Goal: Task Accomplishment & Management: Manage account settings

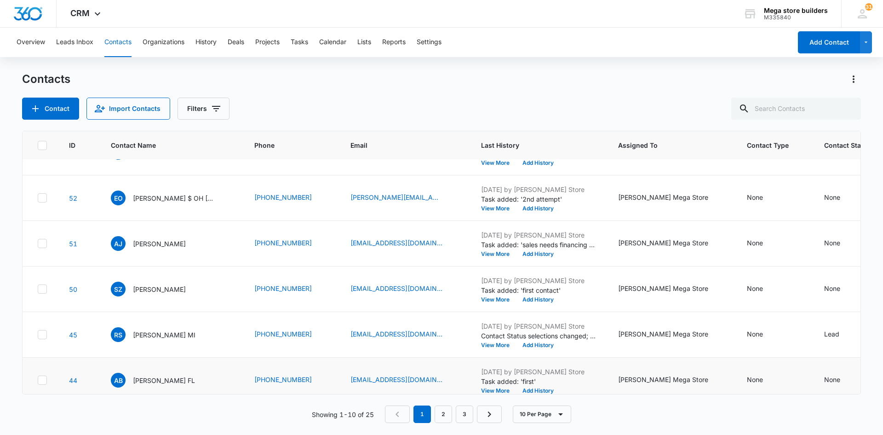
scroll to position [138, 0]
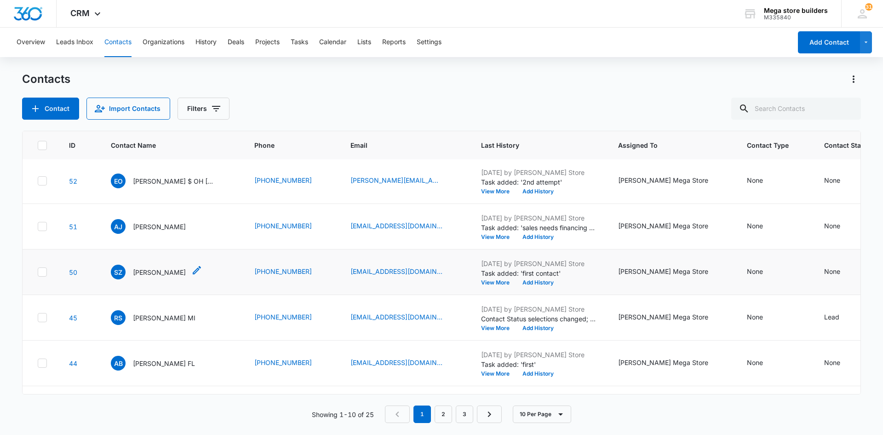
click at [191, 268] on icon "Contact Name - Seth Zambrana - Select to Edit Field" at bounding box center [196, 270] width 11 height 11
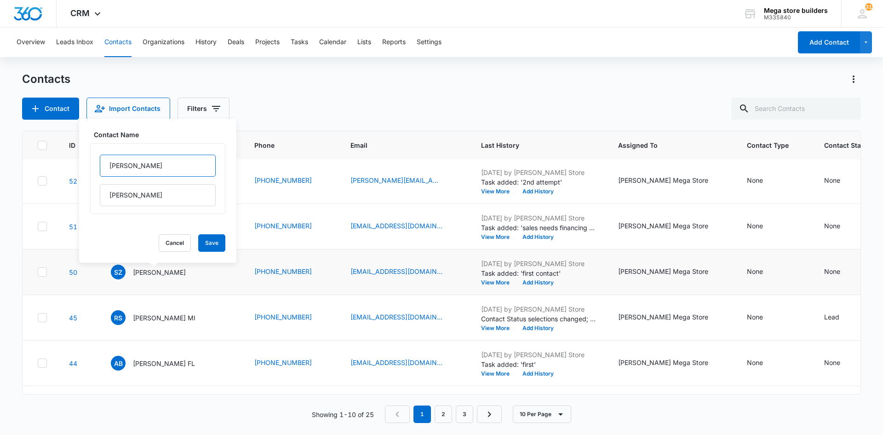
click at [147, 167] on input "[PERSON_NAME]" at bounding box center [158, 166] width 116 height 22
type input "[PERSON_NAME]"
click at [199, 244] on button "Save" at bounding box center [211, 242] width 27 height 17
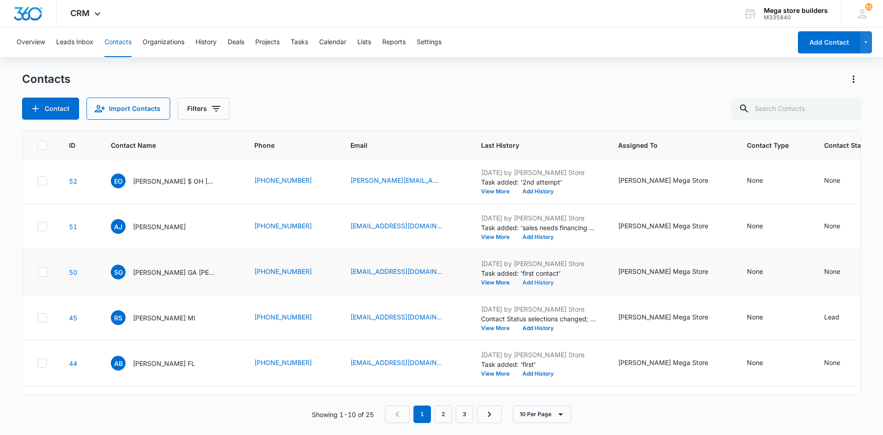
click at [516, 282] on button "Add History" at bounding box center [538, 283] width 44 height 6
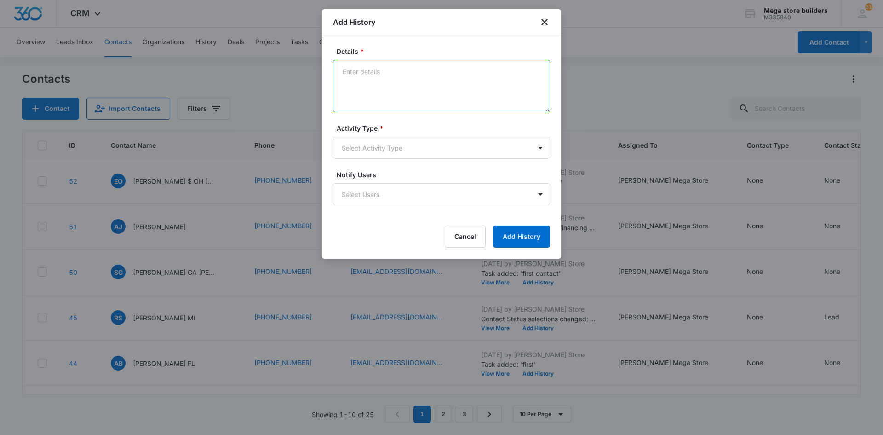
click at [362, 81] on textarea "Details *" at bounding box center [441, 86] width 217 height 52
type textarea "3rd attempt"
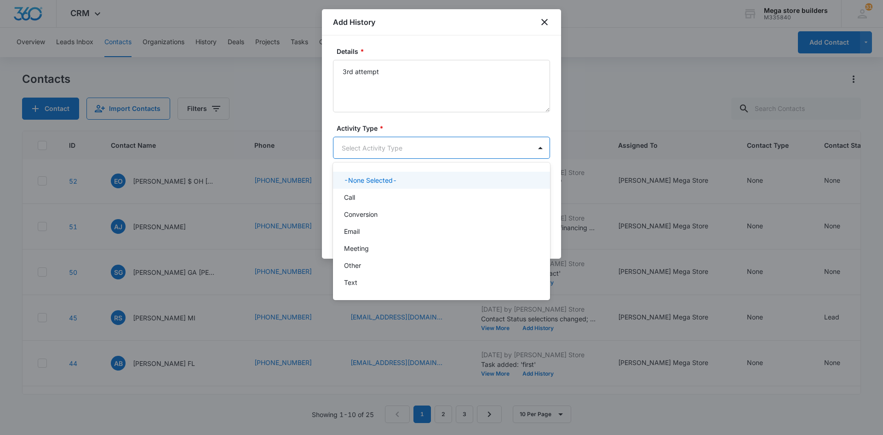
click at [379, 146] on body "CRM Apps Reputation Forms CRM Email Social Content Ads Intelligence Files Brand…" at bounding box center [441, 217] width 883 height 435
click at [355, 199] on p "Call" at bounding box center [349, 197] width 11 height 10
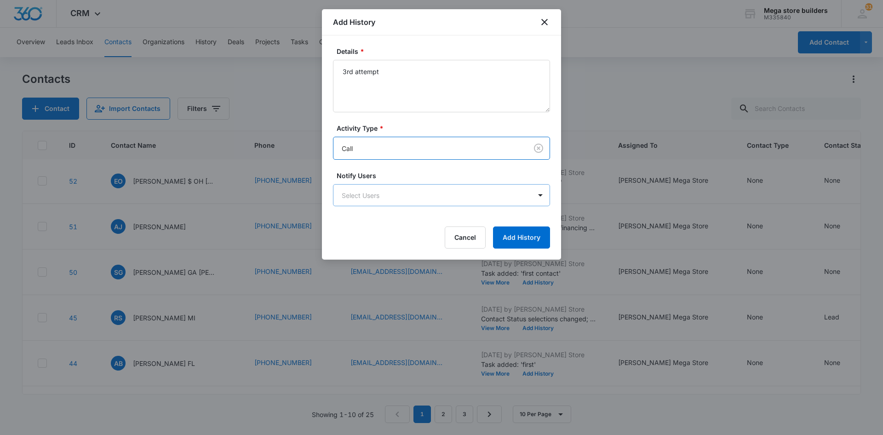
click at [427, 198] on body "CRM Apps Reputation Forms CRM Email Social Content Ads Intelligence Files Brand…" at bounding box center [441, 217] width 883 height 435
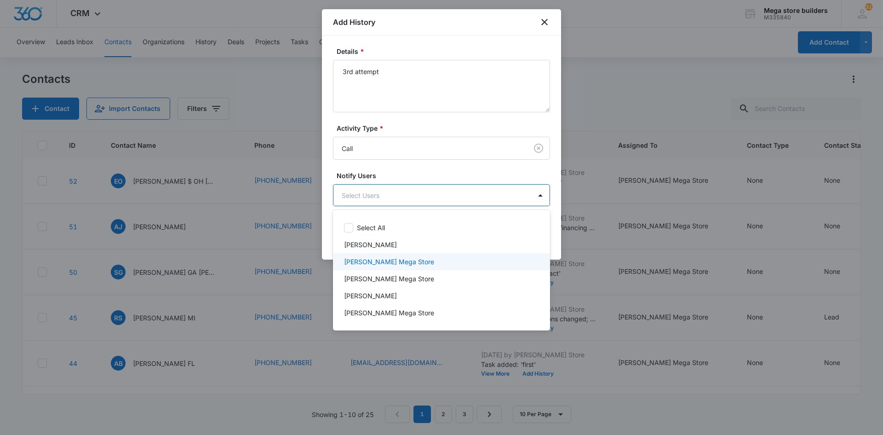
click at [375, 265] on p "[PERSON_NAME] Mega Store" at bounding box center [389, 262] width 90 height 10
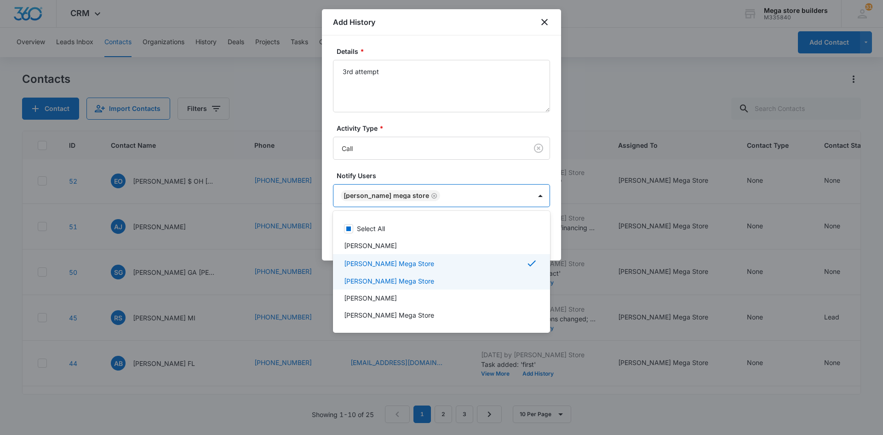
click at [575, 299] on div at bounding box center [441, 217] width 883 height 435
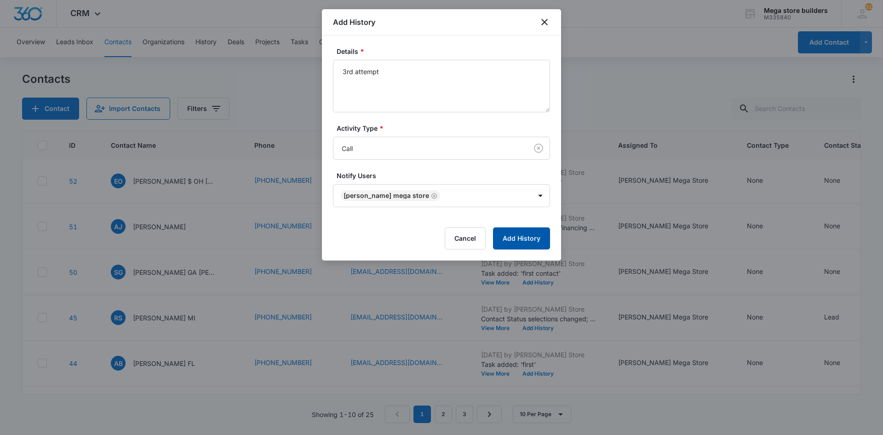
click at [530, 242] on button "Add History" at bounding box center [521, 238] width 57 height 22
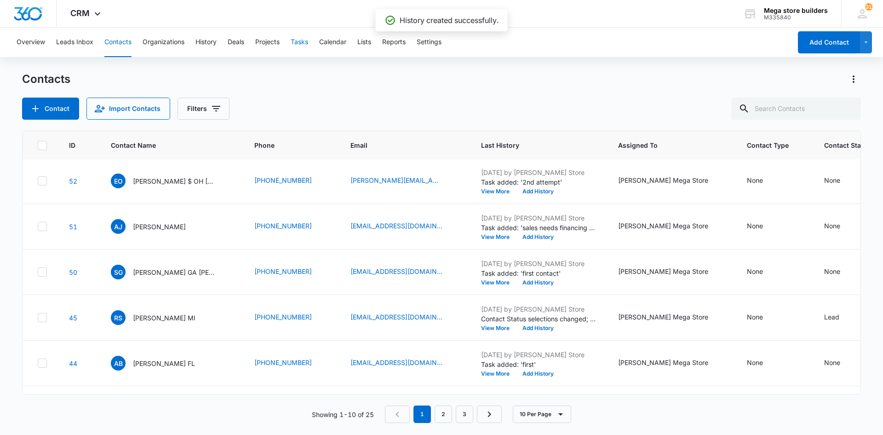
click at [298, 42] on button "Tasks" at bounding box center [299, 42] width 17 height 29
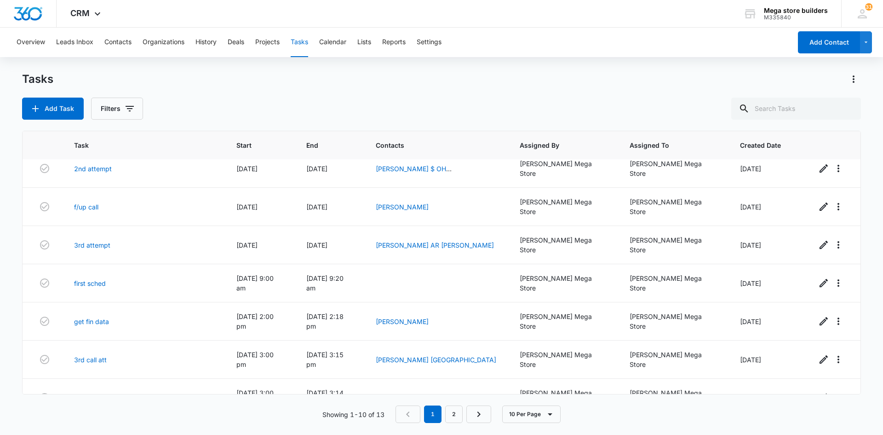
scroll to position [106, 0]
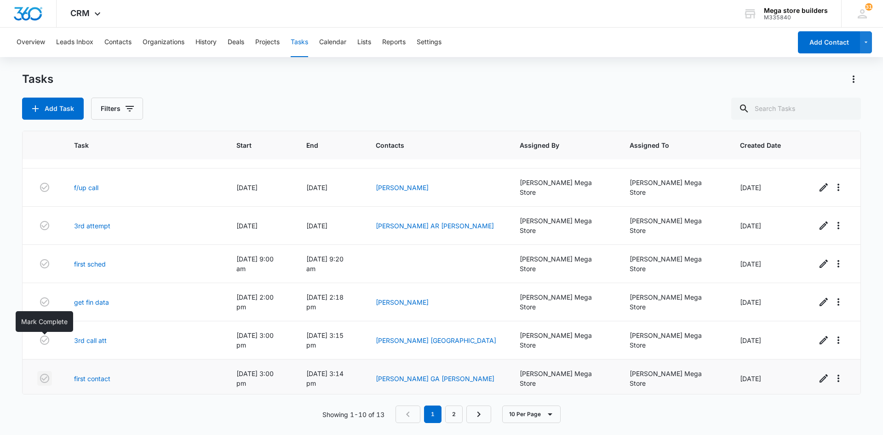
click at [43, 373] on icon "button" at bounding box center [44, 378] width 11 height 11
click at [64, 109] on button "Add Task" at bounding box center [53, 109] width 62 height 22
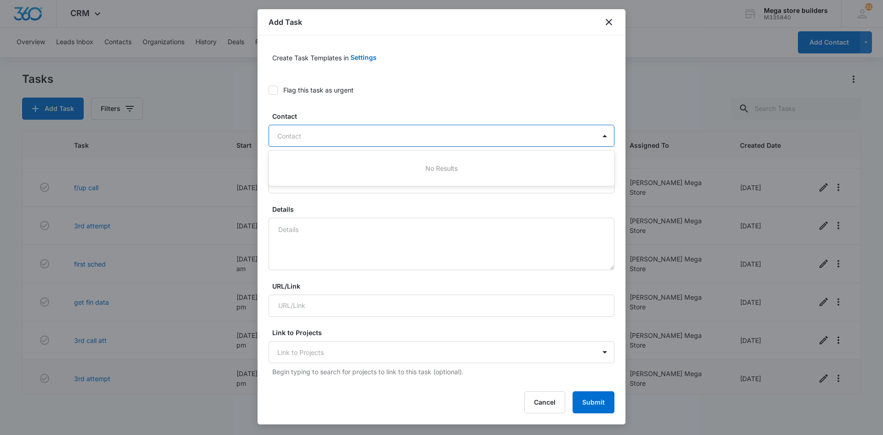
click at [293, 132] on div "Contact" at bounding box center [432, 136] width 327 height 21
type input "[PERSON_NAME]"
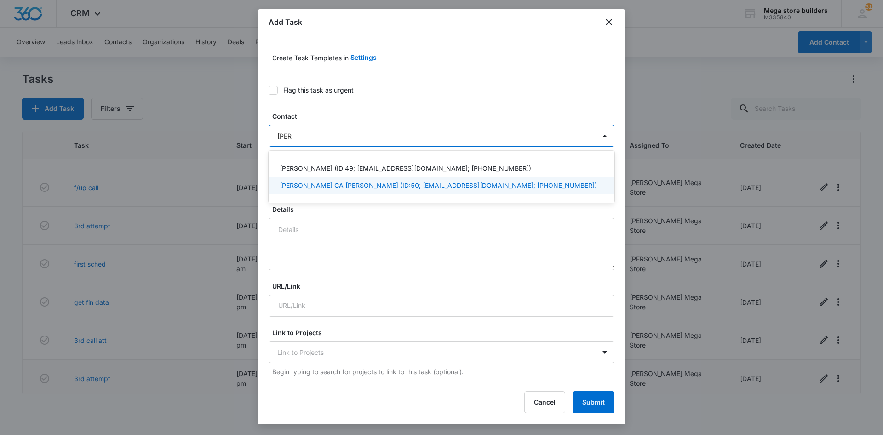
click at [352, 187] on p "[PERSON_NAME] GA [PERSON_NAME] (ID:50; [EMAIL_ADDRESS][DOMAIN_NAME]; [PHONE_NUM…" at bounding box center [438, 185] width 317 height 10
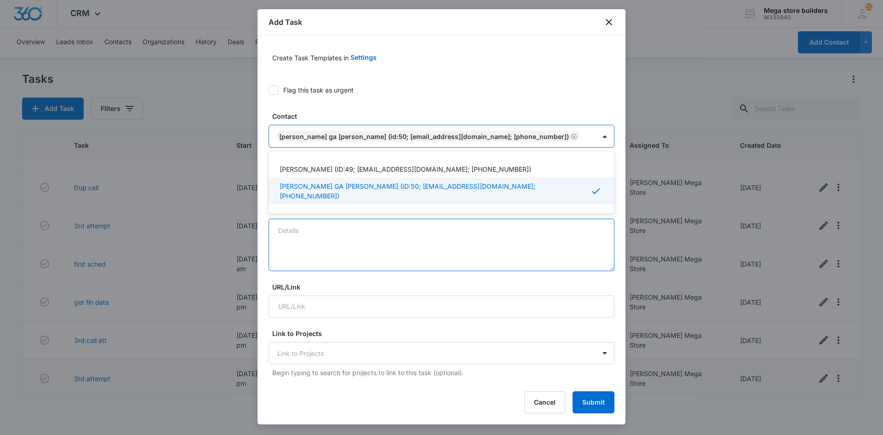
click at [311, 246] on textarea "Details" at bounding box center [442, 245] width 346 height 52
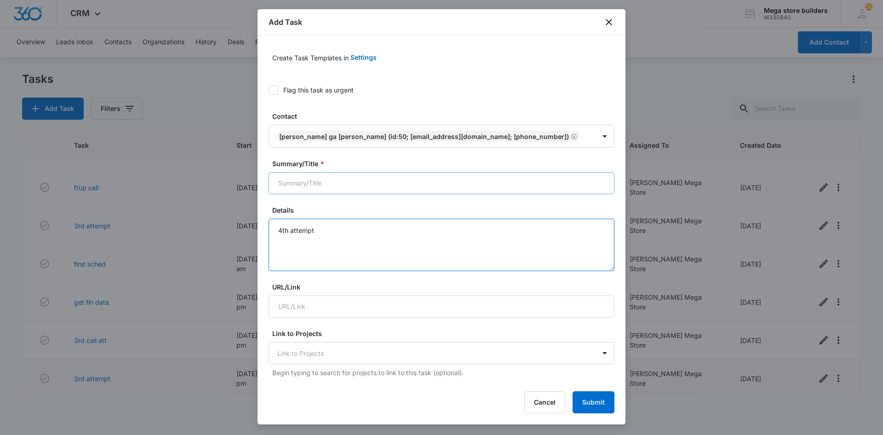
type textarea "4th attempt"
click at [418, 192] on input "Summary/Title *" at bounding box center [442, 183] width 346 height 22
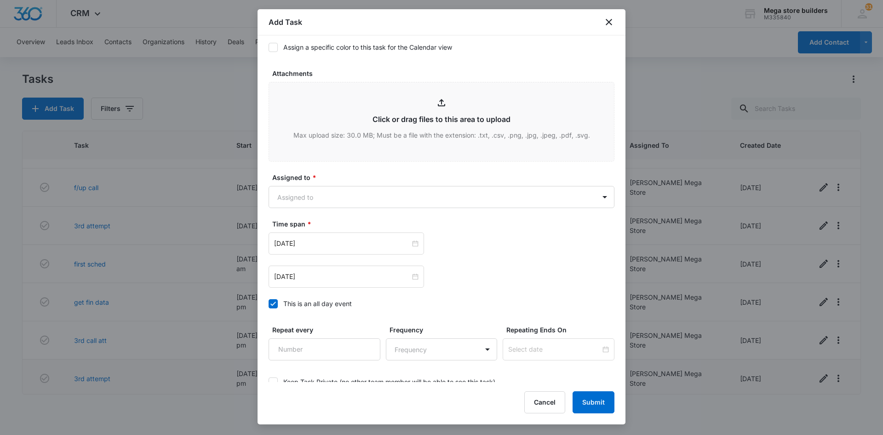
scroll to position [414, 0]
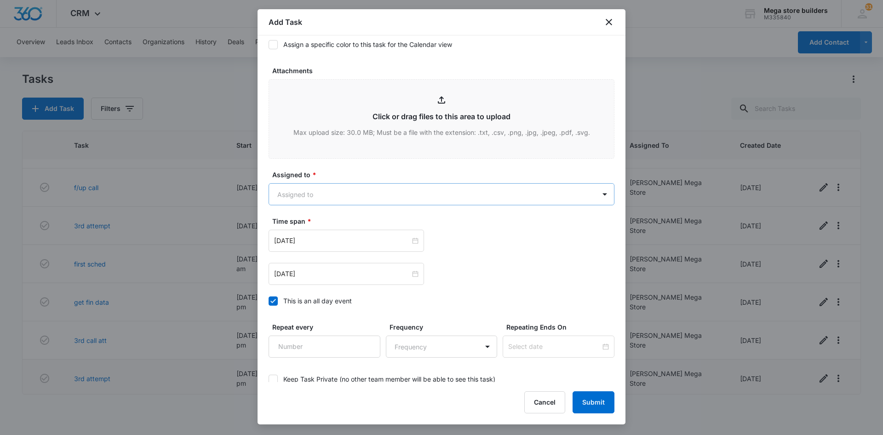
type input "sales / first contact"
click at [343, 193] on body "CRM Apps Reputation Forms CRM Email Social Content Ads Intelligence Files Brand…" at bounding box center [441, 217] width 883 height 435
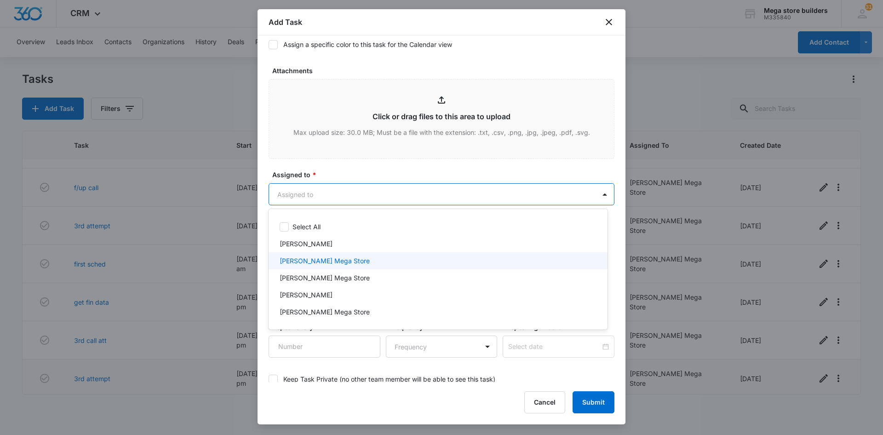
click at [302, 263] on p "[PERSON_NAME] Mega Store" at bounding box center [325, 261] width 90 height 10
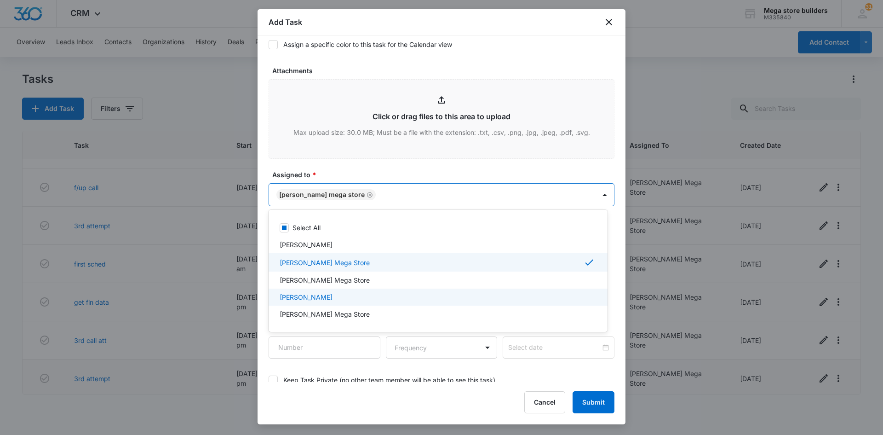
click at [668, 322] on div at bounding box center [441, 217] width 883 height 435
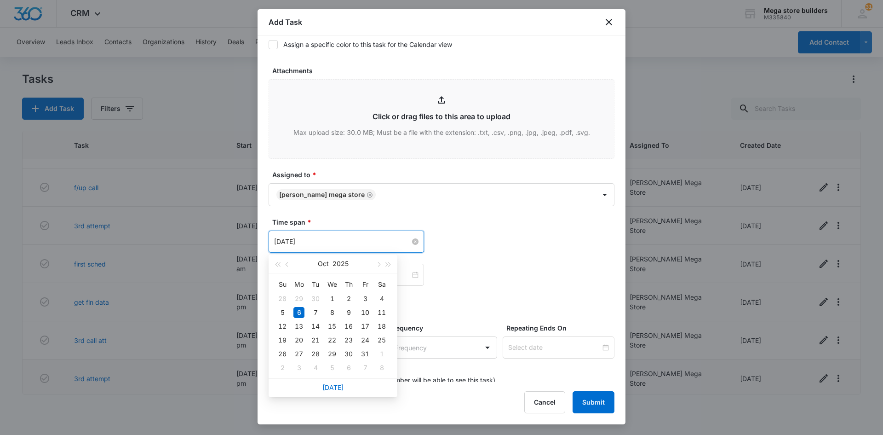
click at [394, 244] on input "[DATE]" at bounding box center [342, 241] width 136 height 10
type input "[DATE]"
click at [352, 311] on div "9" at bounding box center [348, 312] width 11 height 11
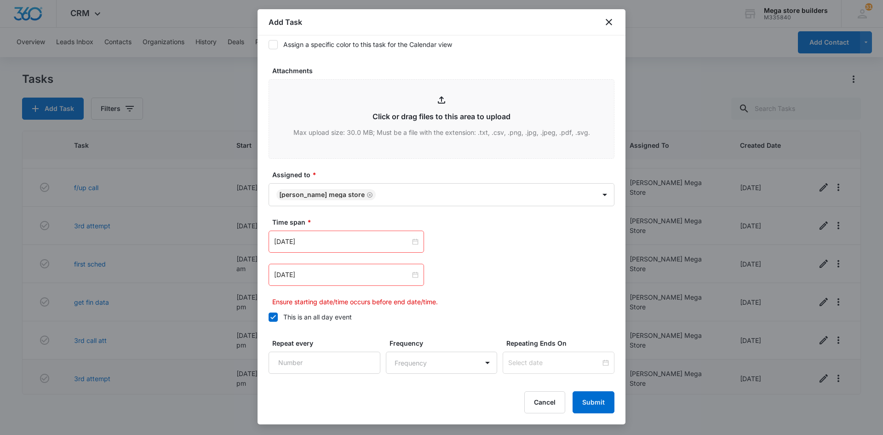
click at [273, 317] on icon at bounding box center [273, 317] width 8 height 8
click at [269, 317] on input "This is an all day event" at bounding box center [269, 317] width 0 height 0
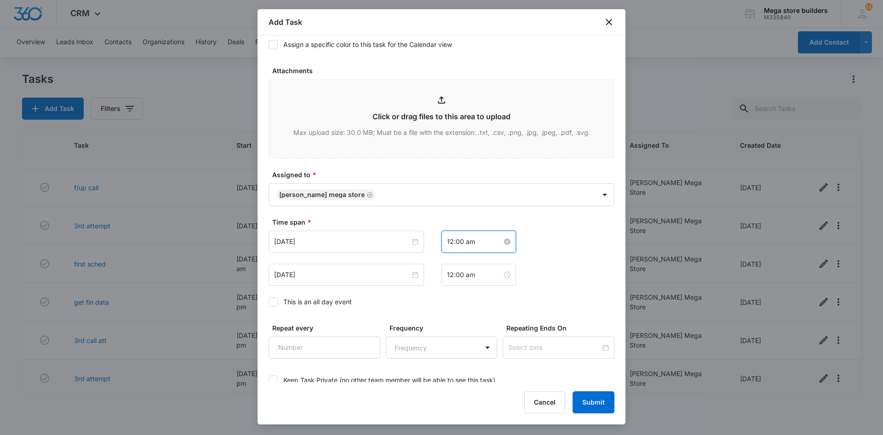
click at [468, 241] on input "12:00 am" at bounding box center [474, 241] width 55 height 10
click at [451, 268] on div "04" at bounding box center [451, 268] width 26 height 13
click at [496, 272] on div "PM" at bounding box center [502, 275] width 25 height 13
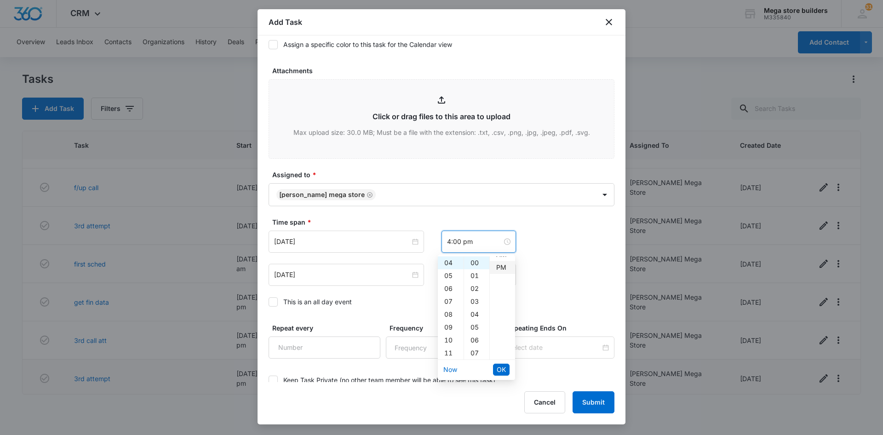
scroll to position [13, 0]
type input "12:00 am"
click at [377, 243] on input "[DATE]" at bounding box center [342, 241] width 136 height 10
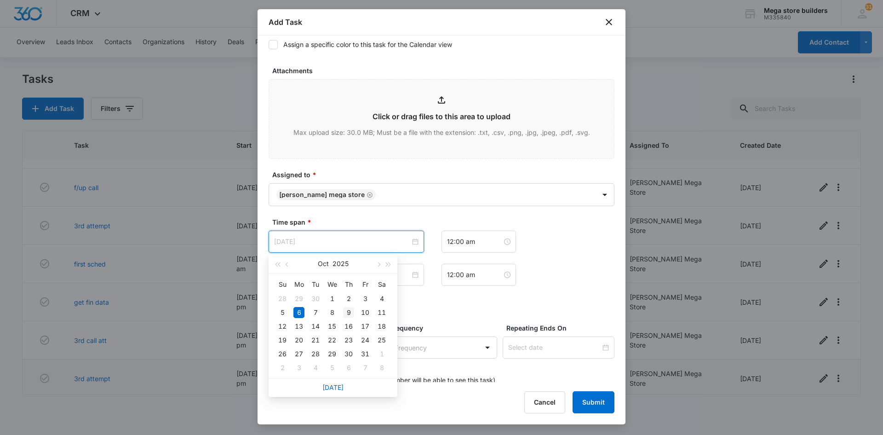
type input "[DATE]"
click at [351, 314] on div "9" at bounding box center [348, 312] width 11 height 11
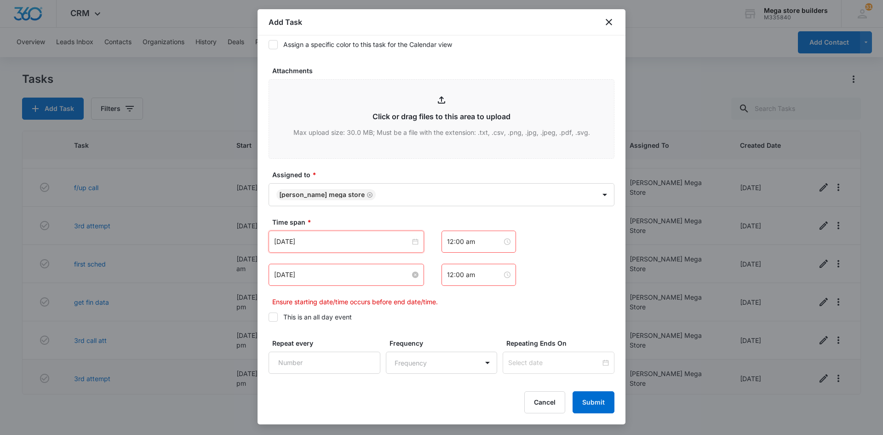
click at [363, 275] on input "[DATE]" at bounding box center [342, 275] width 136 height 10
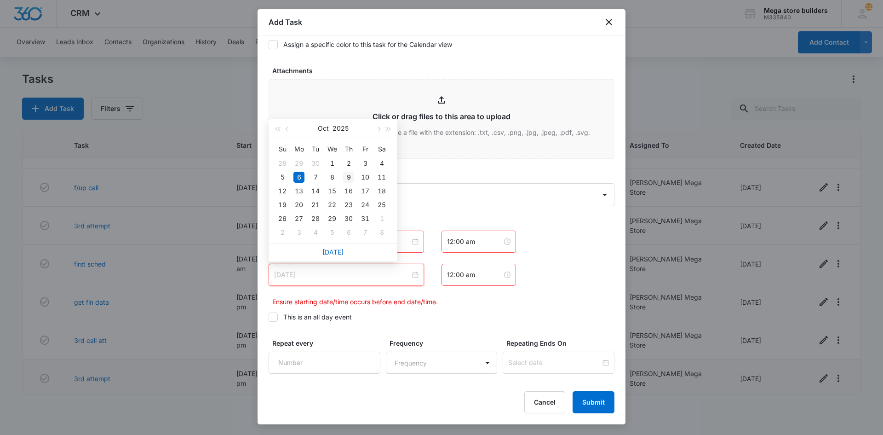
type input "[DATE]"
click at [347, 177] on div "9" at bounding box center [348, 177] width 11 height 11
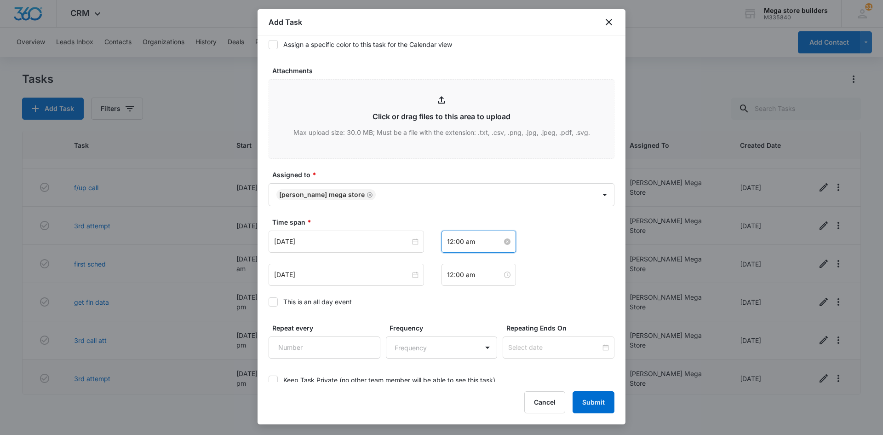
click at [475, 245] on input "12:00 am" at bounding box center [474, 241] width 55 height 10
click at [449, 316] on div "04" at bounding box center [451, 314] width 26 height 13
click at [502, 274] on div "PM" at bounding box center [502, 275] width 25 height 13
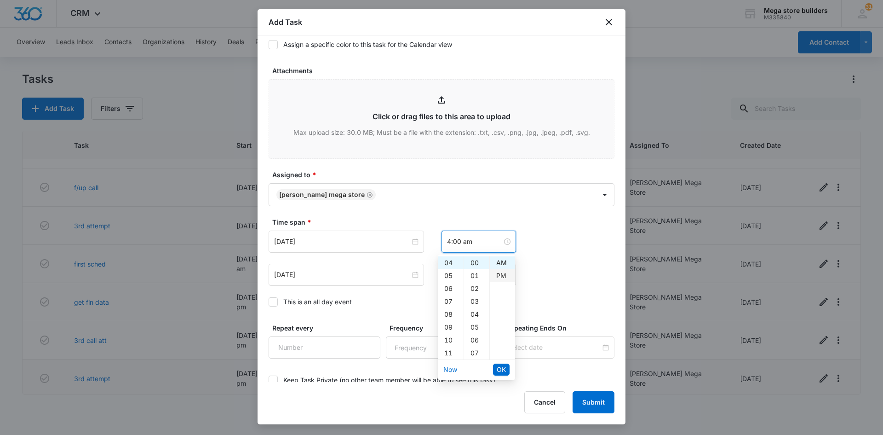
type input "4:00 pm"
click at [502, 362] on li "OK" at bounding box center [501, 370] width 17 height 16
click at [499, 366] on span "OK" at bounding box center [501, 369] width 9 height 10
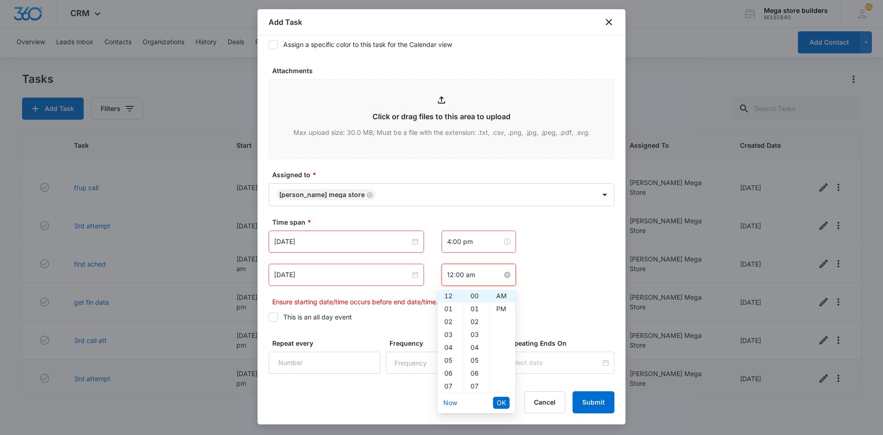
click at [472, 273] on input "12:00 am" at bounding box center [474, 275] width 55 height 10
click at [451, 335] on div "03" at bounding box center [451, 334] width 26 height 13
click at [473, 351] on div "15" at bounding box center [476, 351] width 25 height 13
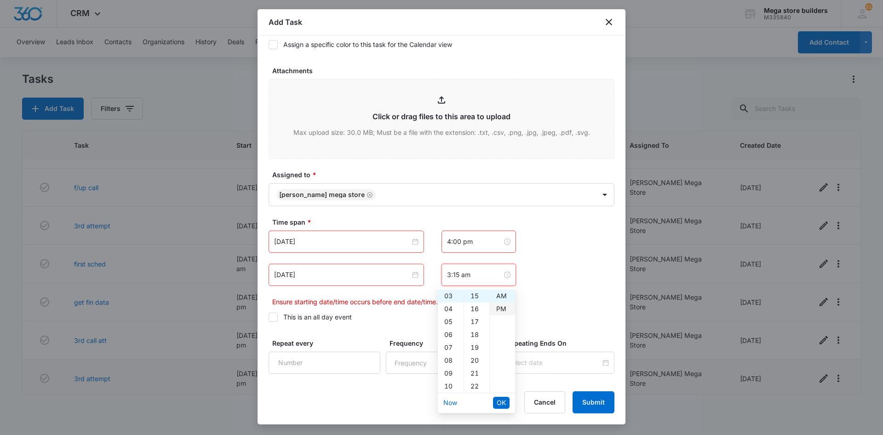
click at [499, 311] on div "PM" at bounding box center [502, 308] width 25 height 13
click at [504, 402] on span "OK" at bounding box center [501, 402] width 9 height 10
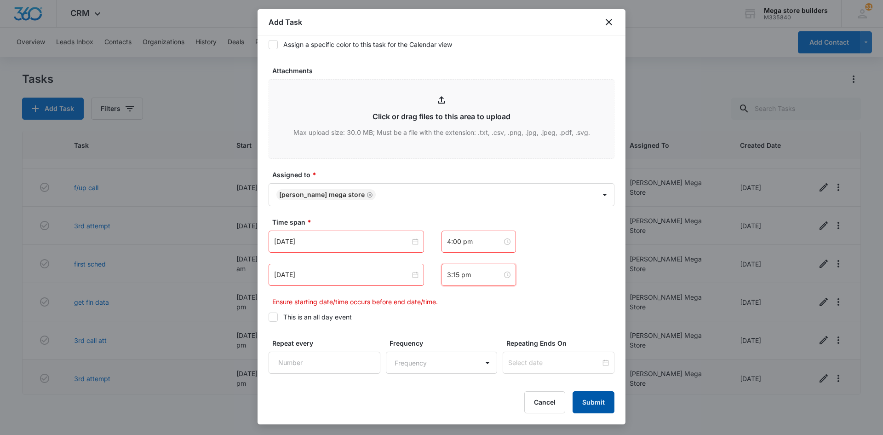
click at [605, 403] on button "Submit" at bounding box center [594, 402] width 42 height 22
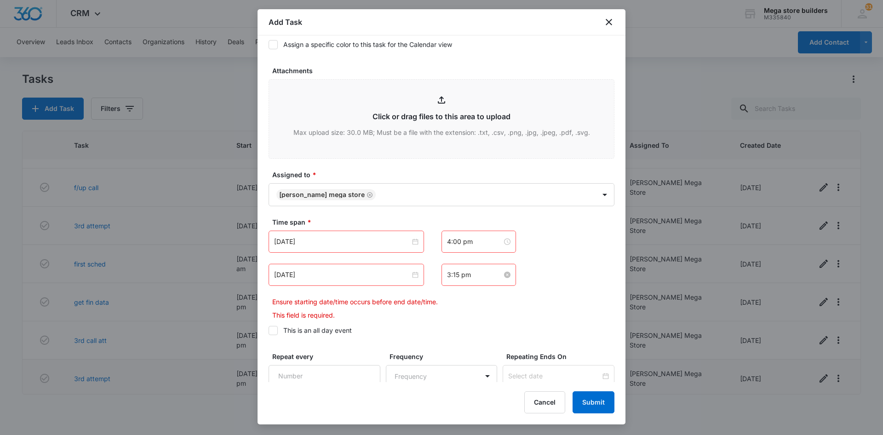
click at [449, 275] on input "3:15 pm" at bounding box center [474, 275] width 55 height 10
click at [448, 308] on div "04" at bounding box center [451, 308] width 26 height 13
type input "4:15 pm"
click at [495, 403] on button "OK" at bounding box center [501, 403] width 17 height 12
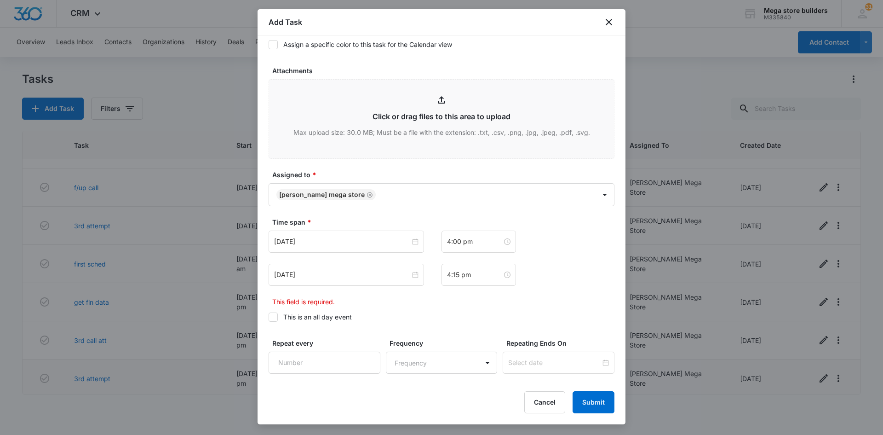
click at [451, 320] on label "This is an all day event" at bounding box center [442, 317] width 346 height 10
click at [269, 317] on input "This is an all day event" at bounding box center [269, 317] width 0 height 0
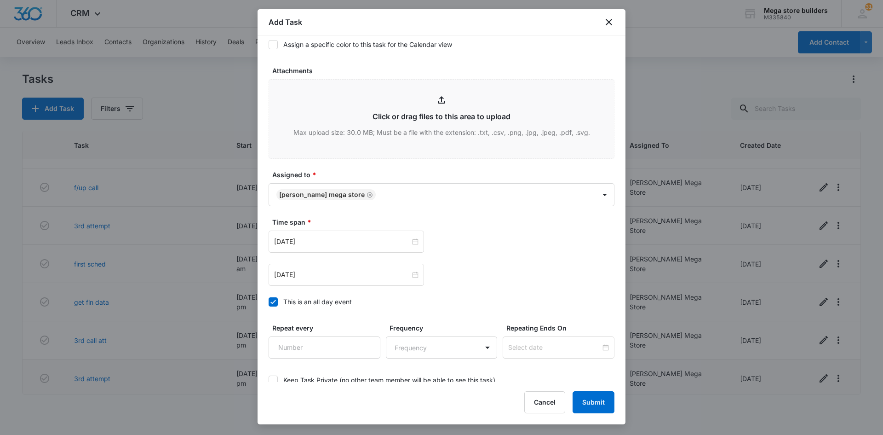
click at [275, 302] on icon at bounding box center [273, 302] width 8 height 8
click at [269, 302] on input "This is an all day event" at bounding box center [269, 302] width 0 height 0
click at [585, 401] on button "Submit" at bounding box center [594, 402] width 42 height 22
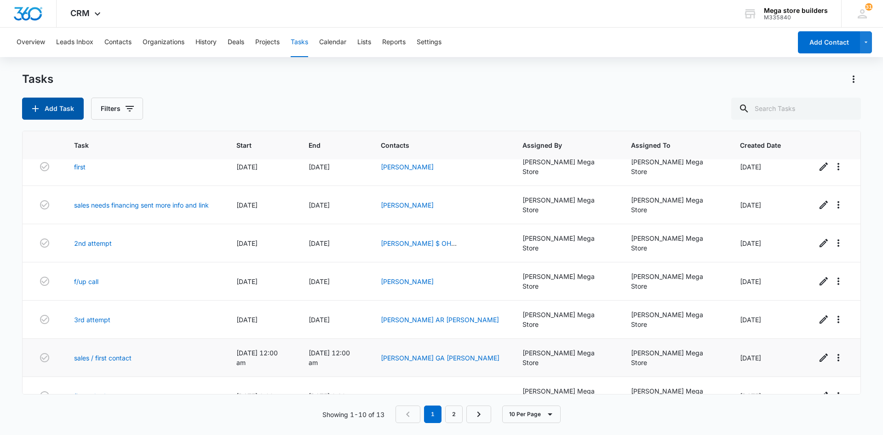
scroll to position [0, 0]
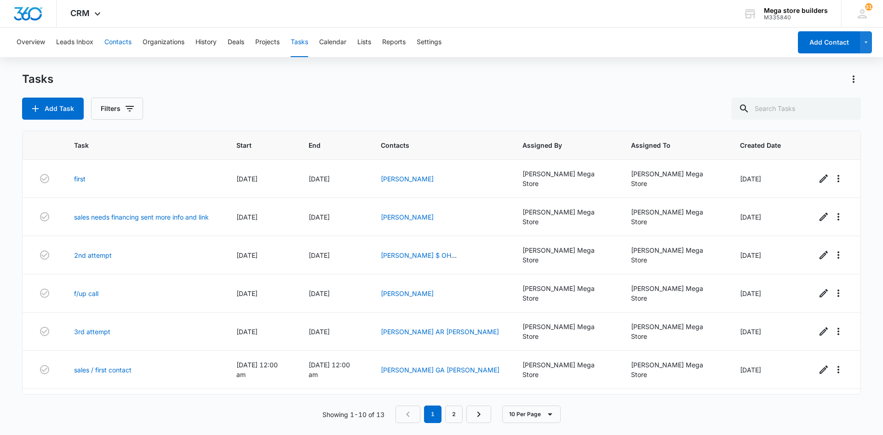
click at [126, 42] on button "Contacts" at bounding box center [117, 42] width 27 height 29
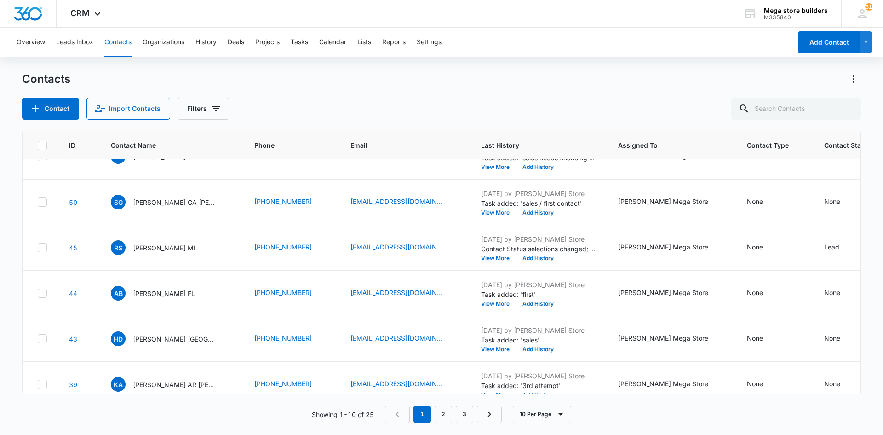
scroll to position [228, 0]
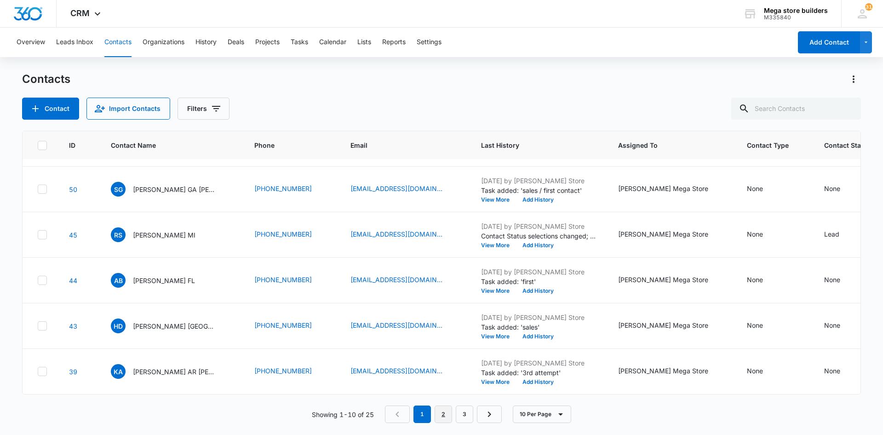
click at [446, 412] on link "2" at bounding box center [443, 413] width 17 height 17
click at [467, 415] on link "3" at bounding box center [466, 413] width 17 height 17
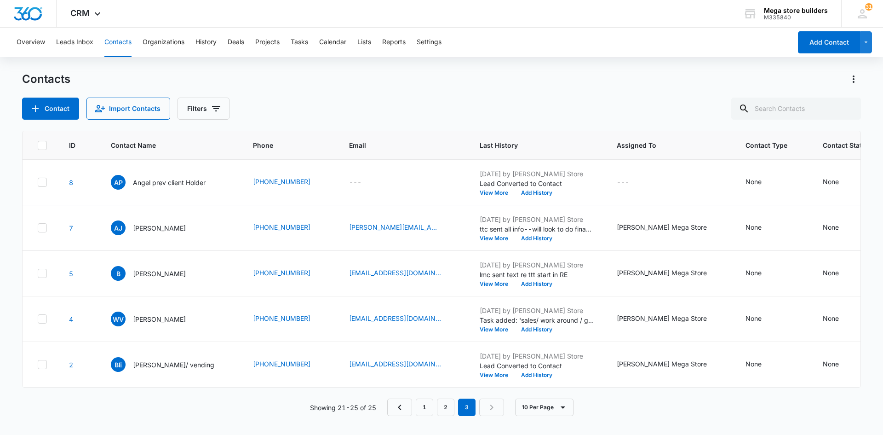
scroll to position [0, 0]
click at [426, 414] on link "1" at bounding box center [424, 406] width 17 height 17
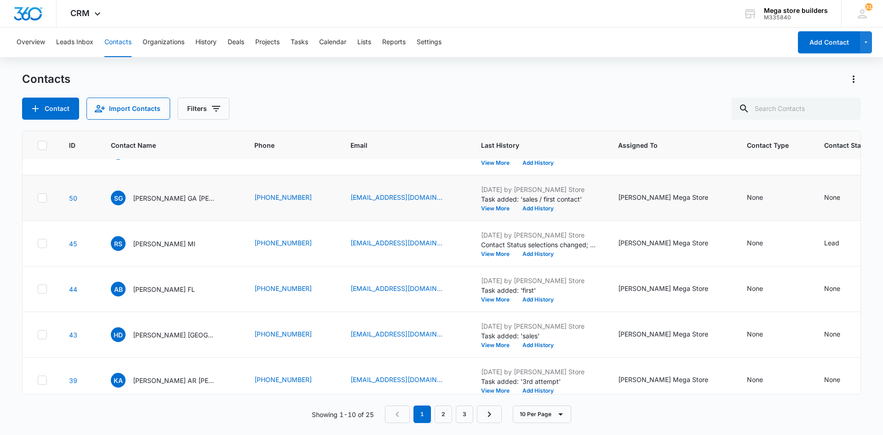
scroll to position [228, 0]
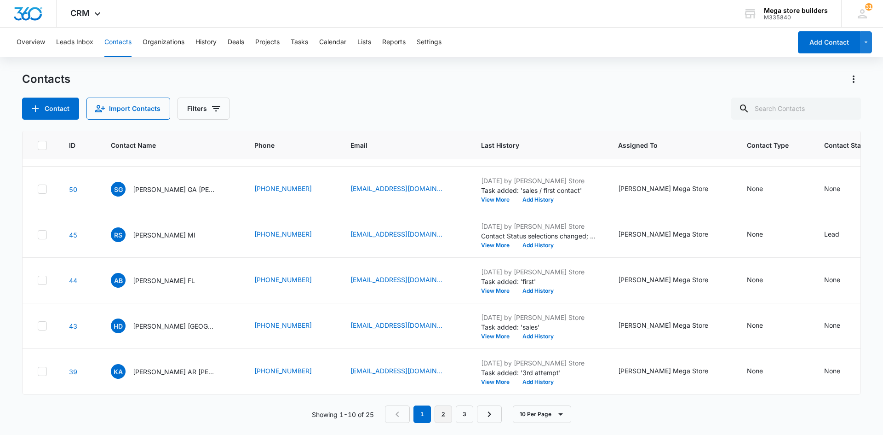
click at [443, 417] on link "2" at bounding box center [443, 413] width 17 height 17
click at [466, 417] on link "3" at bounding box center [466, 413] width 17 height 17
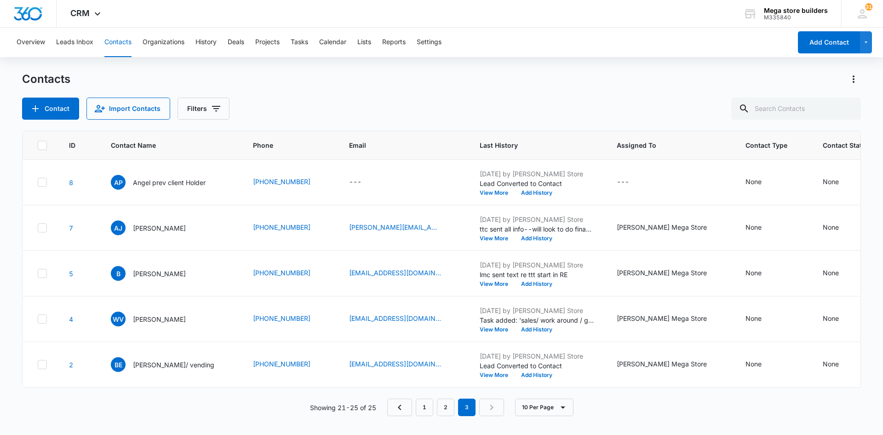
scroll to position [0, 0]
click at [304, 42] on button "Tasks" at bounding box center [299, 42] width 17 height 29
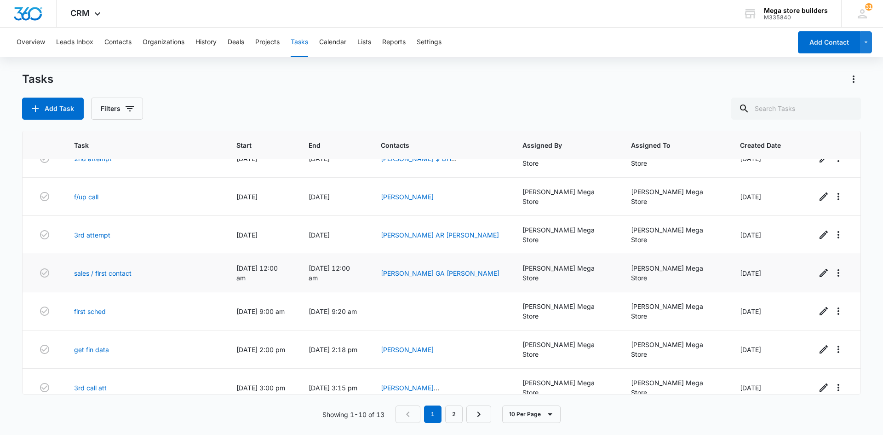
scroll to position [106, 0]
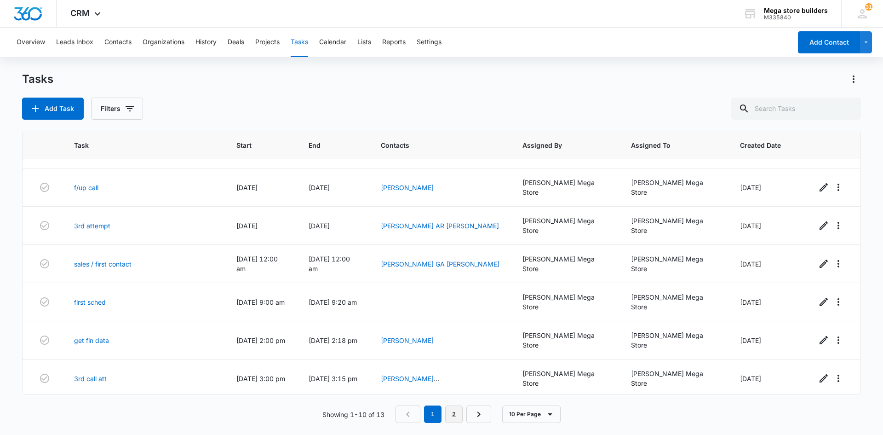
click at [450, 411] on link "2" at bounding box center [453, 413] width 17 height 17
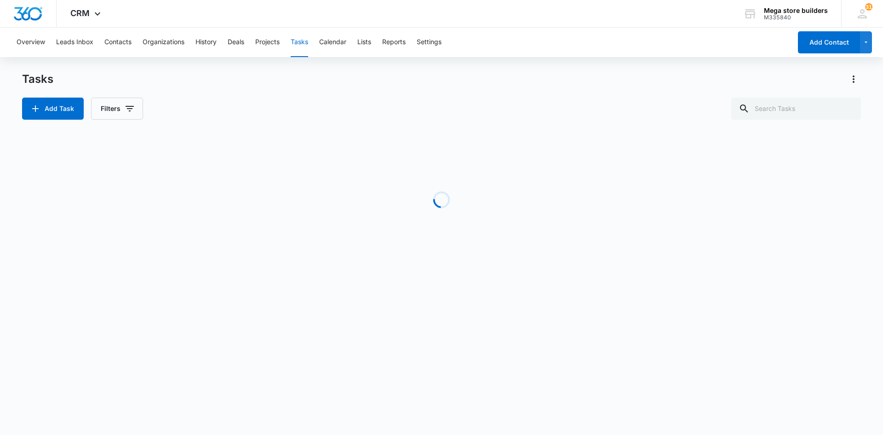
scroll to position [0, 0]
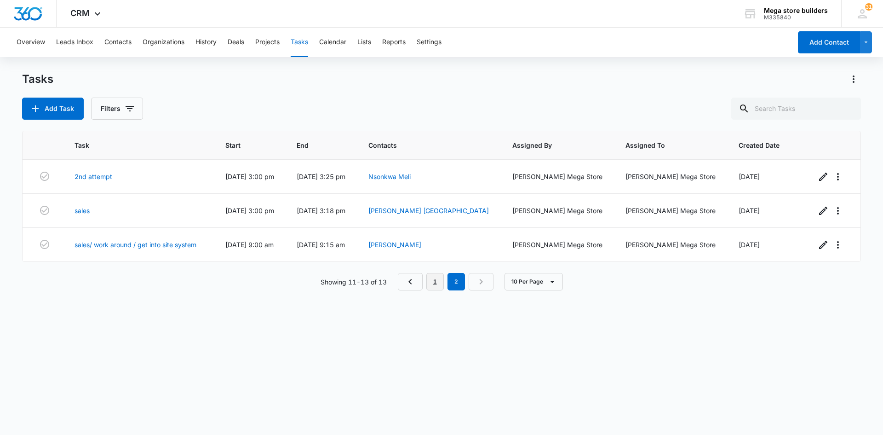
click at [438, 276] on link "1" at bounding box center [434, 281] width 17 height 17
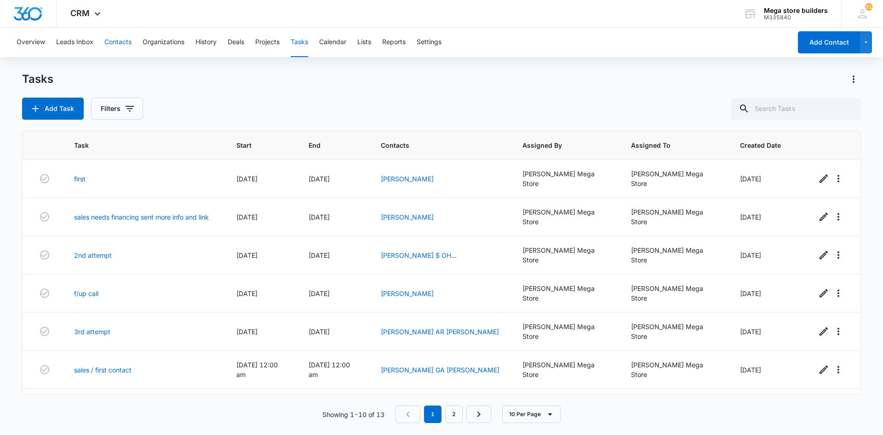
click at [119, 42] on button "Contacts" at bounding box center [117, 42] width 27 height 29
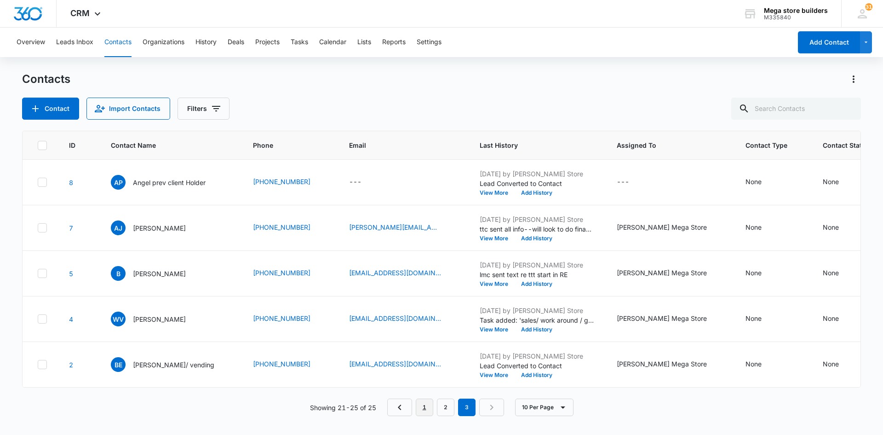
click at [426, 416] on link "1" at bounding box center [424, 406] width 17 height 17
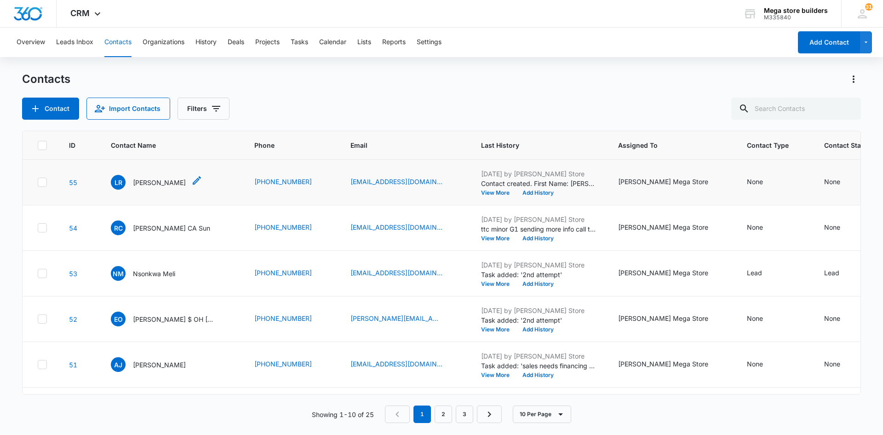
click at [191, 181] on icon "Contact Name - Lacie Rachal - Select to Edit Field" at bounding box center [196, 180] width 11 height 11
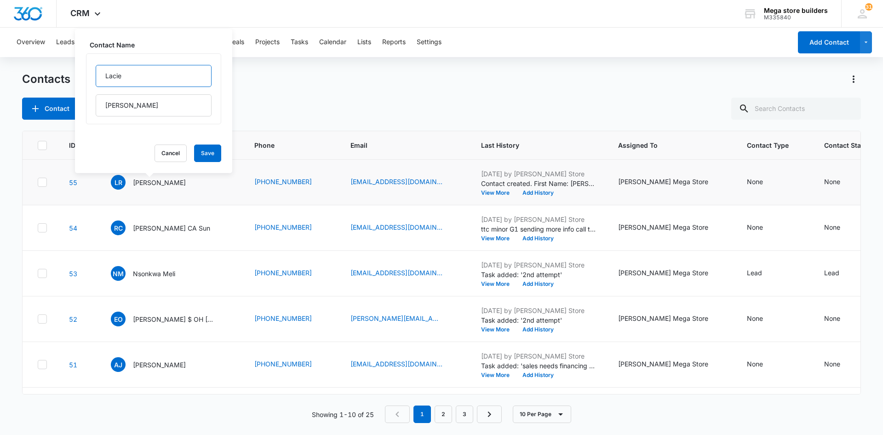
click at [148, 78] on input "Lacie" at bounding box center [154, 76] width 116 height 22
type input "Lacie MS"
click at [194, 157] on button "Save" at bounding box center [207, 152] width 27 height 17
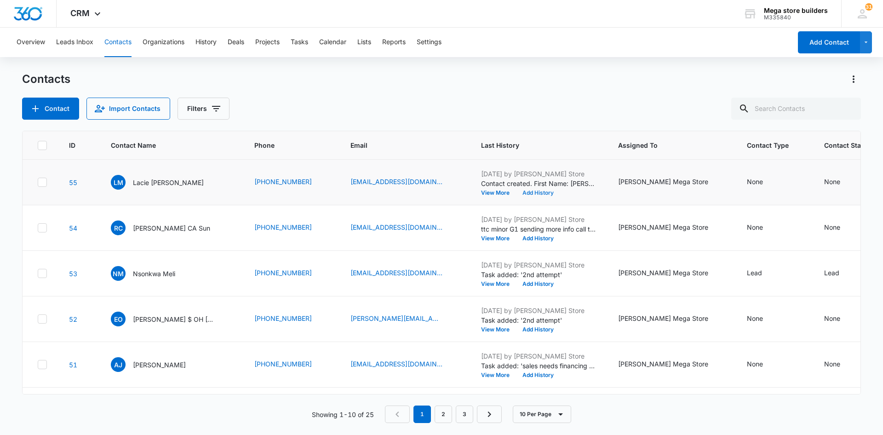
click at [516, 190] on button "Add History" at bounding box center [538, 193] width 44 height 6
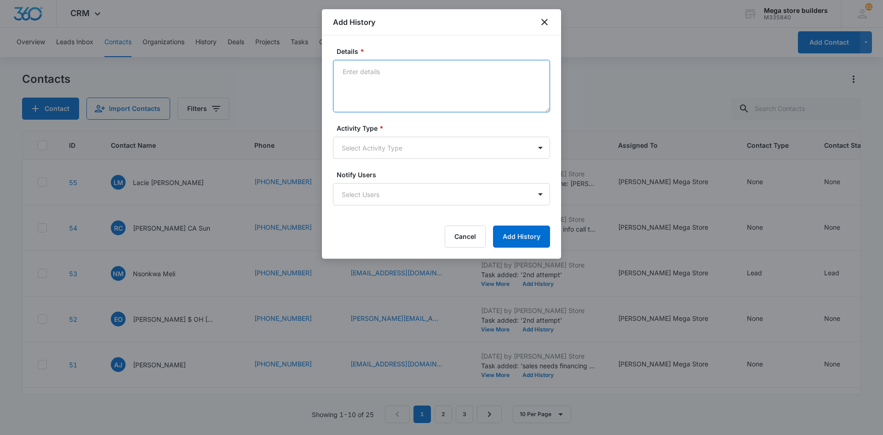
click at [380, 81] on textarea "Details *" at bounding box center [441, 86] width 217 height 52
type textarea "lmc sent intro em/text"
click at [434, 144] on body "CRM Apps Reputation Forms CRM Email Social Content Ads Intelligence Files Brand…" at bounding box center [441, 217] width 883 height 435
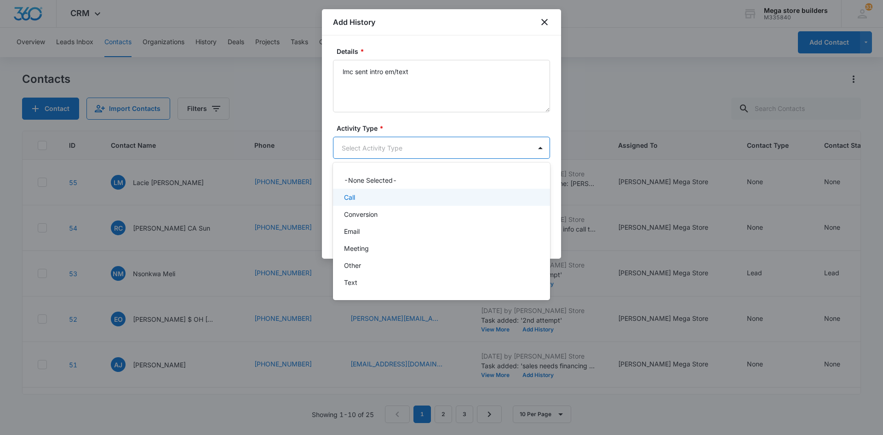
click at [352, 197] on p "Call" at bounding box center [349, 197] width 11 height 10
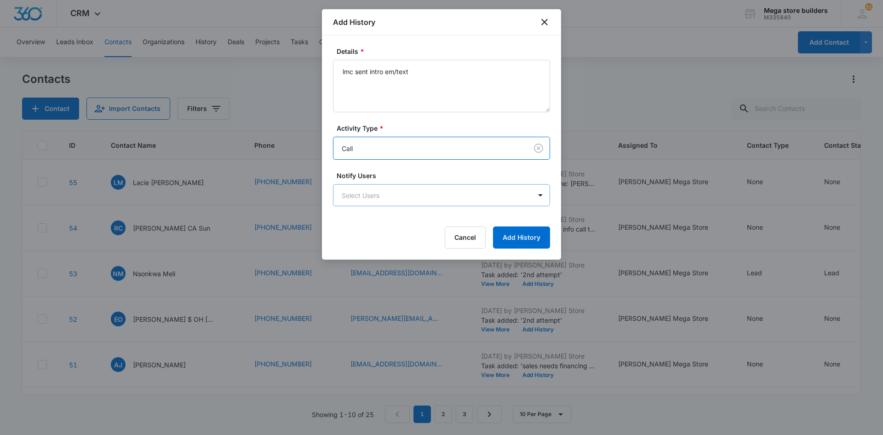
click at [466, 199] on body "CRM Apps Reputation Forms CRM Email Social Content Ads Intelligence Files Brand…" at bounding box center [441, 217] width 883 height 435
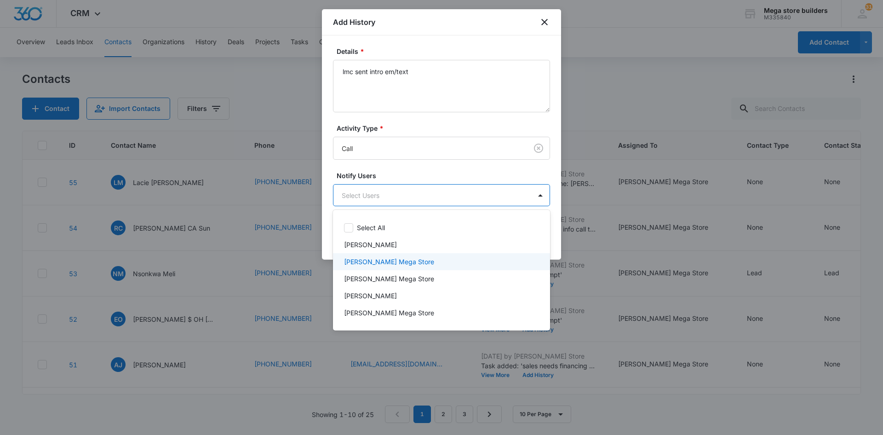
click at [368, 260] on p "[PERSON_NAME] Mega Store" at bounding box center [389, 262] width 90 height 10
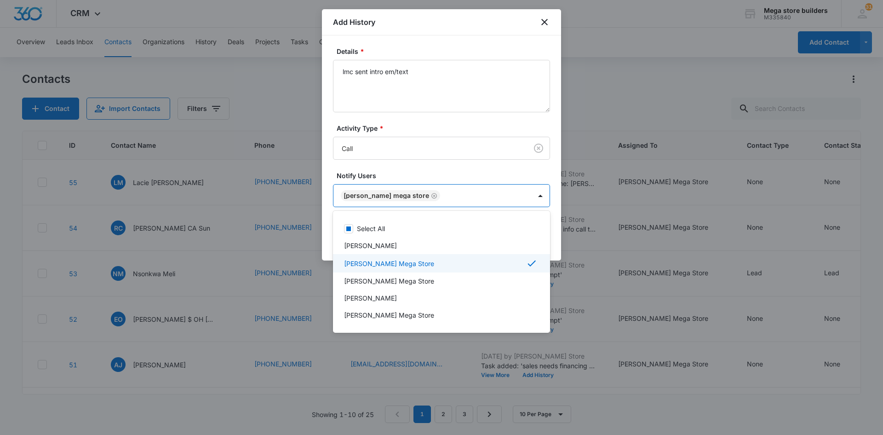
click at [615, 308] on div at bounding box center [441, 217] width 883 height 435
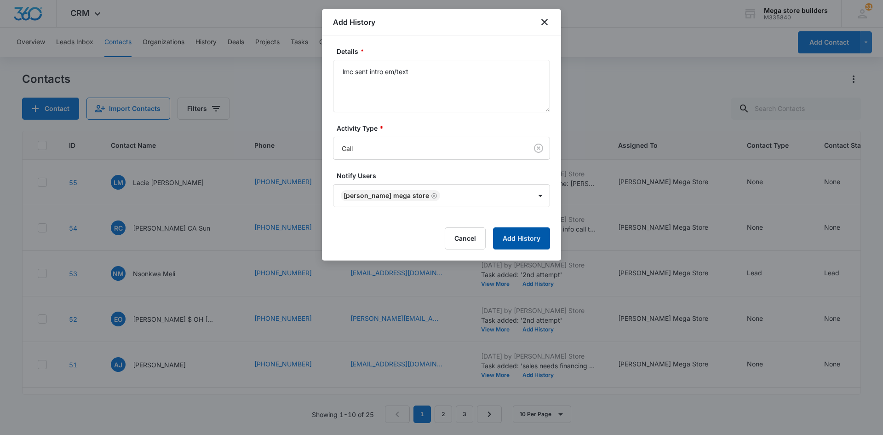
click at [529, 237] on button "Add History" at bounding box center [521, 238] width 57 height 22
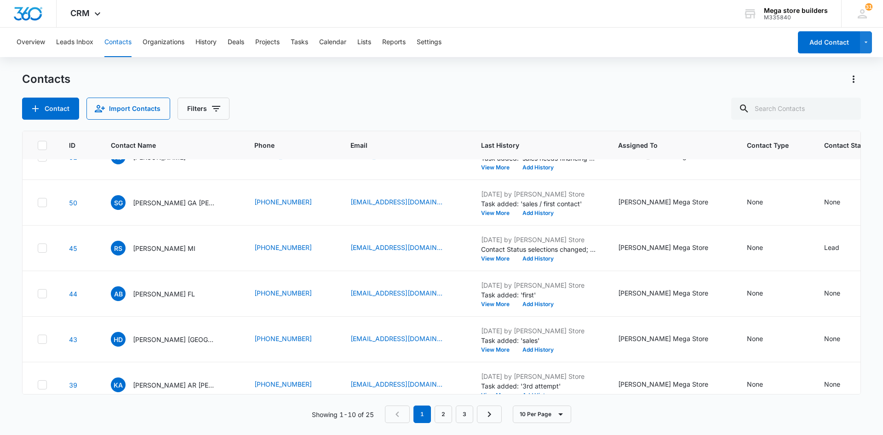
scroll to position [228, 0]
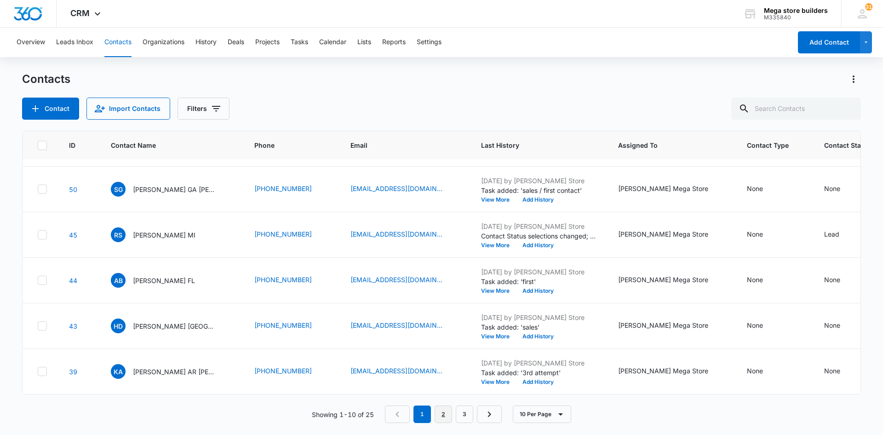
click at [442, 411] on link "2" at bounding box center [443, 413] width 17 height 17
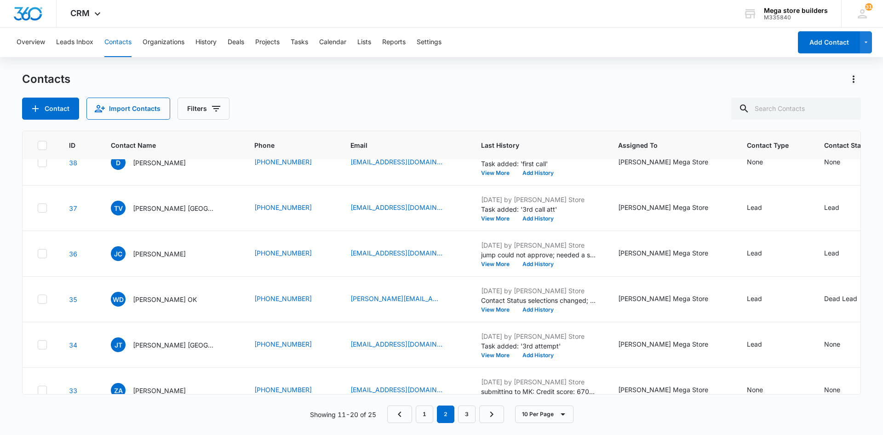
scroll to position [0, 0]
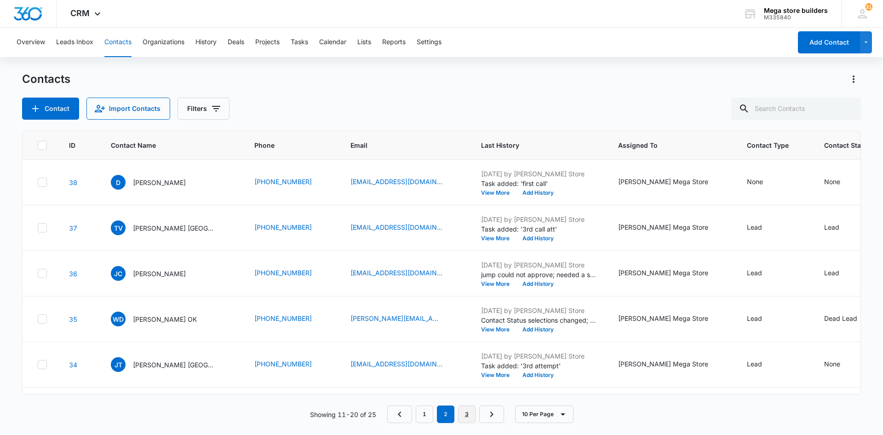
click at [467, 411] on link "3" at bounding box center [466, 413] width 17 height 17
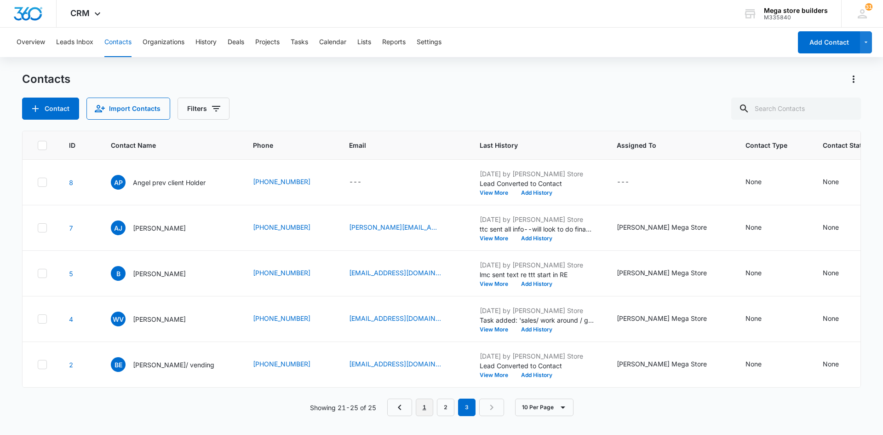
click at [422, 414] on link "1" at bounding box center [424, 406] width 17 height 17
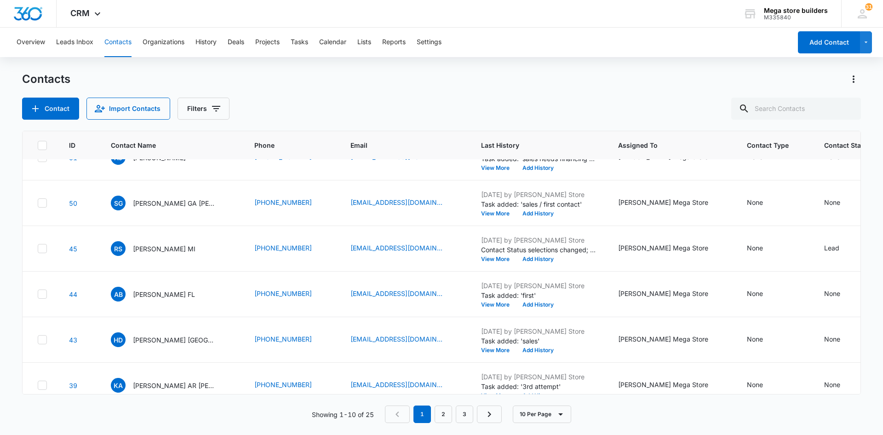
scroll to position [228, 0]
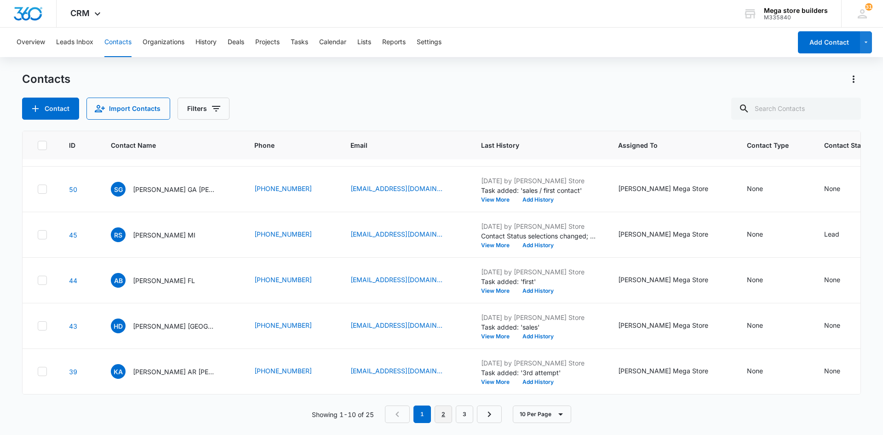
click at [443, 412] on link "2" at bounding box center [443, 413] width 17 height 17
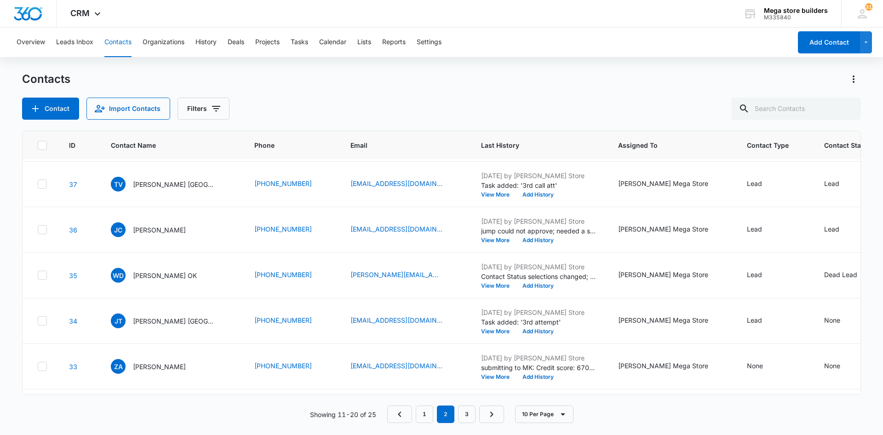
scroll to position [0, 0]
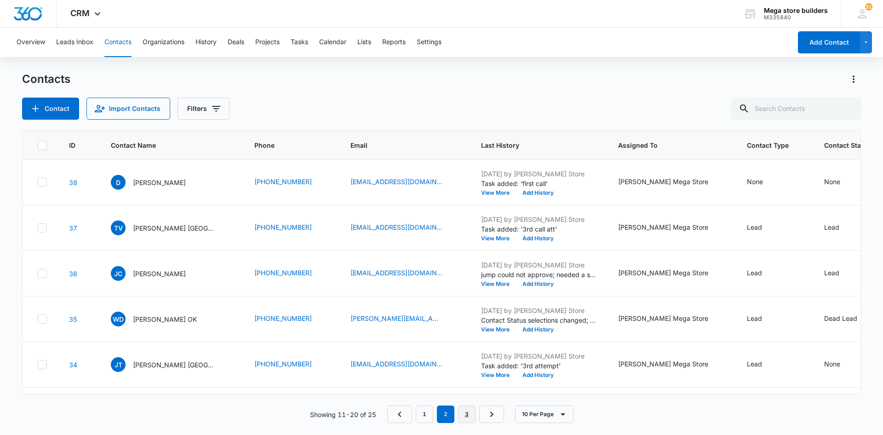
click at [471, 417] on link "3" at bounding box center [466, 413] width 17 height 17
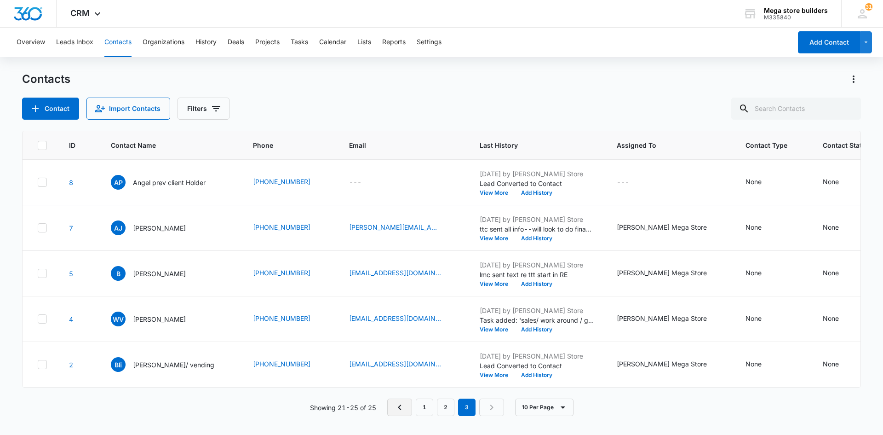
click at [393, 410] on link "Previous Page" at bounding box center [399, 406] width 25 height 17
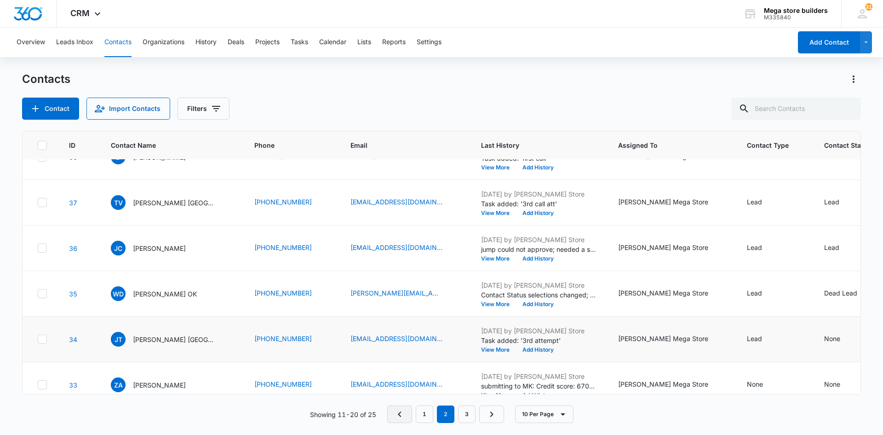
scroll to position [46, 0]
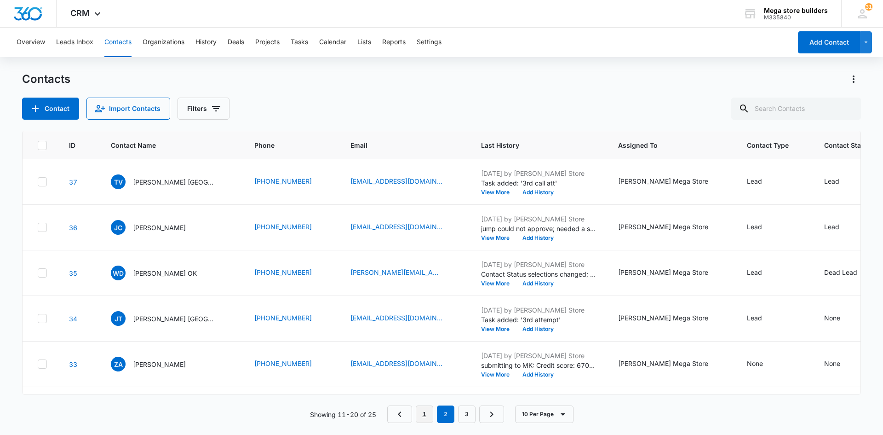
click at [422, 410] on link "1" at bounding box center [424, 413] width 17 height 17
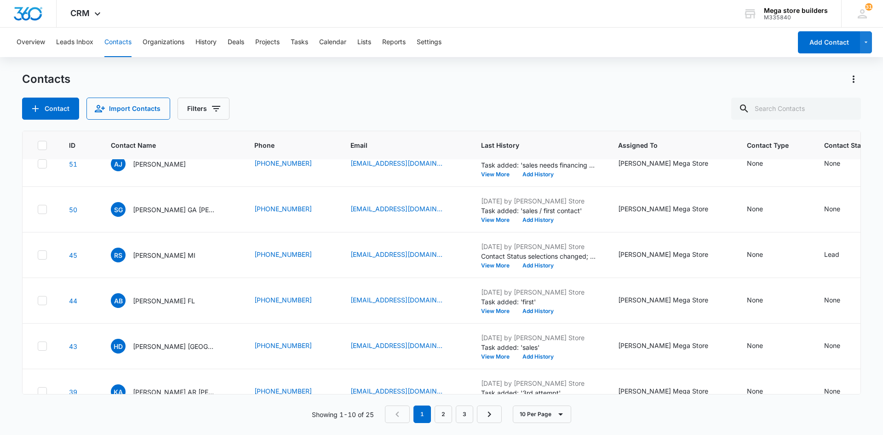
scroll to position [228, 0]
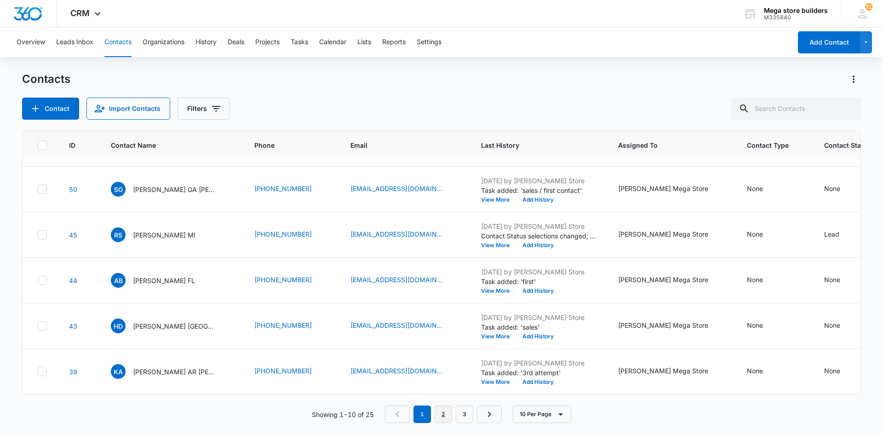
click at [443, 416] on link "2" at bounding box center [443, 413] width 17 height 17
click at [460, 420] on link "3" at bounding box center [466, 413] width 17 height 17
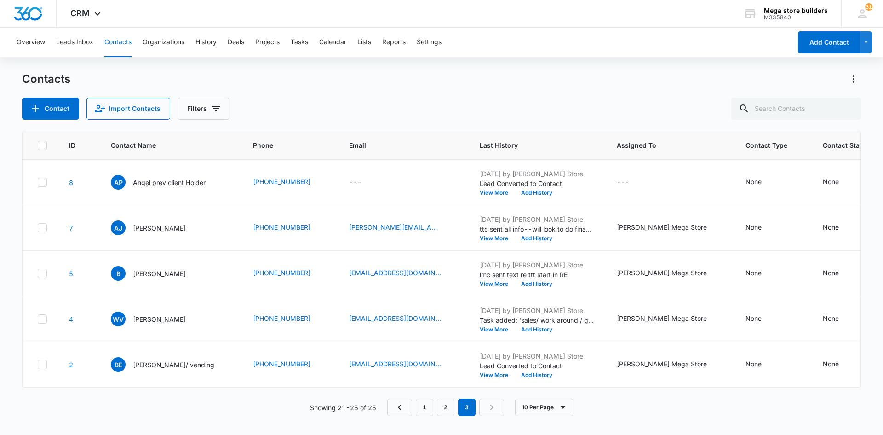
scroll to position [0, 0]
click at [773, 107] on input "text" at bounding box center [796, 109] width 130 height 22
type input "[PERSON_NAME]"
click at [735, 105] on icon at bounding box center [730, 108] width 8 height 8
click at [445, 416] on link "2" at bounding box center [445, 406] width 17 height 17
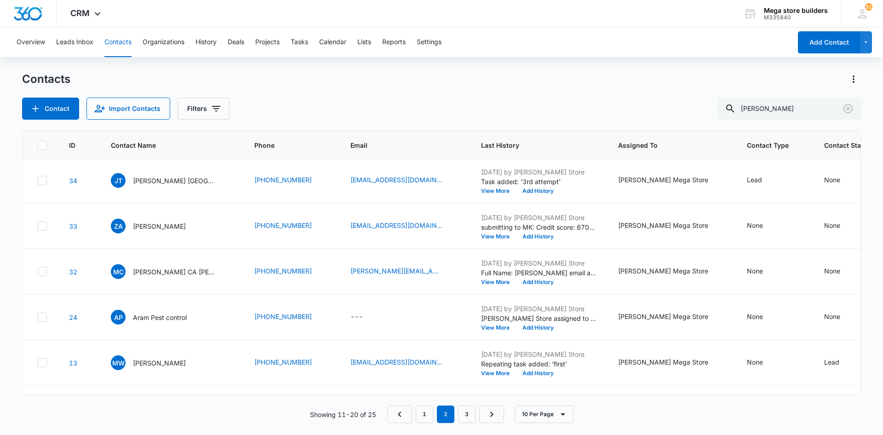
scroll to position [228, 0]
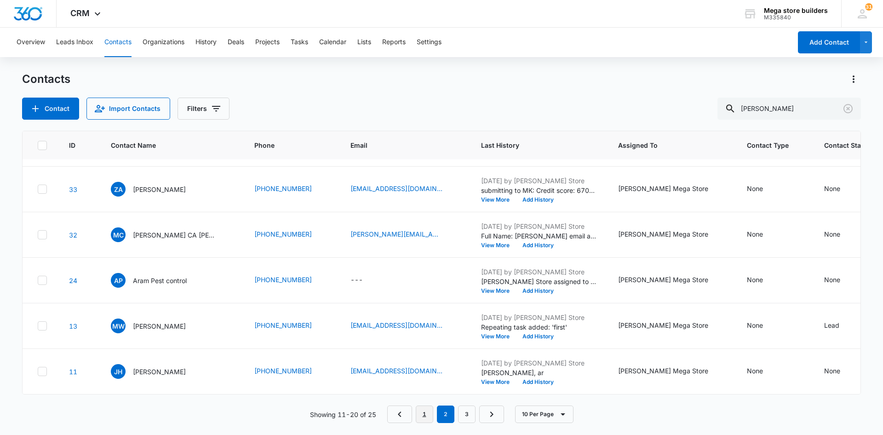
click at [420, 411] on link "1" at bounding box center [424, 413] width 17 height 17
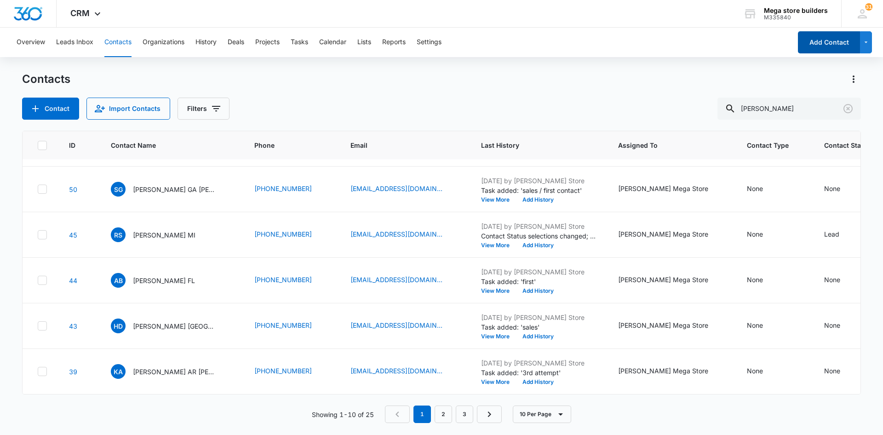
click at [822, 45] on button "Add Contact" at bounding box center [829, 42] width 62 height 22
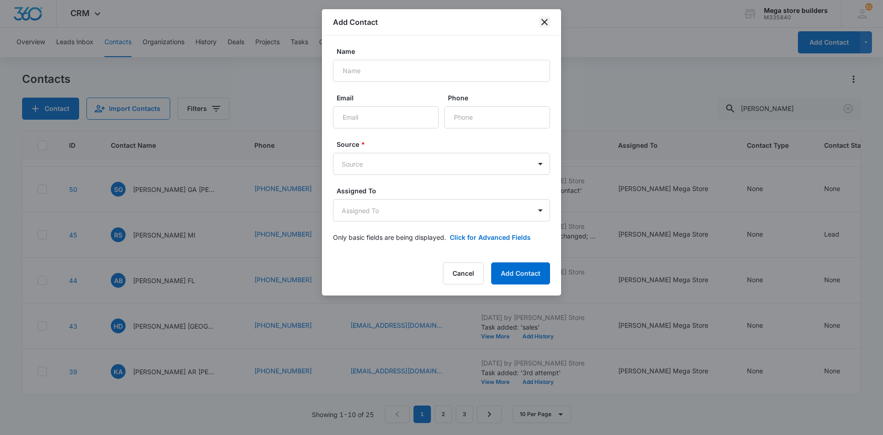
click at [543, 23] on icon "close" at bounding box center [544, 22] width 6 height 6
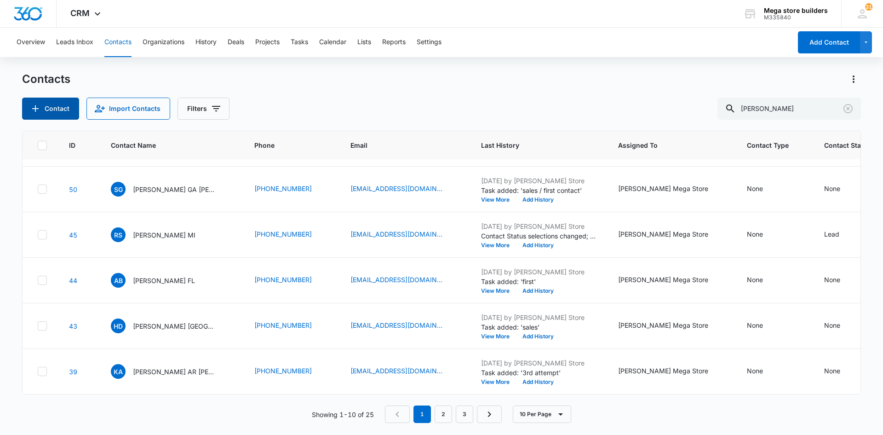
click at [56, 105] on button "Contact" at bounding box center [50, 109] width 57 height 22
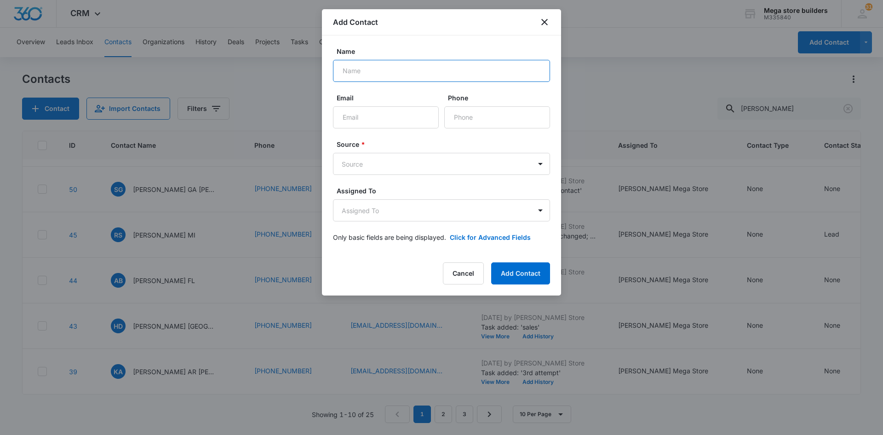
click at [346, 69] on input "Name" at bounding box center [441, 71] width 217 height 22
type input "[PERSON_NAME]"
type input "[EMAIL_ADDRESS][DOMAIN_NAME]"
type input "[PHONE_NUMBER]"
click at [382, 159] on body "CRM Apps Reputation Forms CRM Email Social Content Ads Intelligence Files Brand…" at bounding box center [441, 217] width 883 height 435
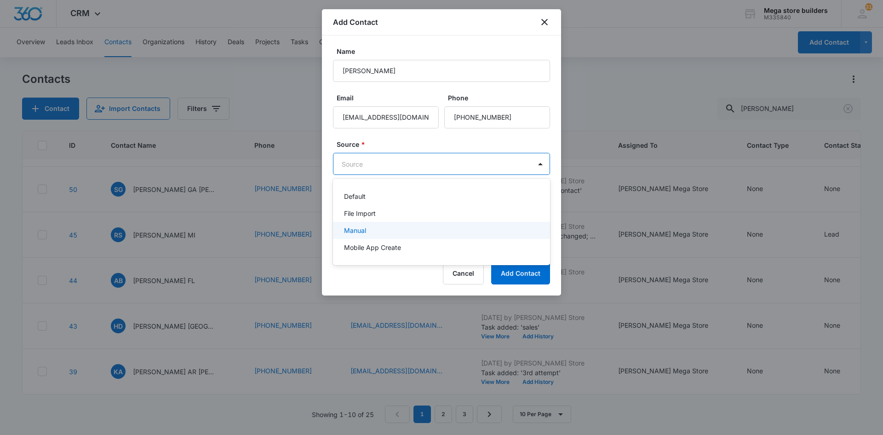
click at [360, 229] on p "Manual" at bounding box center [355, 230] width 22 height 10
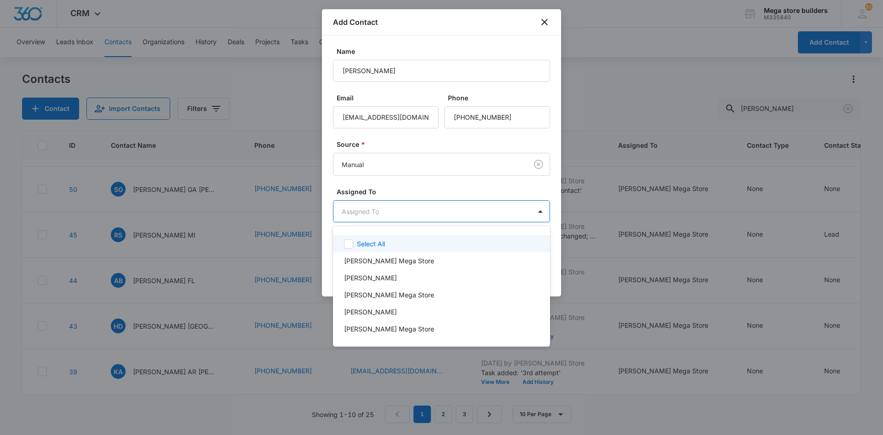
click at [368, 207] on body "CRM Apps Reputation Forms CRM Email Social Content Ads Intelligence Files Brand…" at bounding box center [441, 217] width 883 height 435
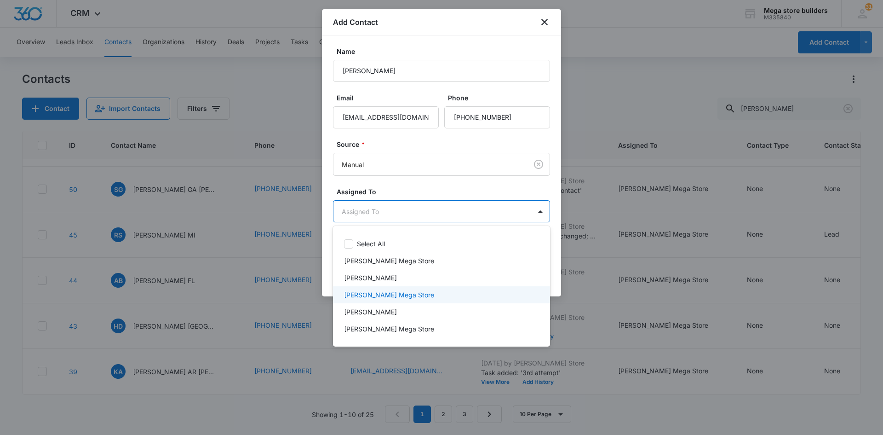
click at [358, 294] on p "[PERSON_NAME] Mega Store" at bounding box center [389, 295] width 90 height 10
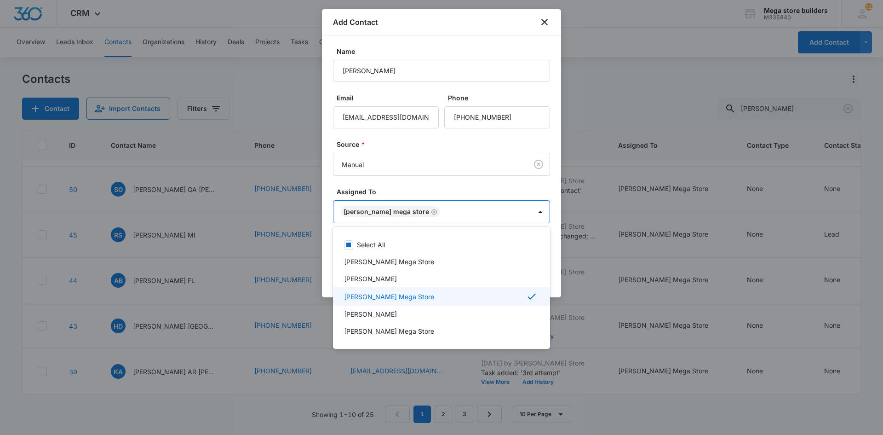
drag, startPoint x: 567, startPoint y: 315, endPoint x: 571, endPoint y: 318, distance: 5.2
click at [571, 318] on div at bounding box center [441, 217] width 883 height 435
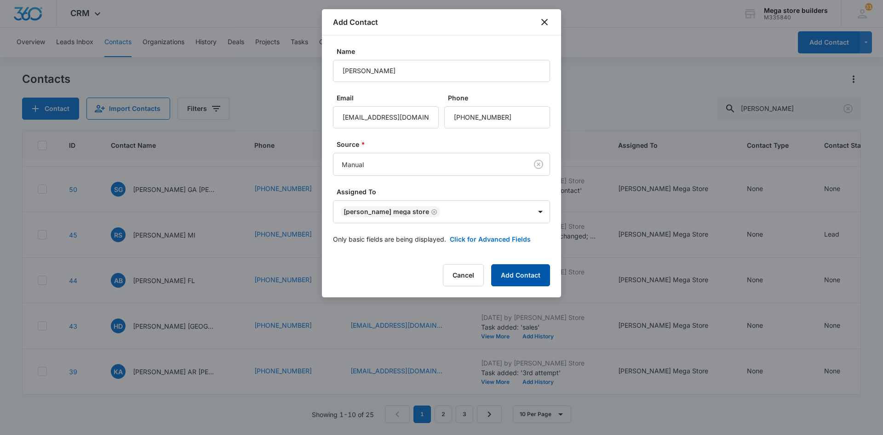
click at [526, 279] on button "Add Contact" at bounding box center [520, 275] width 59 height 22
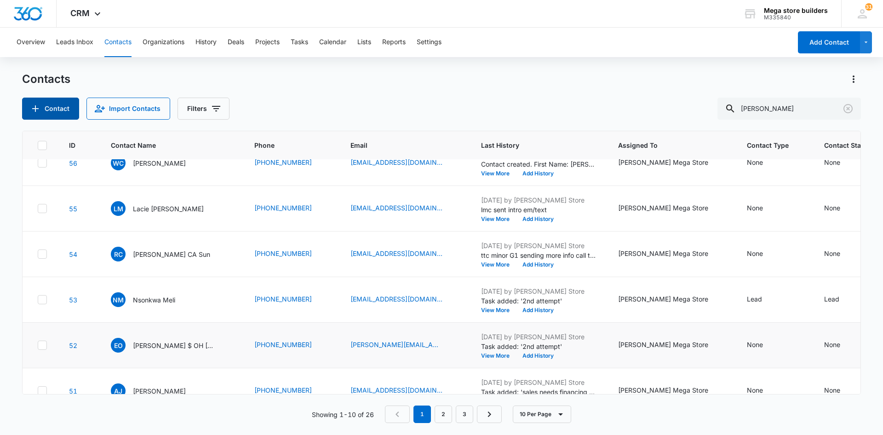
scroll to position [0, 0]
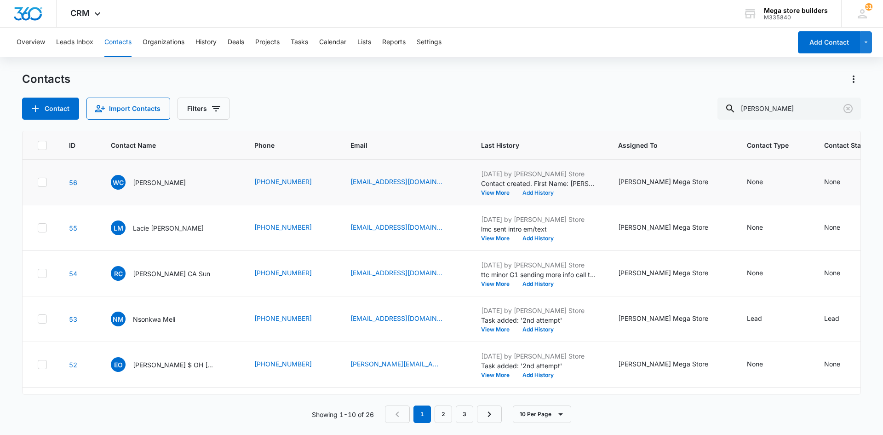
click at [519, 193] on button "Add History" at bounding box center [538, 193] width 44 height 6
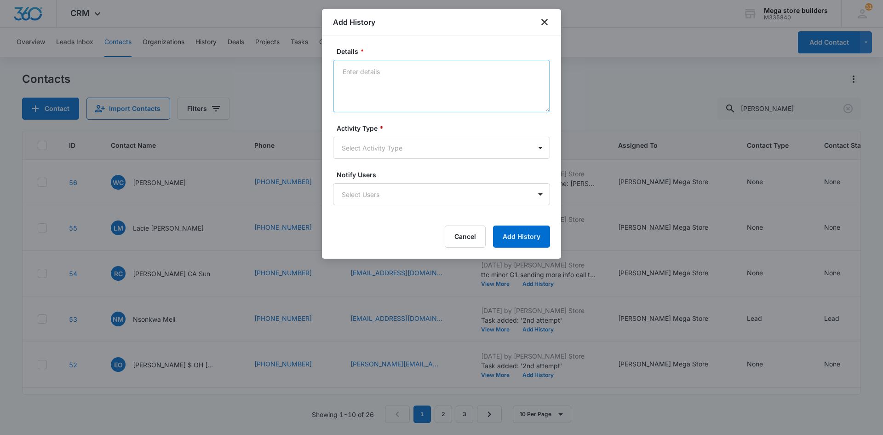
click at [367, 77] on textarea "Details *" at bounding box center [441, 86] width 217 height 52
type textarea "lmc sent text to provide info on link"
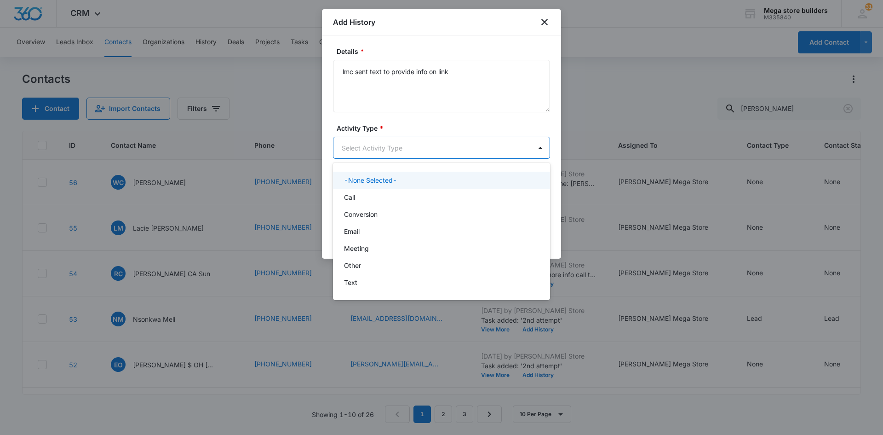
click at [364, 148] on body "CRM Apps Reputation Forms CRM Email Social Content Ads Intelligence Files Brand…" at bounding box center [441, 217] width 883 height 435
click at [359, 202] on div "Call" at bounding box center [441, 197] width 217 height 17
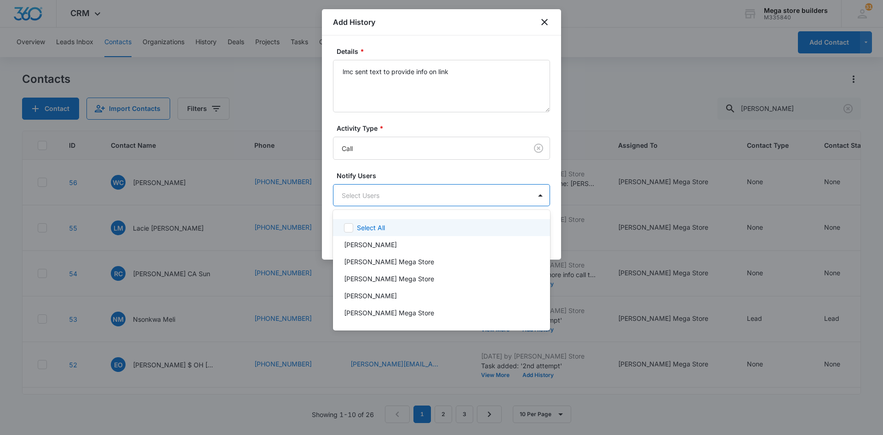
click at [445, 204] on body "CRM Apps Reputation Forms CRM Email Social Content Ads Intelligence Files Brand…" at bounding box center [441, 217] width 883 height 435
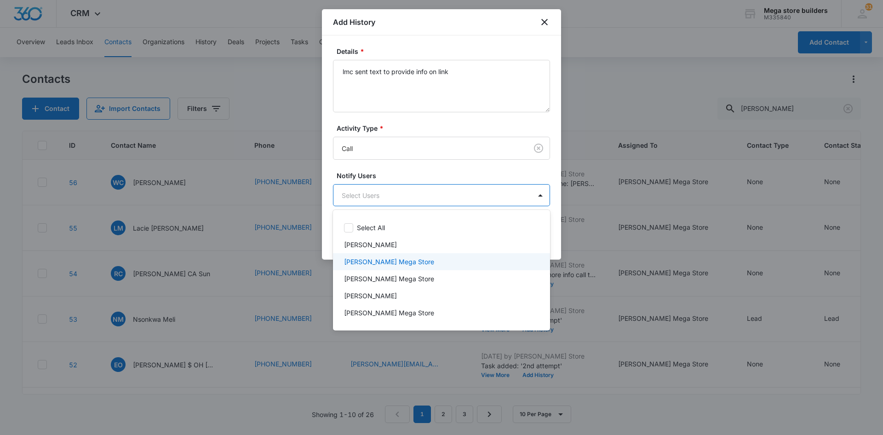
click at [384, 257] on p "[PERSON_NAME] Mega Store" at bounding box center [389, 262] width 90 height 10
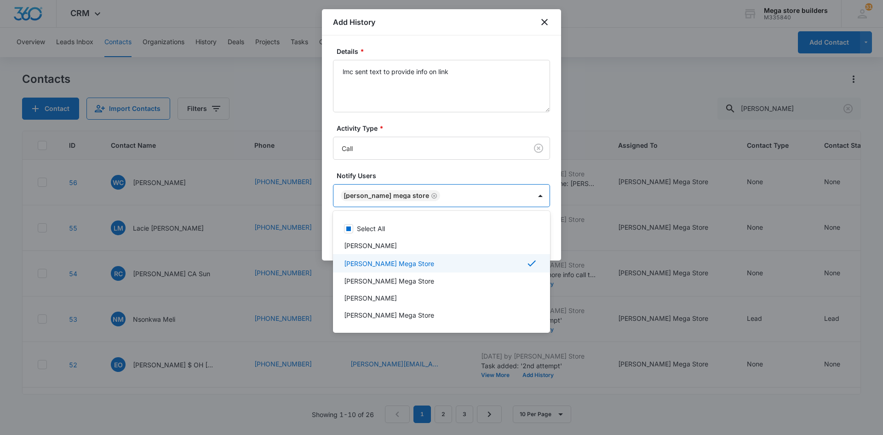
click at [574, 285] on div at bounding box center [441, 217] width 883 height 435
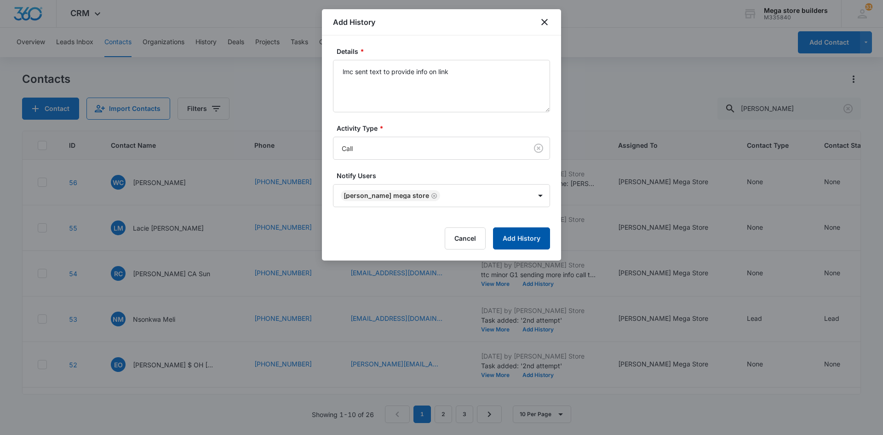
click at [524, 242] on button "Add History" at bounding box center [521, 238] width 57 height 22
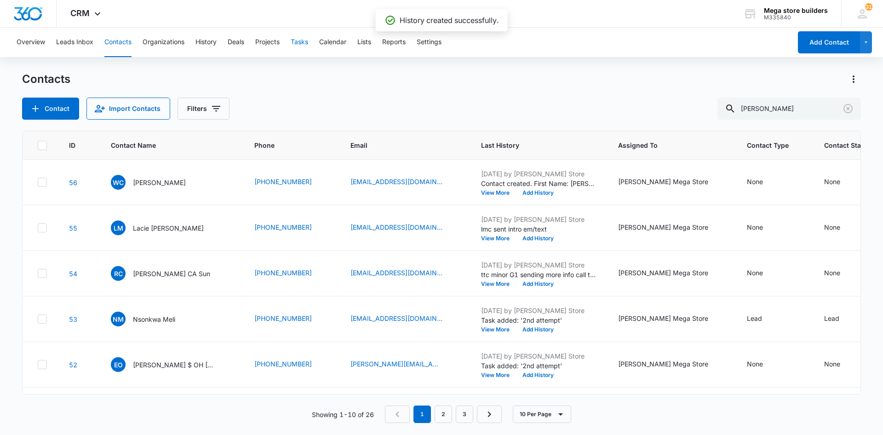
click at [301, 39] on button "Tasks" at bounding box center [299, 42] width 17 height 29
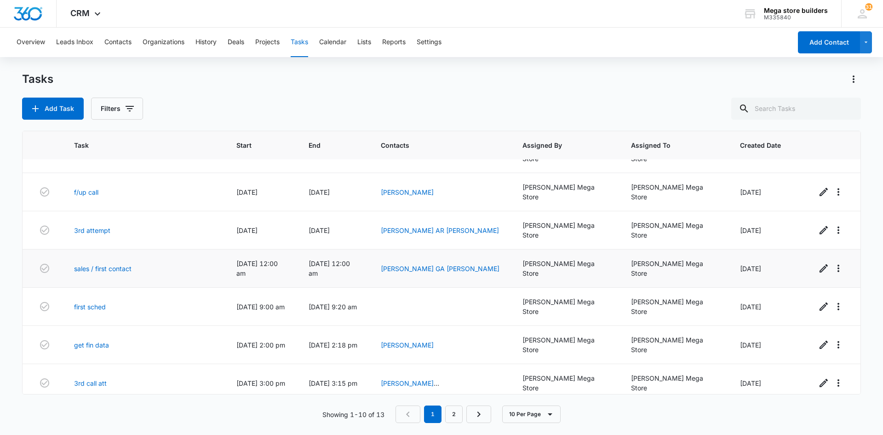
scroll to position [106, 0]
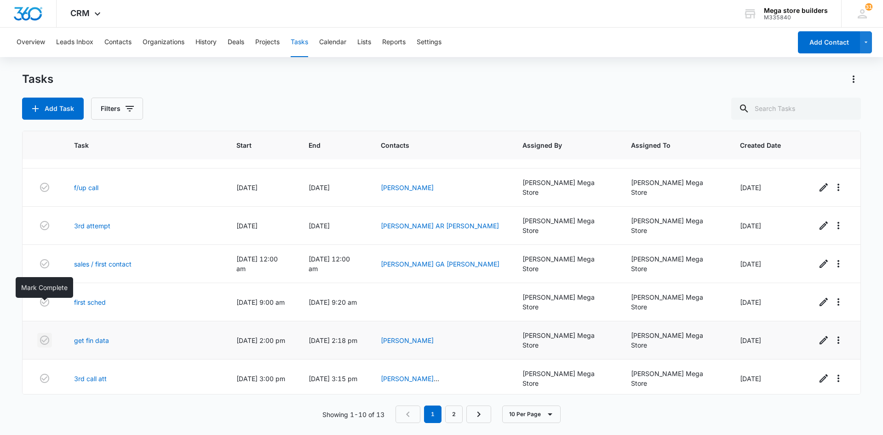
click at [42, 334] on icon "button" at bounding box center [44, 339] width 11 height 11
click at [52, 108] on button "Add Task" at bounding box center [53, 109] width 62 height 22
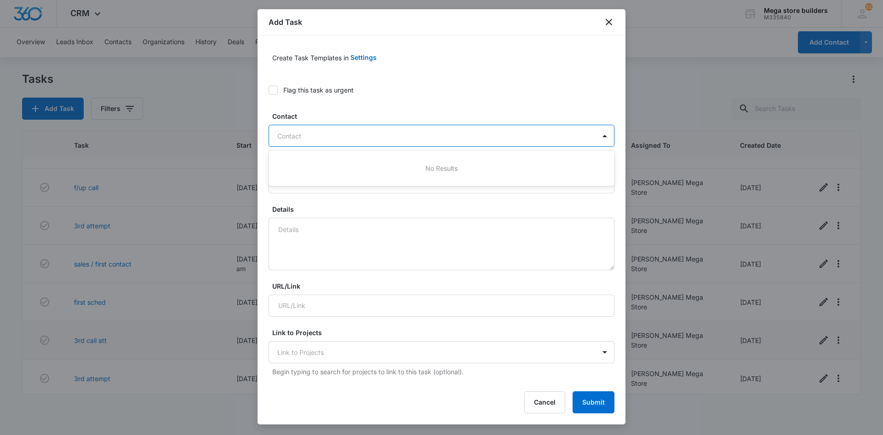
click at [333, 135] on div at bounding box center [435, 136] width 317 height 12
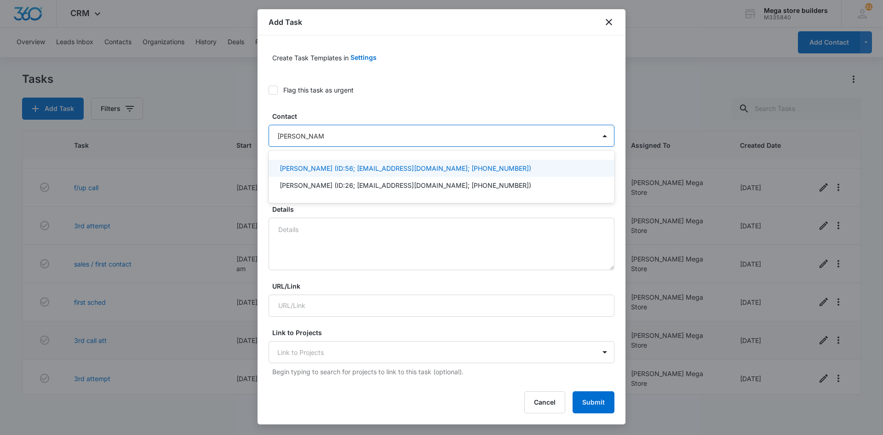
type input "[PERSON_NAME]"
drag, startPoint x: 327, startPoint y: 165, endPoint x: 323, endPoint y: 172, distance: 7.8
click at [327, 166] on p "[PERSON_NAME] (ID:56; [EMAIL_ADDRESS][DOMAIN_NAME]; [PHONE_NUMBER])" at bounding box center [406, 168] width 252 height 10
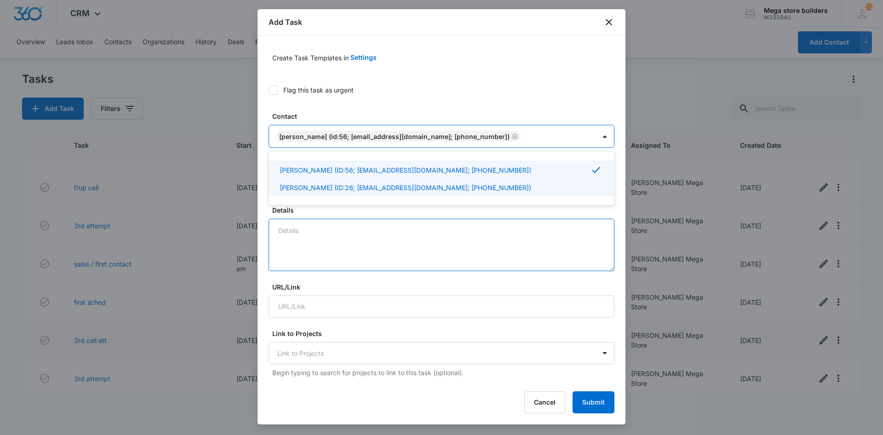
click at [292, 235] on textarea "Details" at bounding box center [442, 245] width 346 height 52
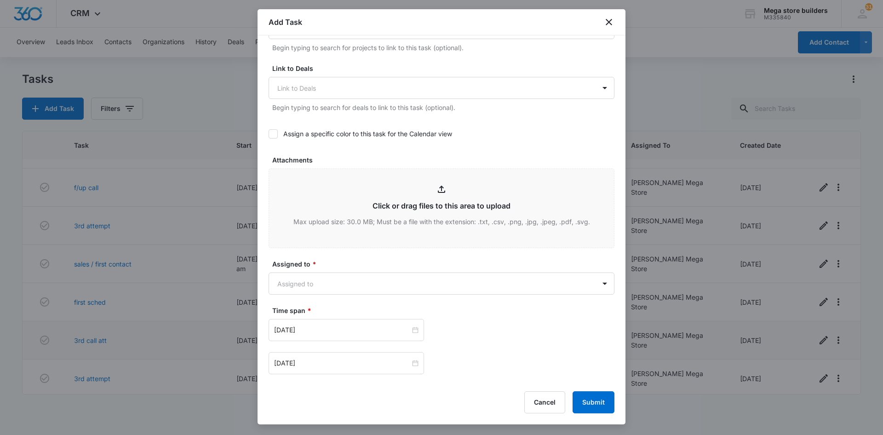
scroll to position [368, 0]
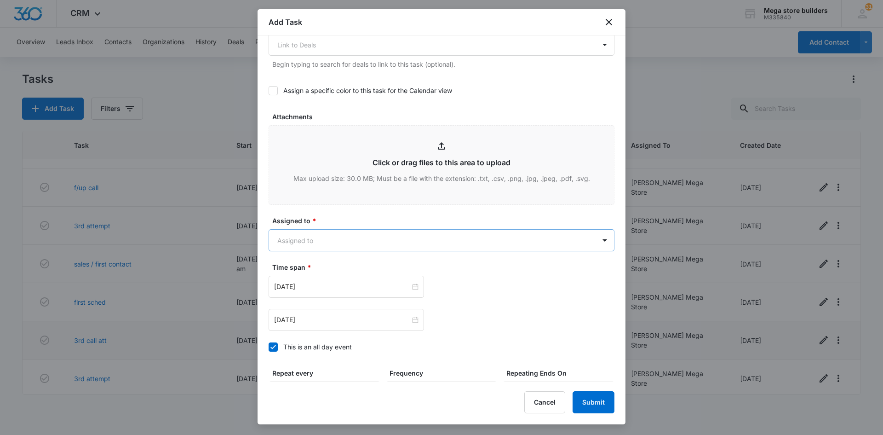
type textarea "call re completing fin data"
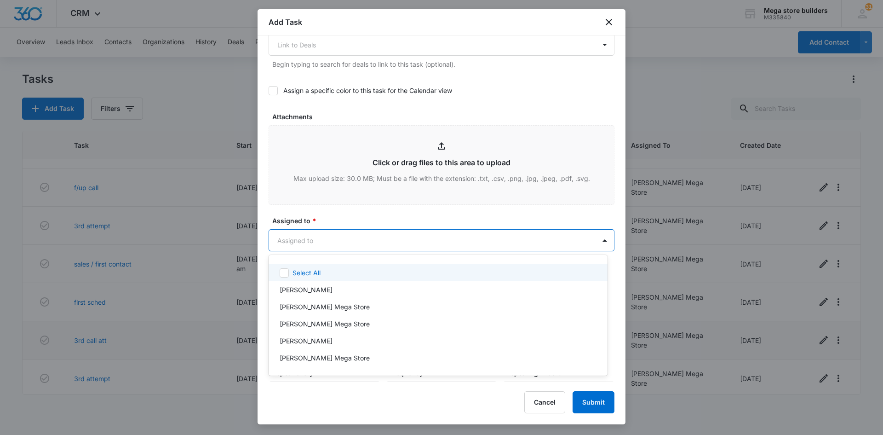
click at [313, 238] on body "CRM Apps Reputation Forms CRM Email Social Content Ads Intelligence Files Brand…" at bounding box center [441, 217] width 883 height 435
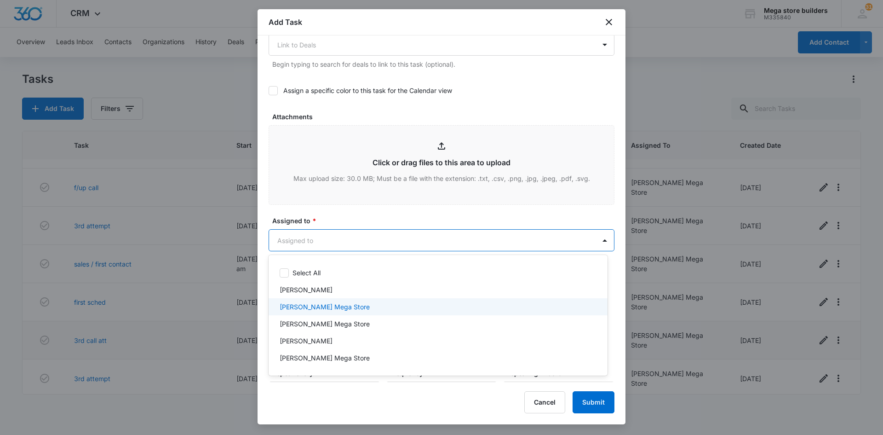
click at [302, 305] on p "[PERSON_NAME] Mega Store" at bounding box center [325, 307] width 90 height 10
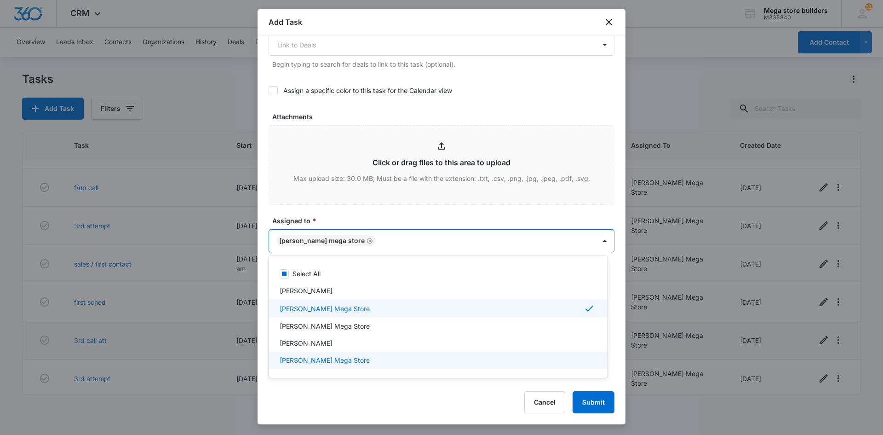
click at [391, 392] on div at bounding box center [441, 217] width 883 height 435
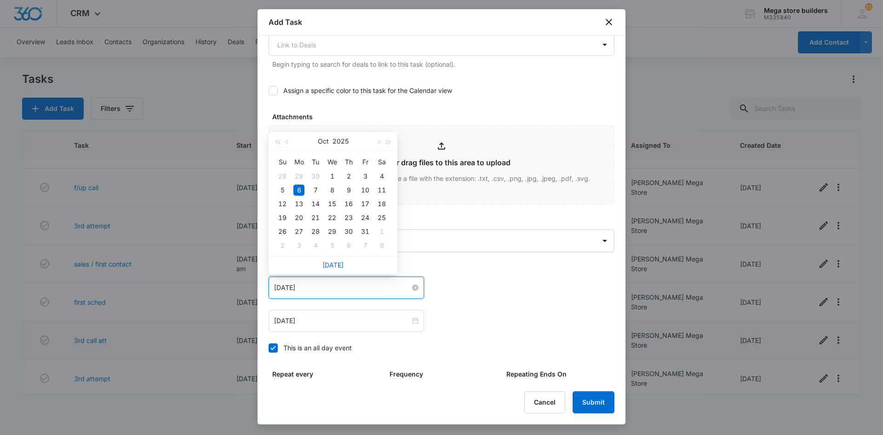
click at [324, 289] on input "[DATE]" at bounding box center [342, 287] width 136 height 10
type input "[DATE]"
click at [350, 190] on div "9" at bounding box center [348, 189] width 11 height 11
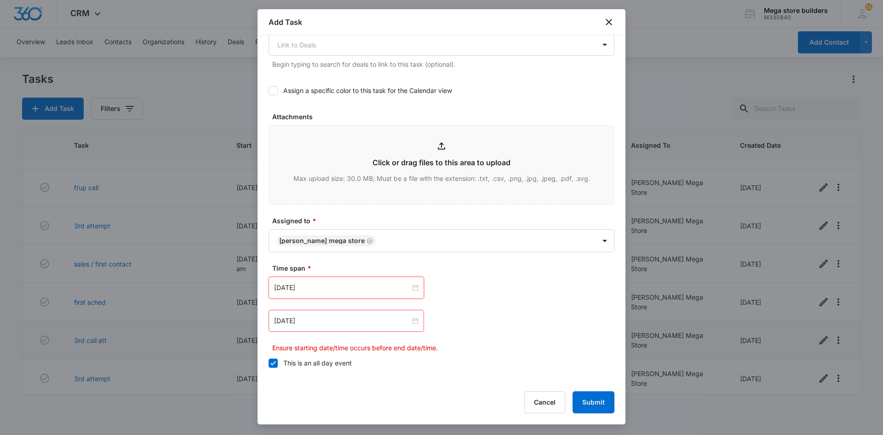
click at [273, 362] on icon at bounding box center [273, 363] width 8 height 8
click at [269, 363] on input "This is an all day event" at bounding box center [269, 363] width 0 height 0
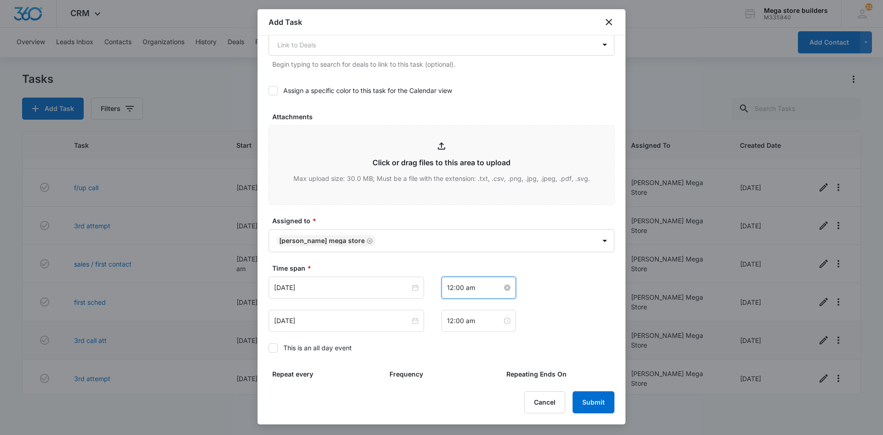
click at [461, 288] on input "12:00 am" at bounding box center [474, 287] width 55 height 10
click at [448, 361] on div "04" at bounding box center [451, 360] width 26 height 13
click at [449, 305] on div "04" at bounding box center [451, 308] width 26 height 13
click at [499, 323] on div "PM" at bounding box center [502, 321] width 25 height 13
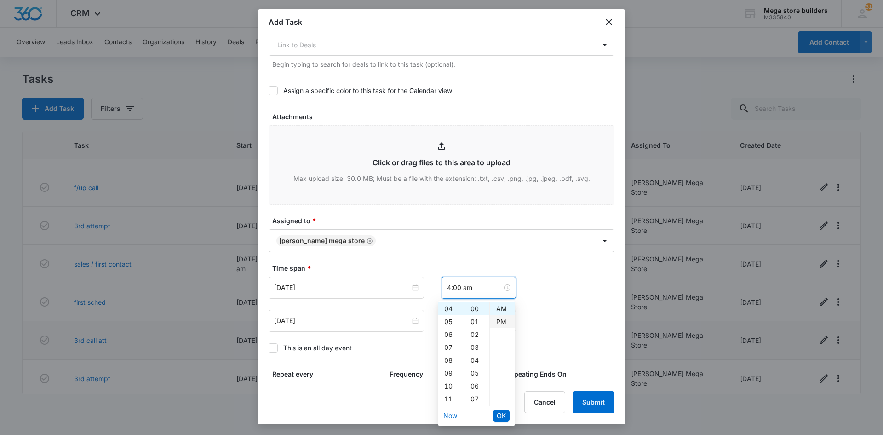
type input "4:00 pm"
click at [504, 413] on span "OK" at bounding box center [501, 415] width 9 height 10
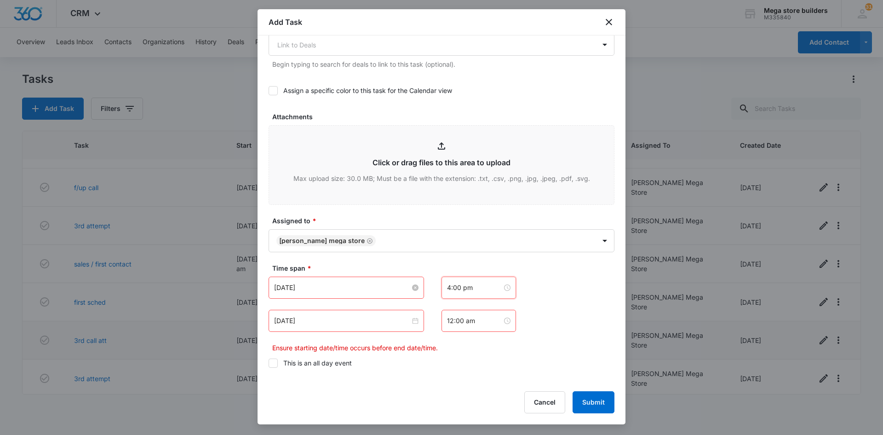
click at [381, 286] on input "[DATE]" at bounding box center [342, 287] width 136 height 10
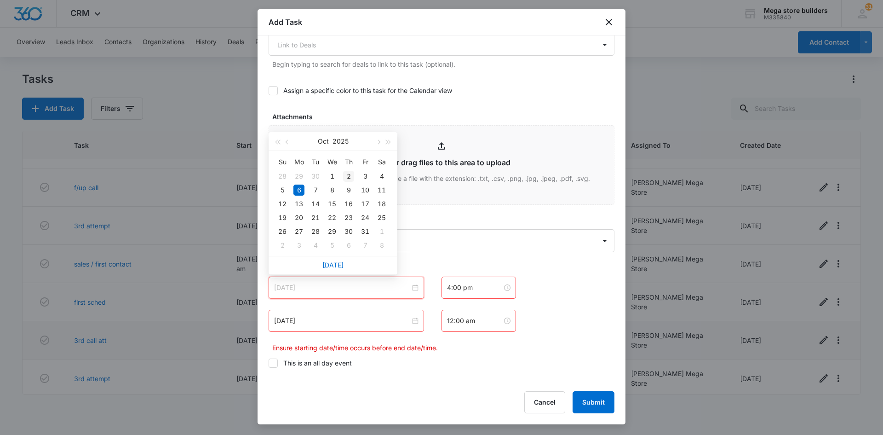
click at [349, 178] on div "2" at bounding box center [348, 176] width 11 height 11
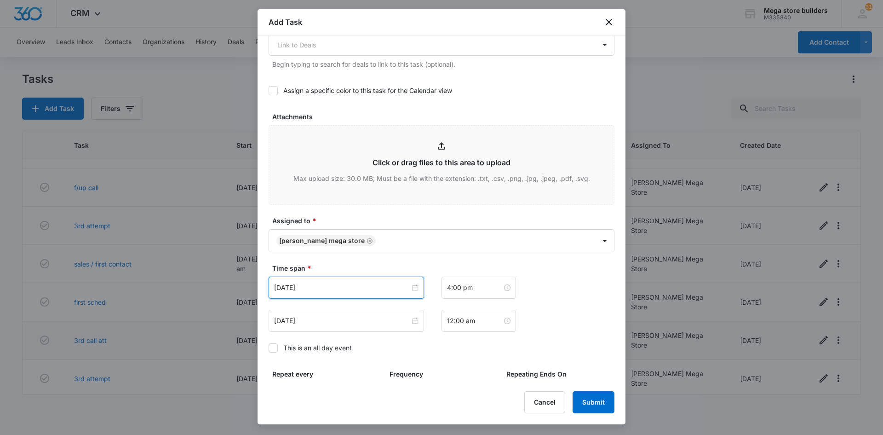
click at [362, 282] on div "[DATE]" at bounding box center [346, 287] width 155 height 22
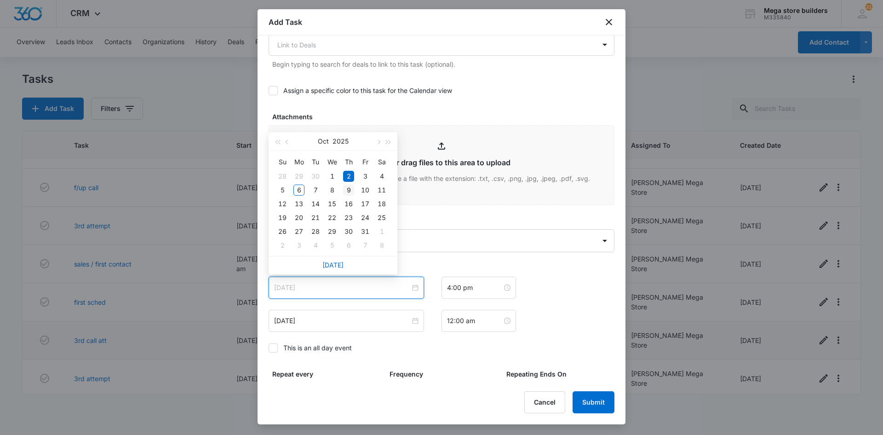
type input "[DATE]"
click at [351, 192] on div "9" at bounding box center [348, 189] width 11 height 11
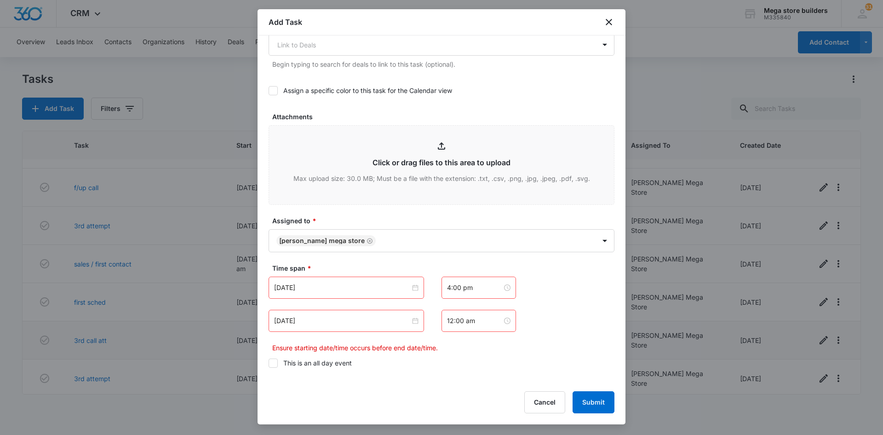
click at [345, 326] on div "[DATE]" at bounding box center [346, 321] width 155 height 22
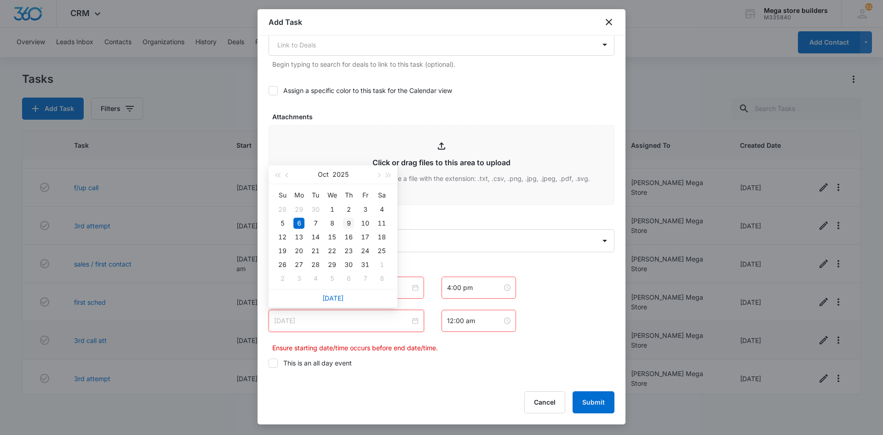
type input "[DATE]"
click at [351, 223] on div "9" at bounding box center [348, 223] width 11 height 11
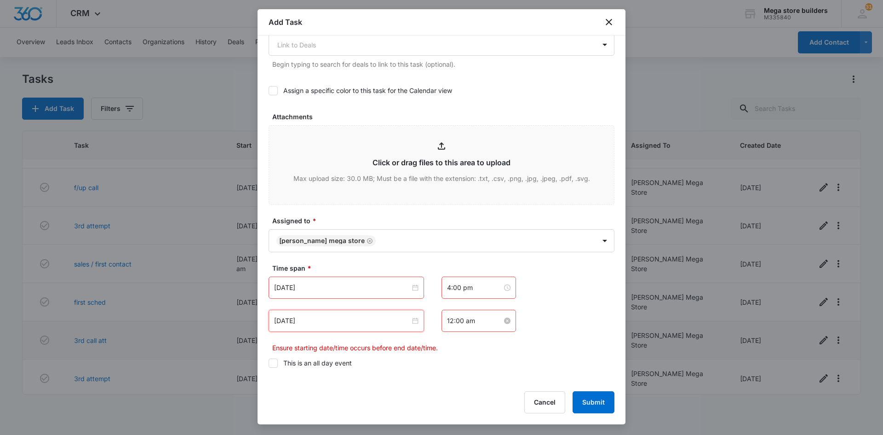
click at [470, 322] on input "12:00 am" at bounding box center [474, 321] width 55 height 10
click at [449, 243] on div "04" at bounding box center [451, 242] width 26 height 13
click at [475, 265] on div "20" at bounding box center [476, 264] width 25 height 13
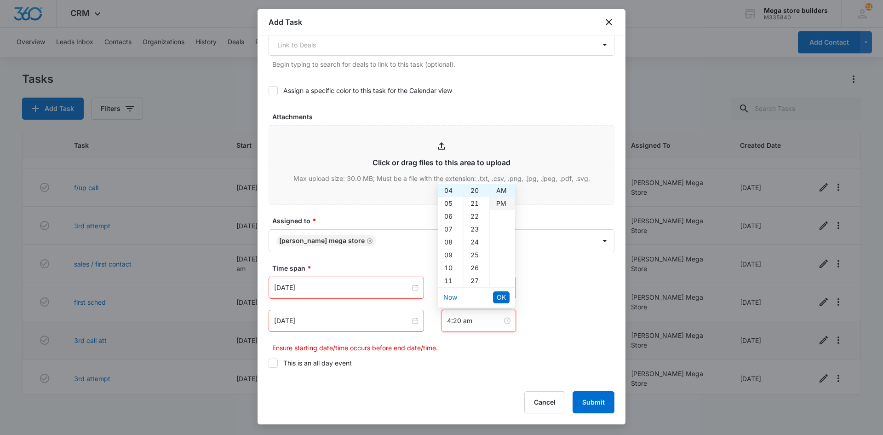
click at [503, 206] on div "PM" at bounding box center [502, 203] width 25 height 13
type input "4:20 pm"
click at [506, 295] on button "OK" at bounding box center [501, 297] width 17 height 12
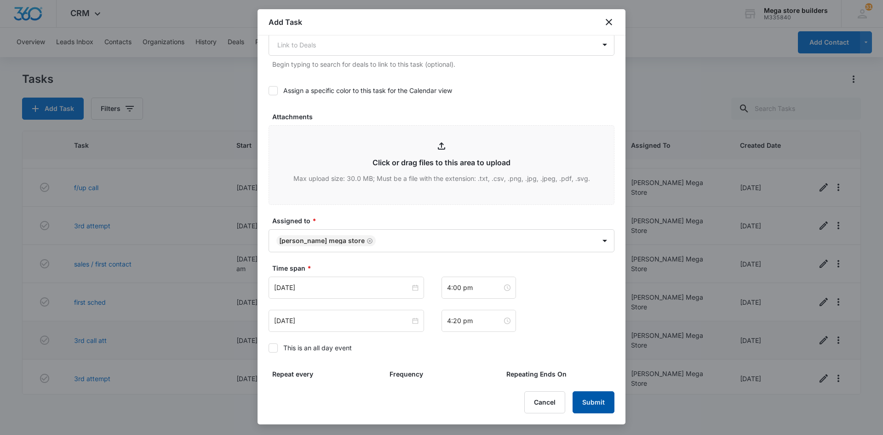
click at [592, 406] on button "Submit" at bounding box center [594, 402] width 42 height 22
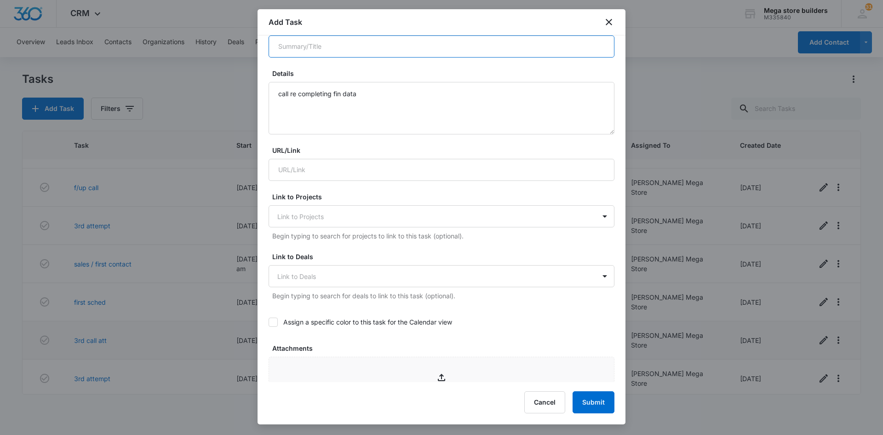
click at [322, 46] on input "Summary/Title *" at bounding box center [442, 46] width 346 height 22
type input "f"
type input "call"
click at [594, 409] on button "Submit" at bounding box center [594, 402] width 42 height 22
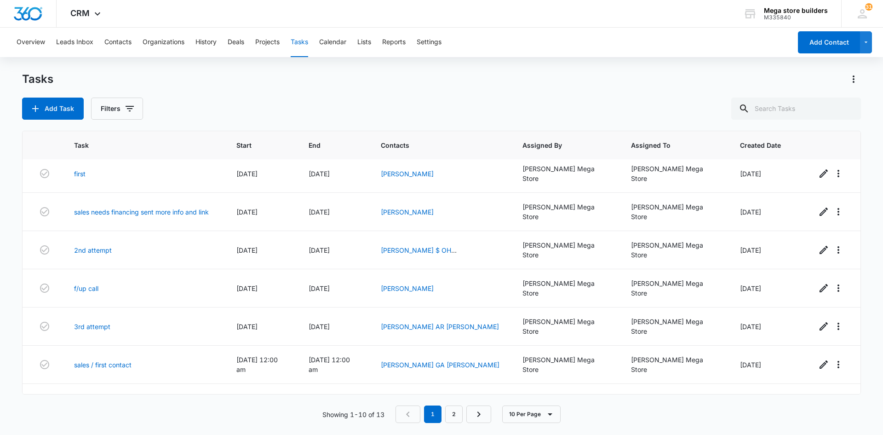
scroll to position [0, 0]
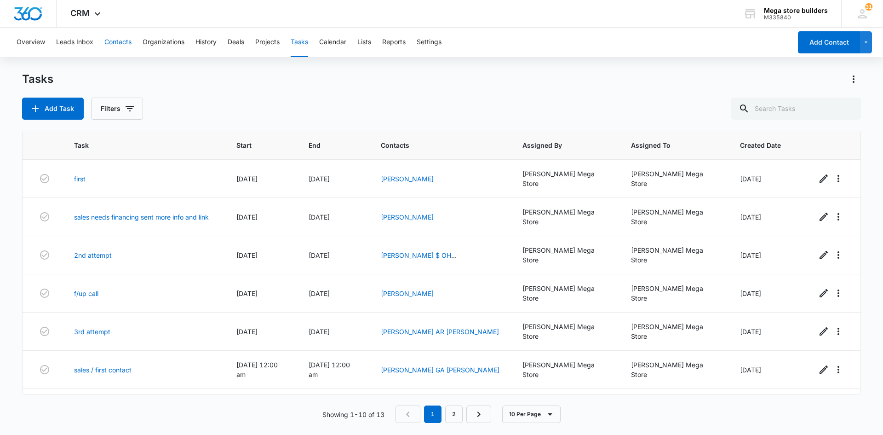
click at [121, 41] on button "Contacts" at bounding box center [117, 42] width 27 height 29
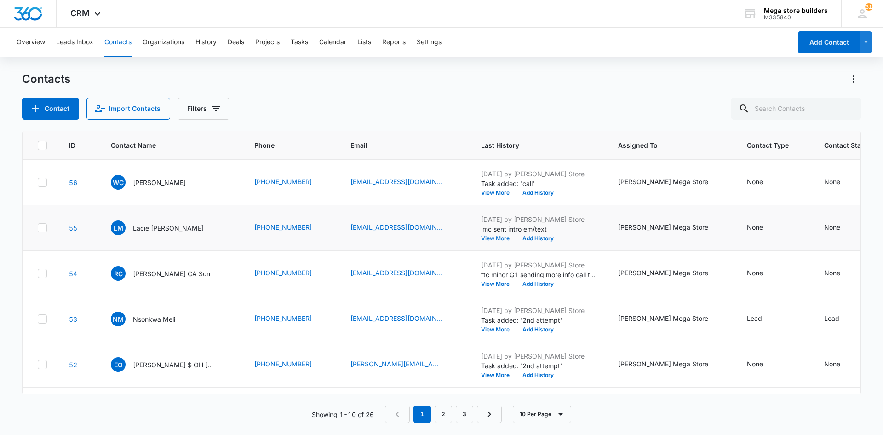
click at [481, 237] on button "View More" at bounding box center [498, 239] width 35 height 6
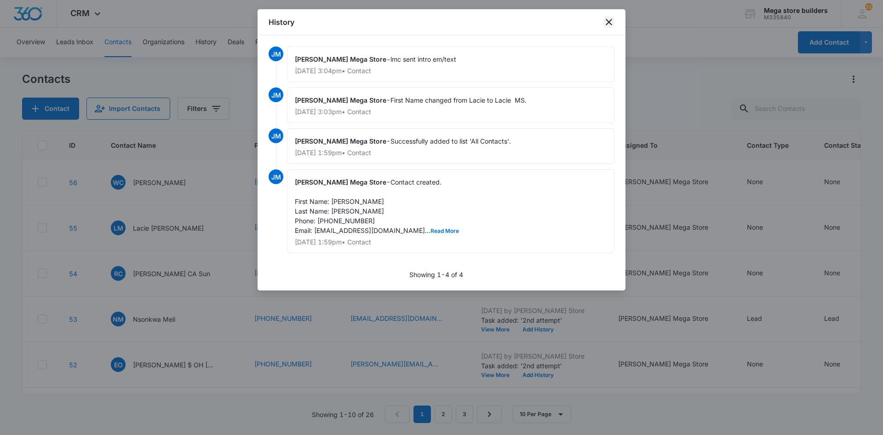
click at [610, 20] on icon "close" at bounding box center [609, 22] width 11 height 11
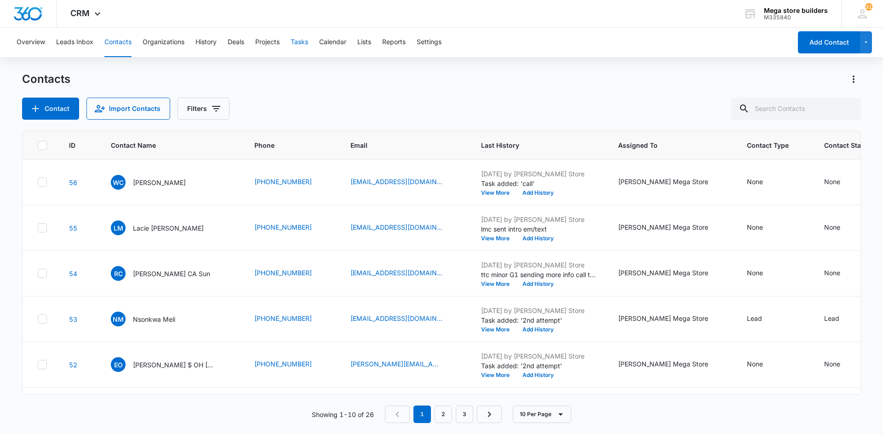
click at [306, 39] on button "Tasks" at bounding box center [299, 42] width 17 height 29
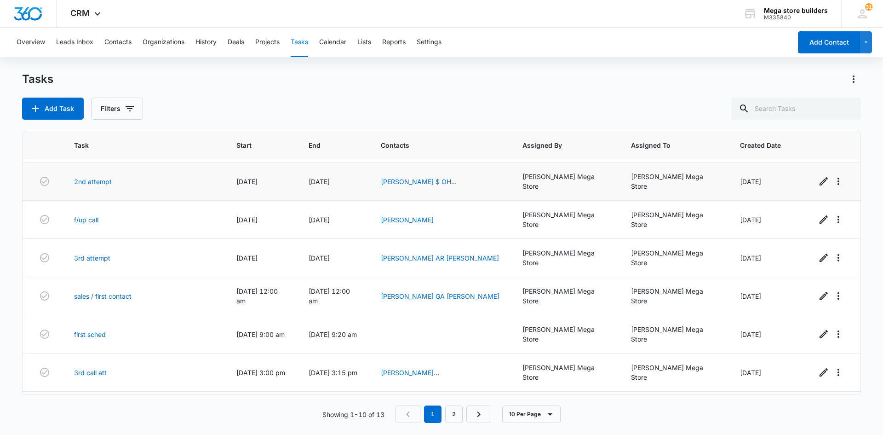
scroll to position [60, 0]
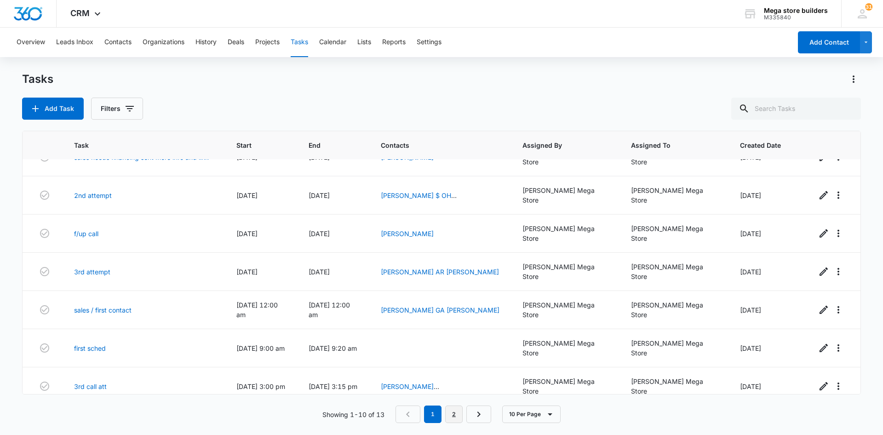
click at [456, 415] on link "2" at bounding box center [453, 413] width 17 height 17
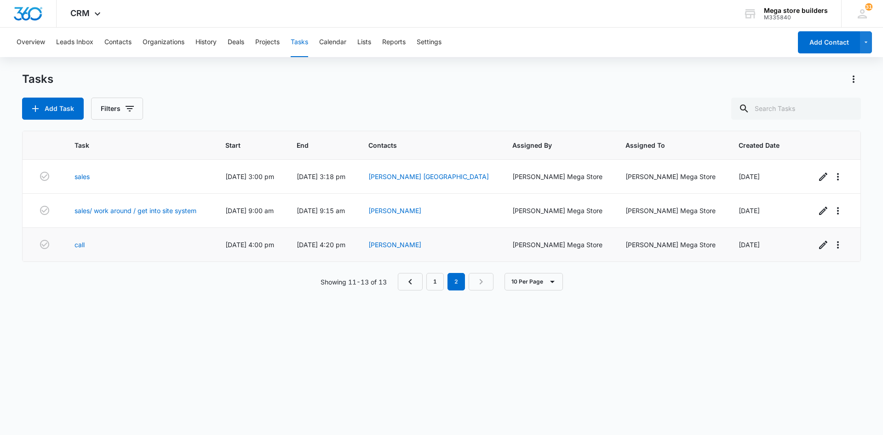
scroll to position [0, 0]
click at [56, 104] on button "Add Task" at bounding box center [53, 109] width 62 height 22
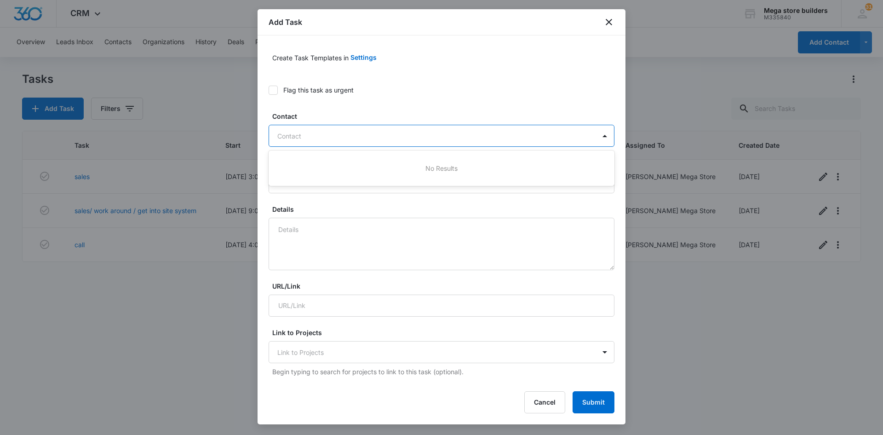
click at [298, 136] on div at bounding box center [435, 136] width 317 height 12
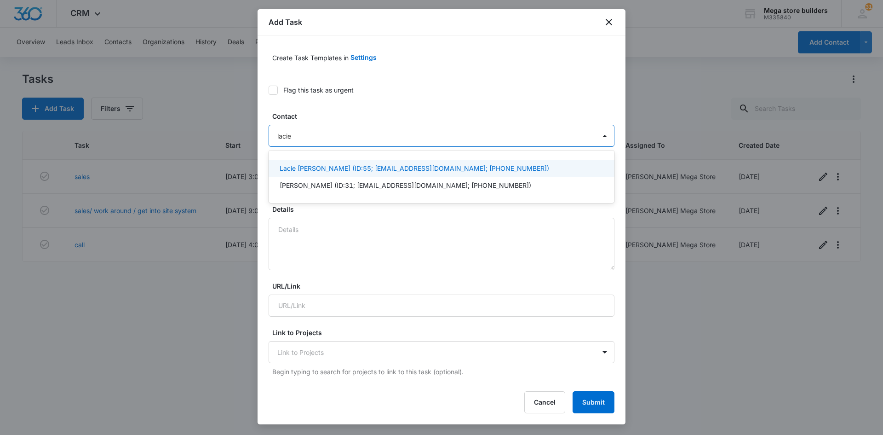
type input "lacie"
click at [337, 170] on p "Lacie [PERSON_NAME] (ID:55; [EMAIL_ADDRESS][DOMAIN_NAME]; [PHONE_NUMBER])" at bounding box center [415, 168] width 270 height 10
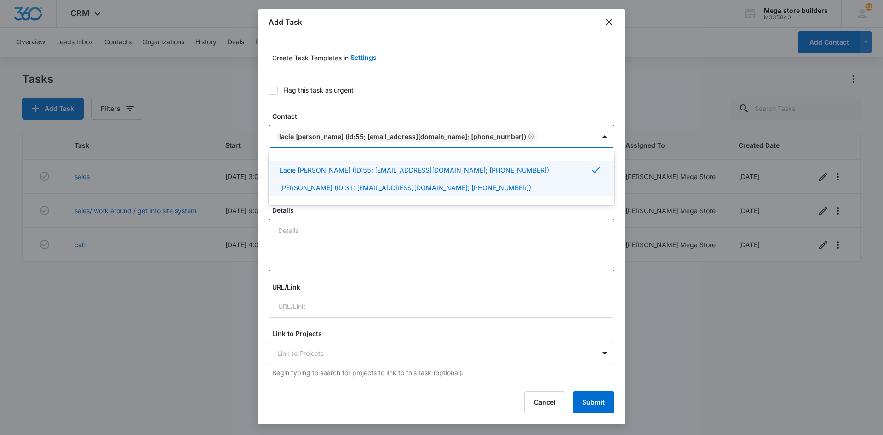
click at [318, 232] on textarea "Details" at bounding box center [442, 245] width 346 height 52
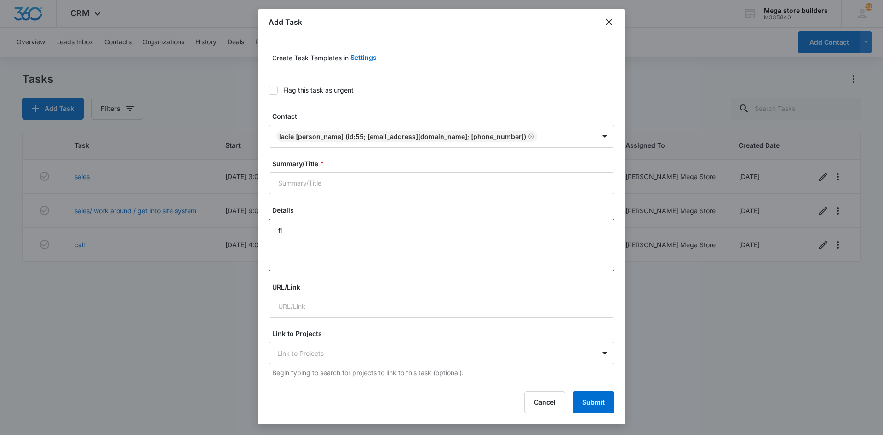
type textarea "f"
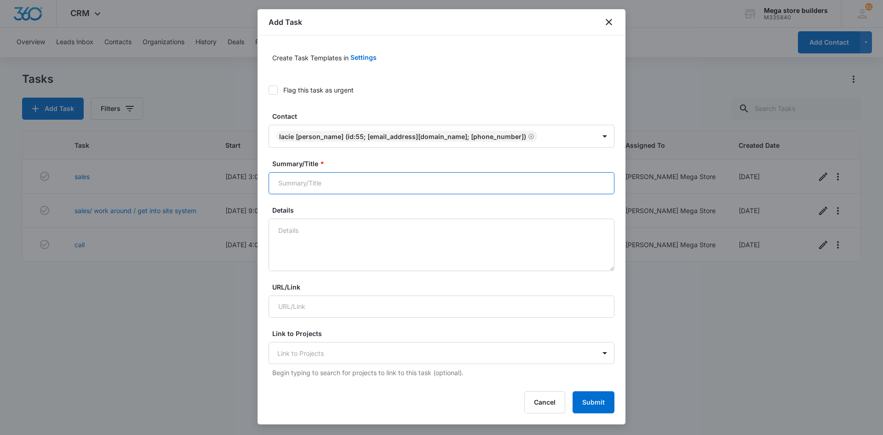
click at [312, 181] on input "Summary/Title *" at bounding box center [442, 183] width 346 height 22
type input "sales"
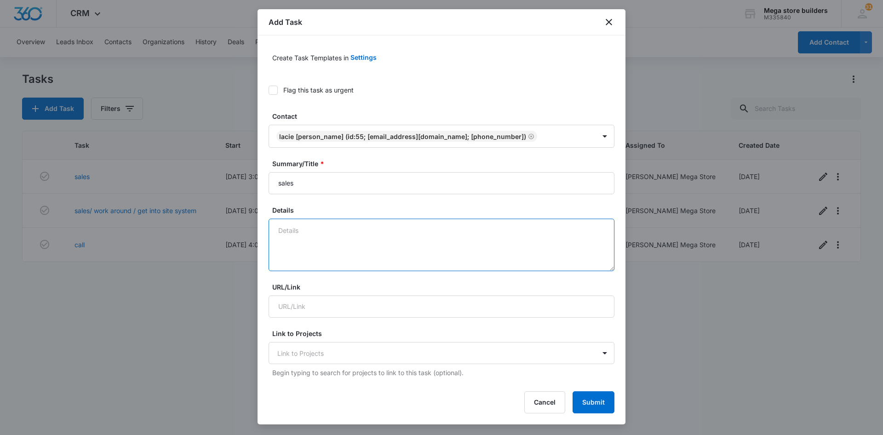
click at [285, 235] on textarea "Details" at bounding box center [442, 245] width 346 height 52
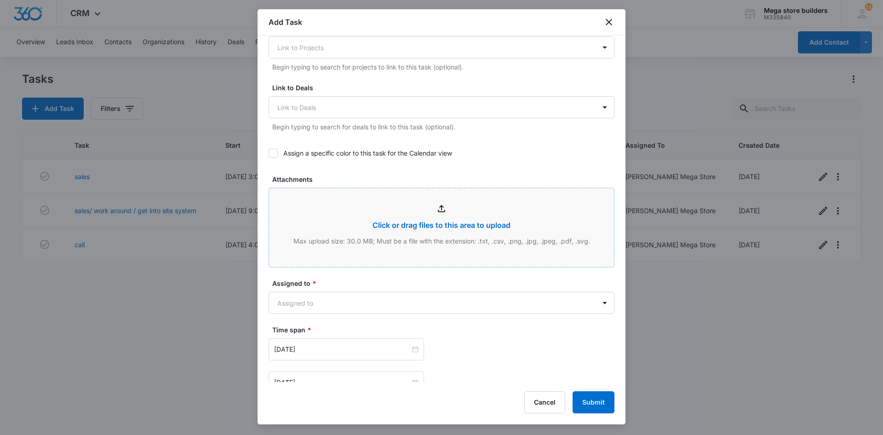
scroll to position [322, 0]
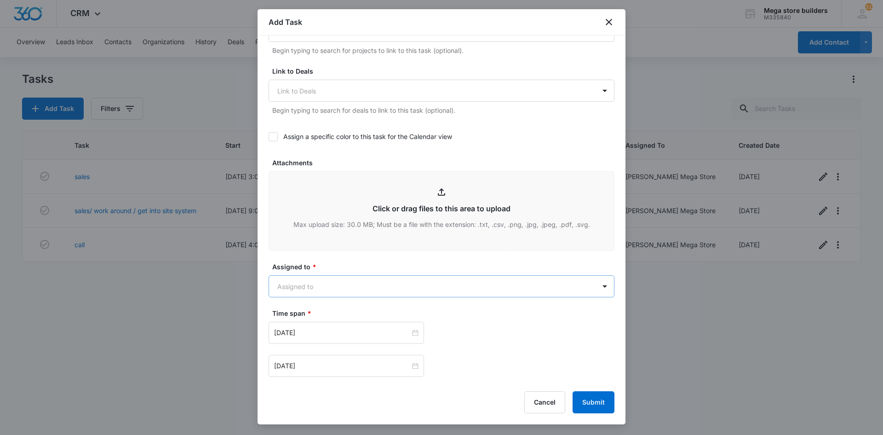
type textarea "2nd attempt"
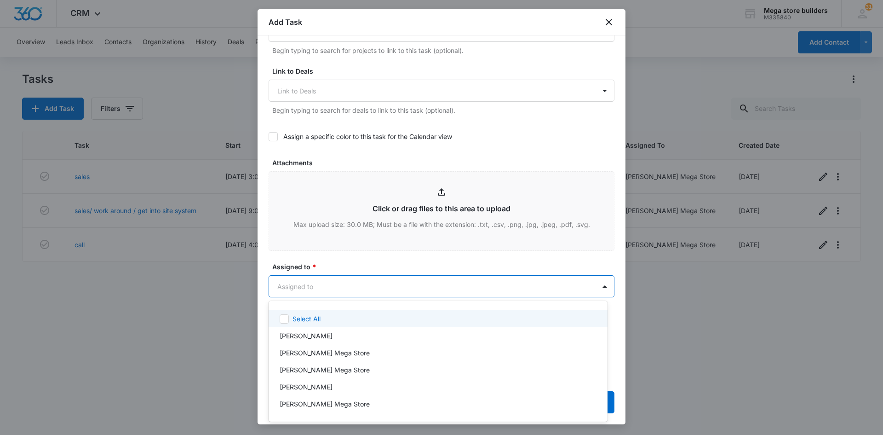
click at [333, 288] on body "CRM Apps Reputation Forms CRM Email Social Content Ads Intelligence Files Brand…" at bounding box center [441, 217] width 883 height 435
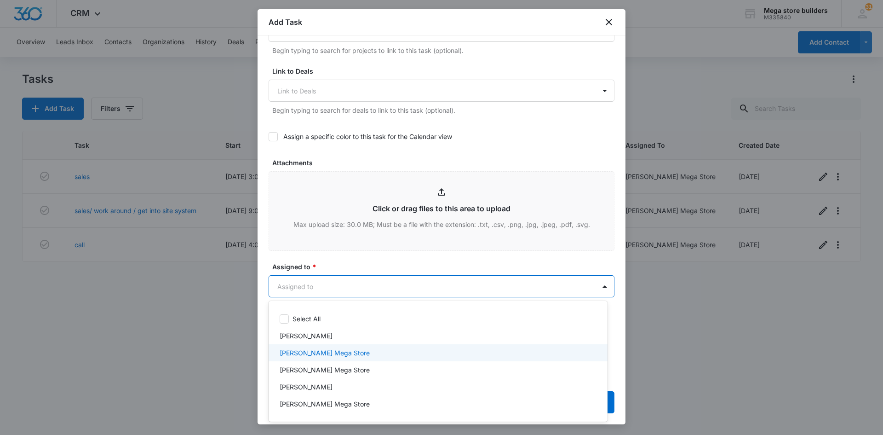
click at [294, 354] on p "[PERSON_NAME] Mega Store" at bounding box center [325, 353] width 90 height 10
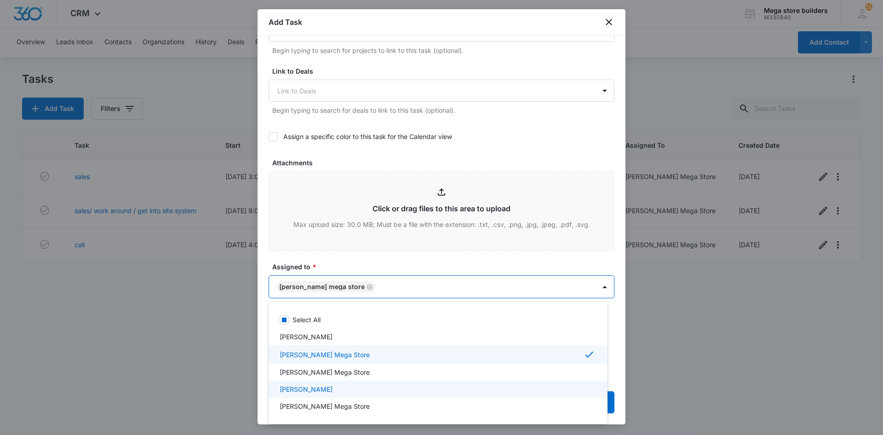
click at [447, 390] on div "[PERSON_NAME]" at bounding box center [437, 389] width 315 height 10
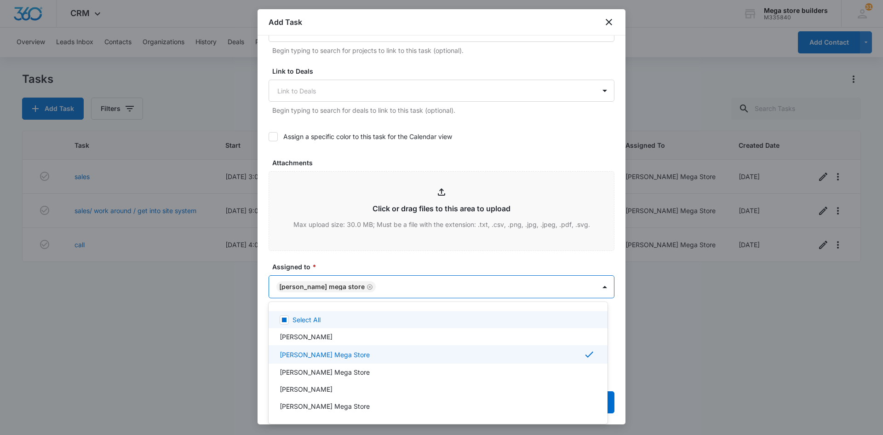
click at [443, 252] on div at bounding box center [441, 217] width 883 height 435
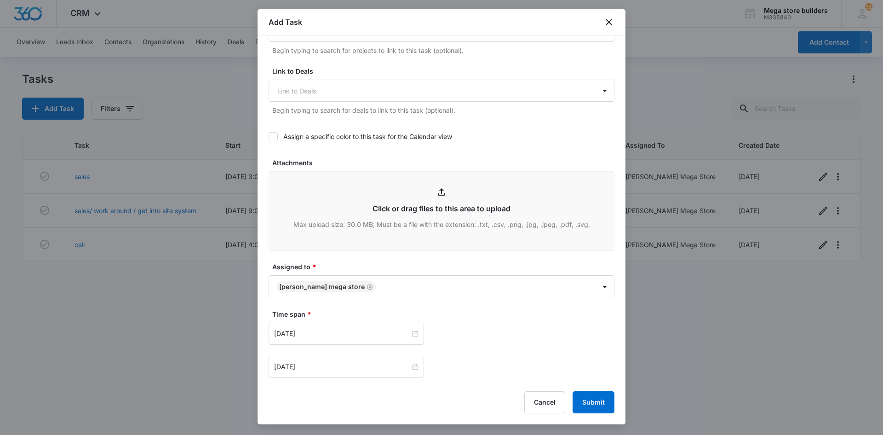
scroll to position [368, 0]
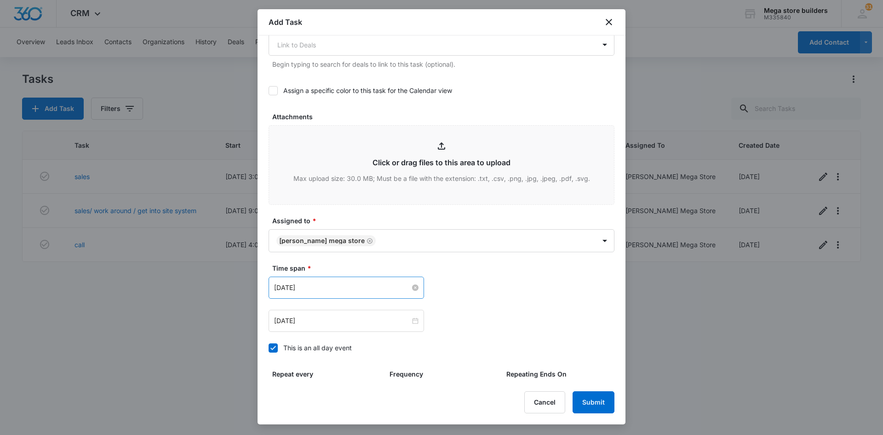
click at [409, 292] on div "[DATE]" at bounding box center [346, 287] width 144 height 10
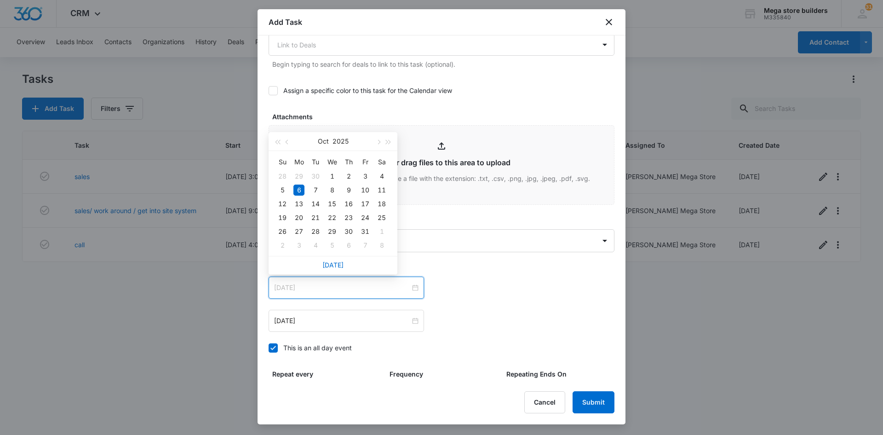
type input "[DATE]"
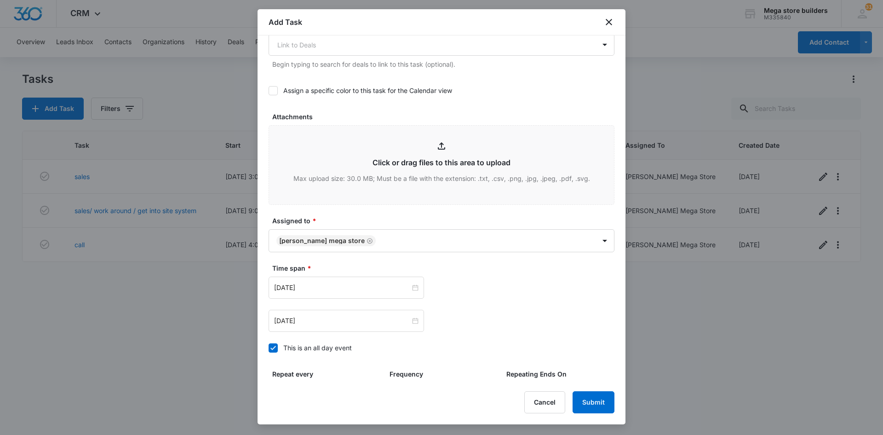
click at [270, 349] on icon at bounding box center [273, 348] width 8 height 8
click at [269, 348] on input "This is an all day event" at bounding box center [269, 348] width 0 height 0
click at [352, 286] on input "[DATE]" at bounding box center [342, 287] width 136 height 10
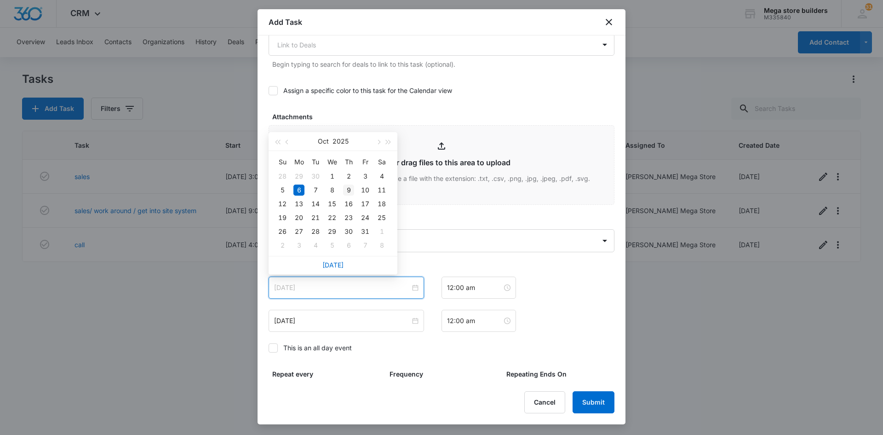
type input "[DATE]"
click at [349, 192] on div "9" at bounding box center [348, 189] width 11 height 11
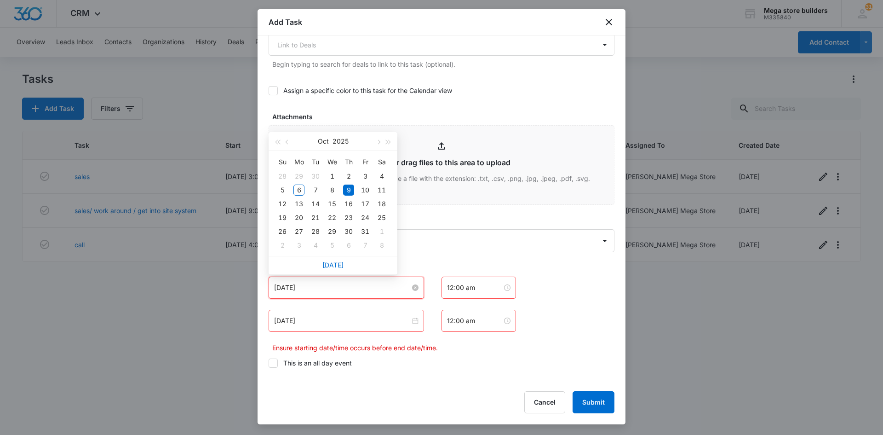
click at [344, 290] on input "[DATE]" at bounding box center [342, 287] width 136 height 10
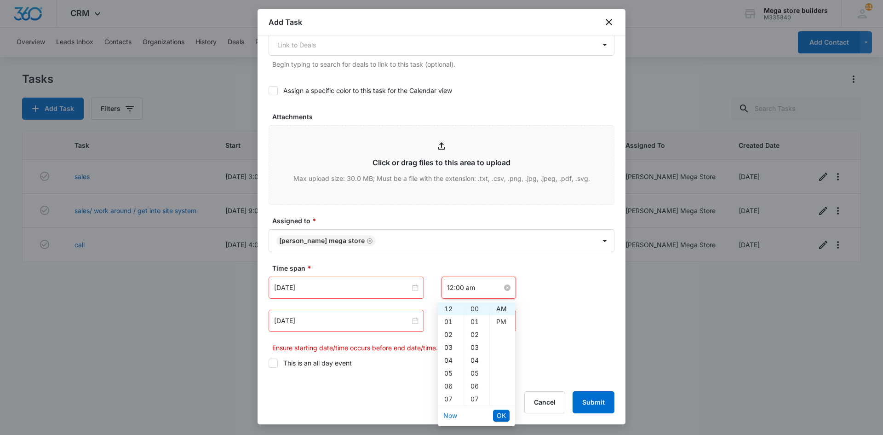
click at [477, 285] on input "12:00 am" at bounding box center [474, 287] width 55 height 10
click at [449, 348] on div "03" at bounding box center [451, 347] width 26 height 13
click at [477, 351] on div "14" at bounding box center [476, 351] width 25 height 13
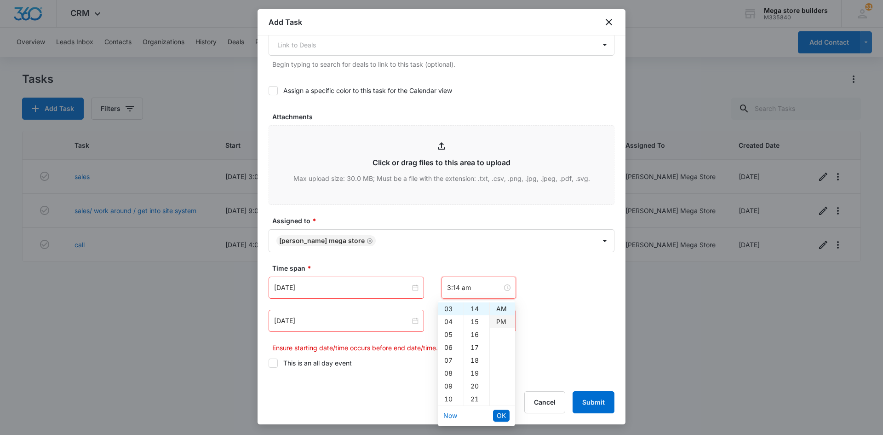
click at [505, 320] on div "PM" at bounding box center [502, 321] width 25 height 13
type input "12:00 am"
click at [374, 325] on input "[DATE]" at bounding box center [342, 321] width 136 height 10
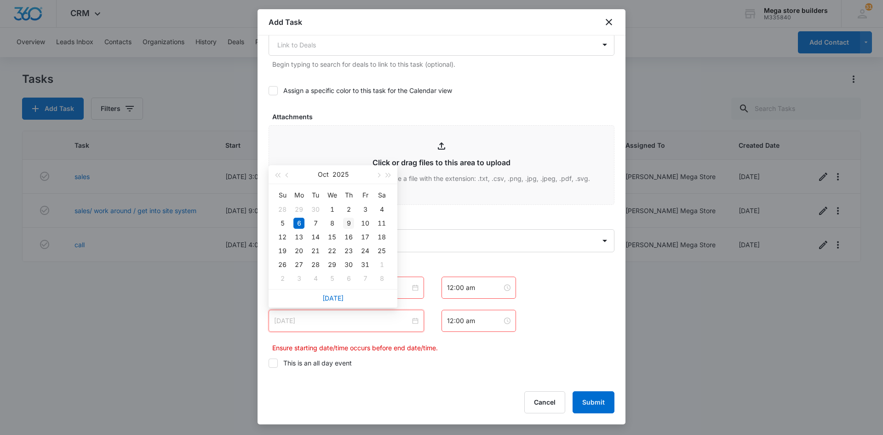
type input "[DATE]"
click at [349, 225] on div "9" at bounding box center [348, 223] width 11 height 11
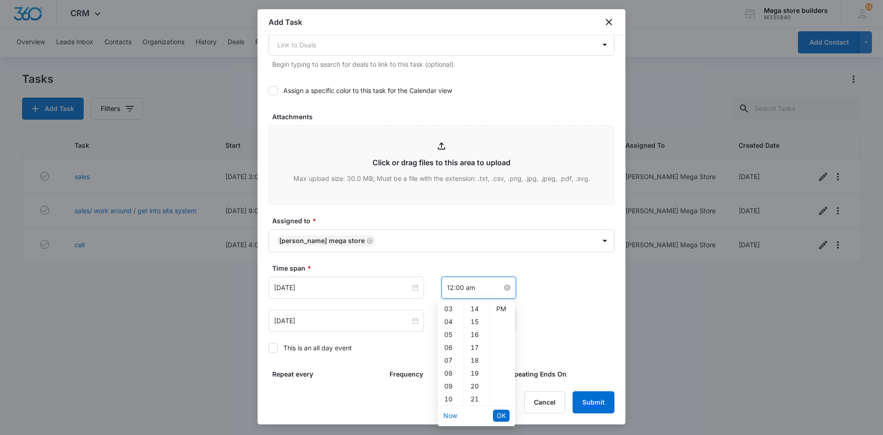
scroll to position [0, 0]
click at [454, 288] on input "12:00 am" at bounding box center [474, 287] width 55 height 10
click at [447, 357] on div "04" at bounding box center [451, 360] width 26 height 13
click at [506, 320] on div "PM" at bounding box center [502, 321] width 25 height 13
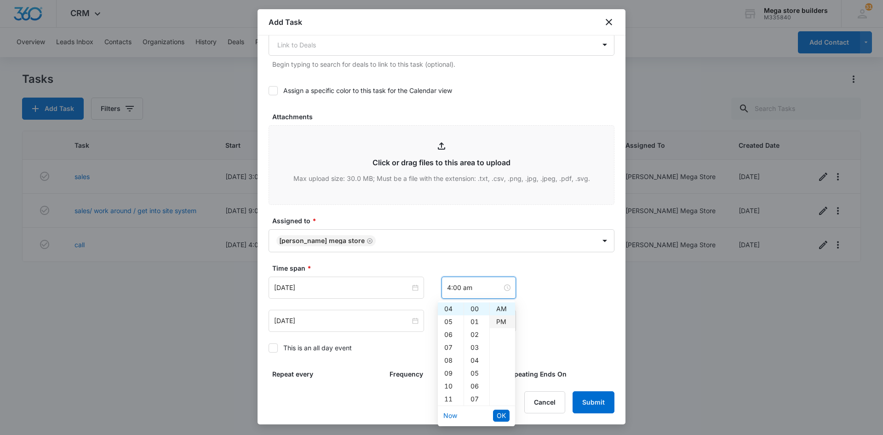
type input "4:00 pm"
click at [499, 414] on span "OK" at bounding box center [501, 415] width 9 height 10
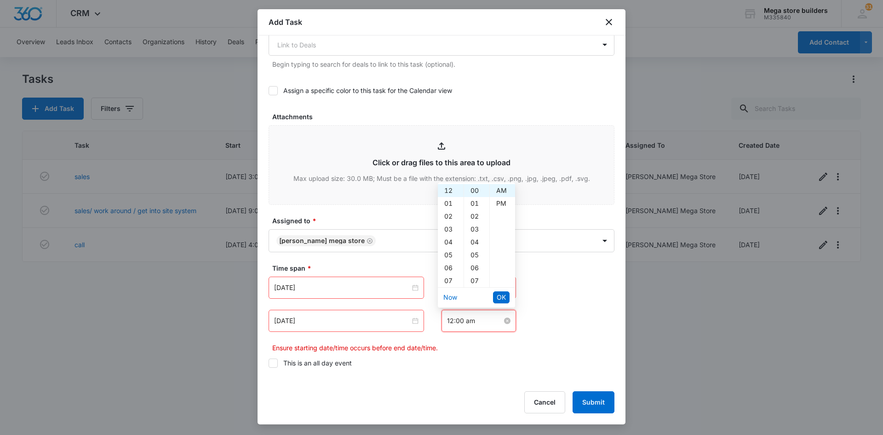
click at [456, 319] on input "12:00 am" at bounding box center [474, 321] width 55 height 10
click at [453, 238] on div "04" at bounding box center [451, 242] width 26 height 13
click at [477, 259] on div "16" at bounding box center [476, 258] width 25 height 13
type input "4:16 am"
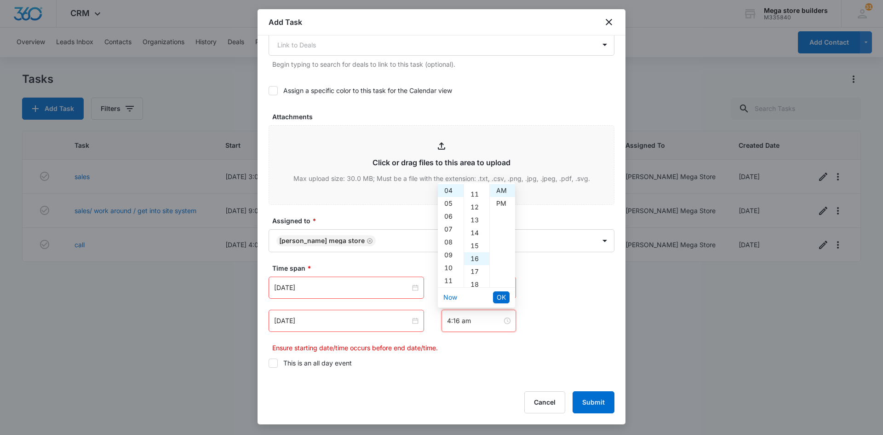
scroll to position [206, 0]
click at [500, 293] on span "OK" at bounding box center [501, 297] width 9 height 10
click at [585, 403] on button "Submit" at bounding box center [594, 402] width 42 height 22
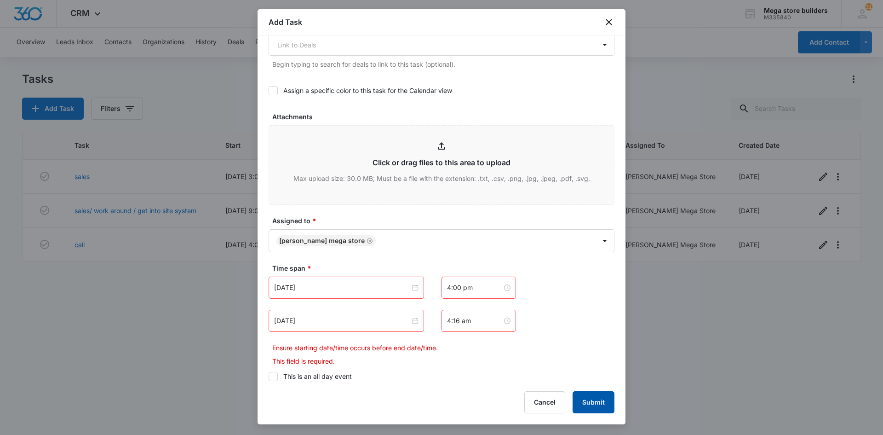
click at [594, 405] on button "Submit" at bounding box center [594, 402] width 42 height 22
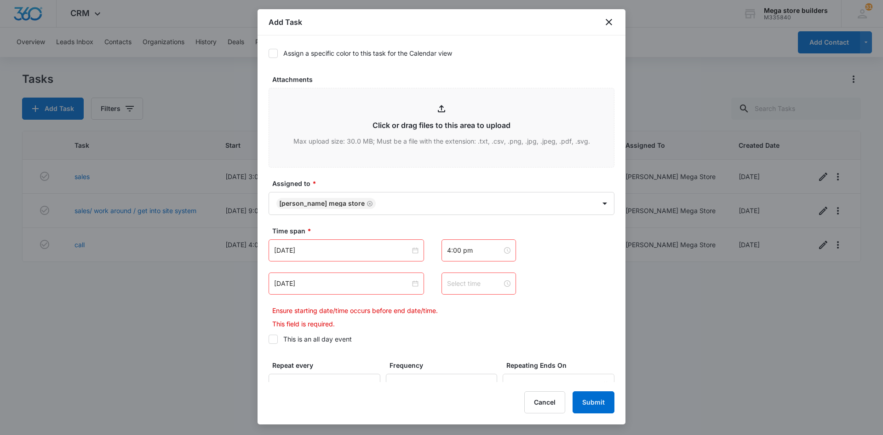
click at [480, 282] on input at bounding box center [474, 283] width 55 height 10
click at [448, 303] on div "04" at bounding box center [451, 304] width 26 height 13
click at [474, 391] on div "39" at bounding box center [476, 392] width 25 height 13
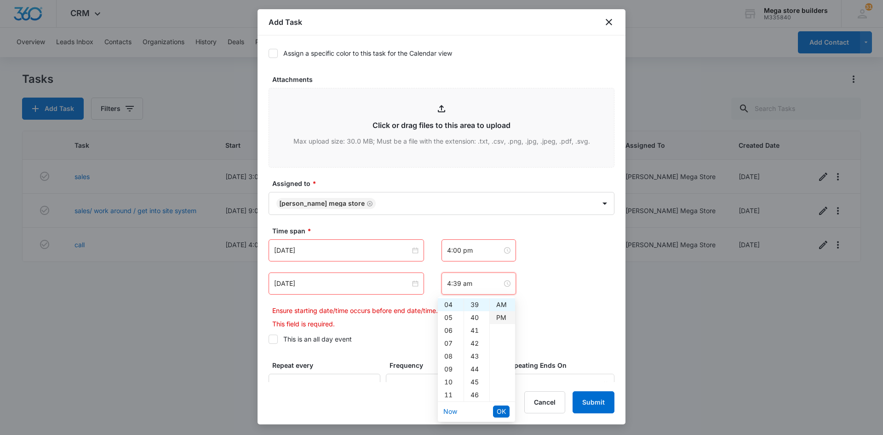
click at [506, 315] on div "PM" at bounding box center [502, 317] width 25 height 13
type input "4:39 pm"
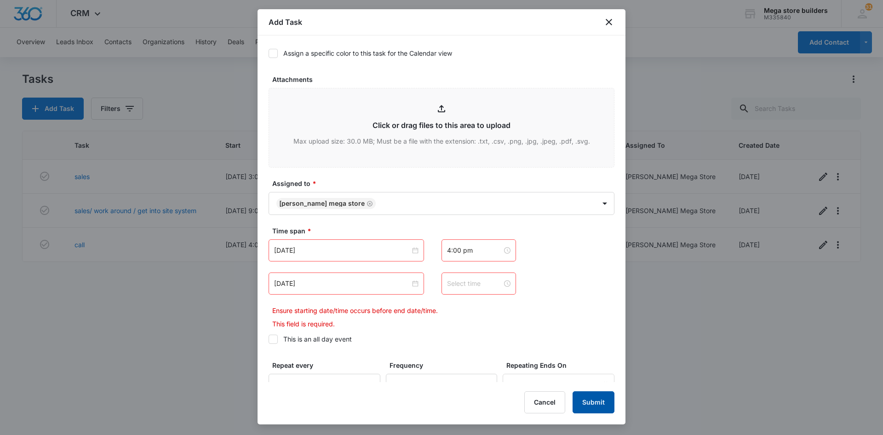
click at [602, 404] on button "Submit" at bounding box center [594, 402] width 42 height 22
click at [468, 286] on input at bounding box center [474, 283] width 55 height 10
click at [447, 305] on div "04" at bounding box center [451, 304] width 26 height 13
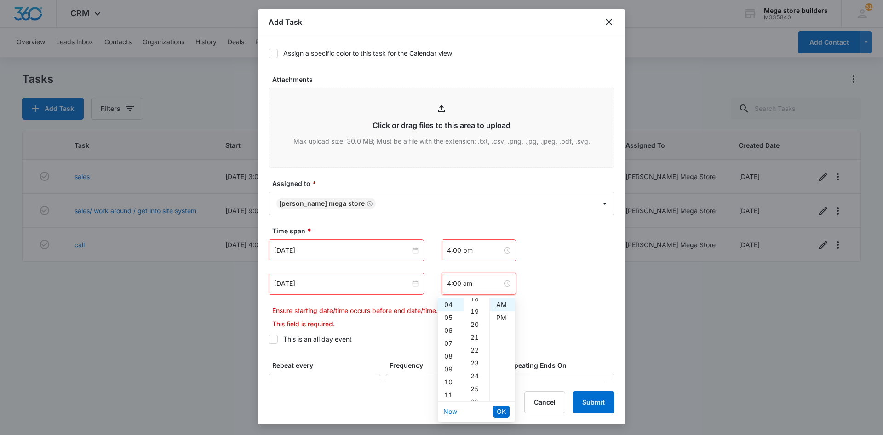
scroll to position [276, 0]
click at [476, 348] on div "25" at bounding box center [476, 350] width 25 height 13
click at [500, 319] on div "PM" at bounding box center [502, 317] width 25 height 13
type input "4:25 pm"
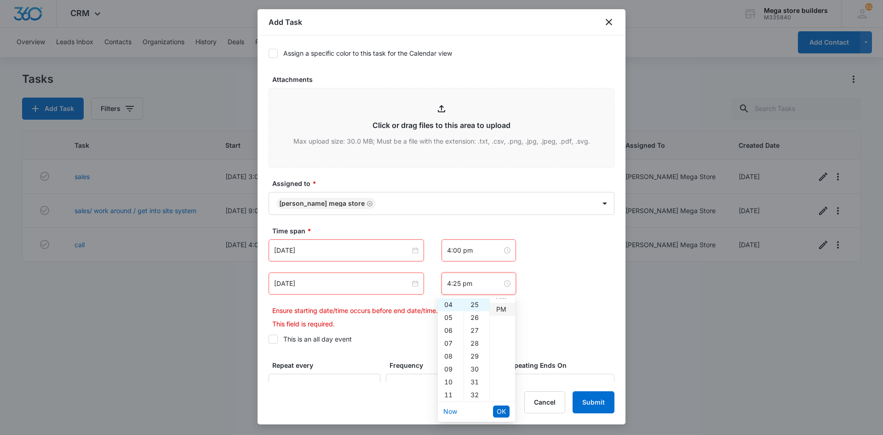
scroll to position [13, 0]
click at [502, 408] on span "OK" at bounding box center [501, 411] width 9 height 10
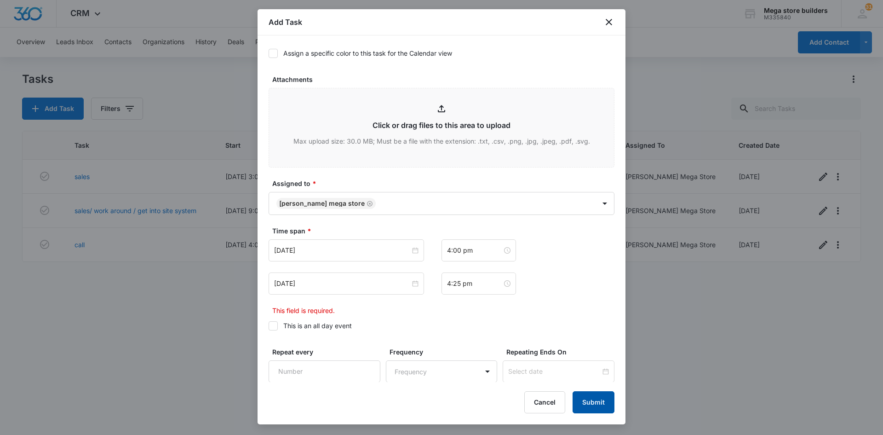
click at [592, 406] on button "Submit" at bounding box center [594, 402] width 42 height 22
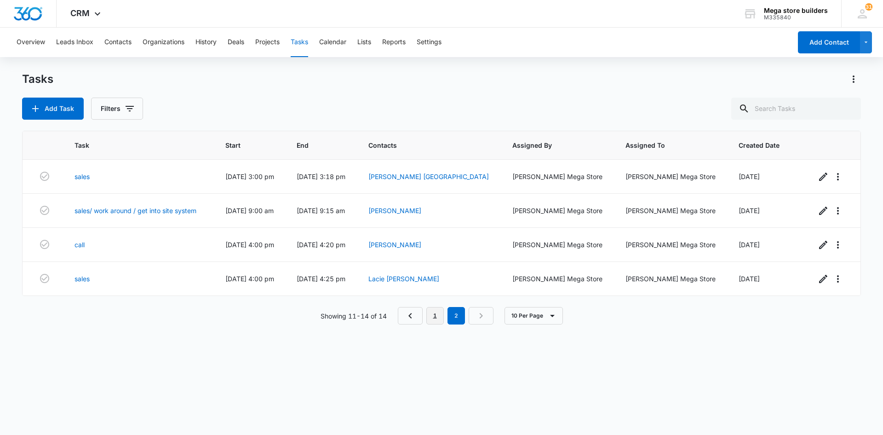
click at [438, 316] on link "1" at bounding box center [434, 315] width 17 height 17
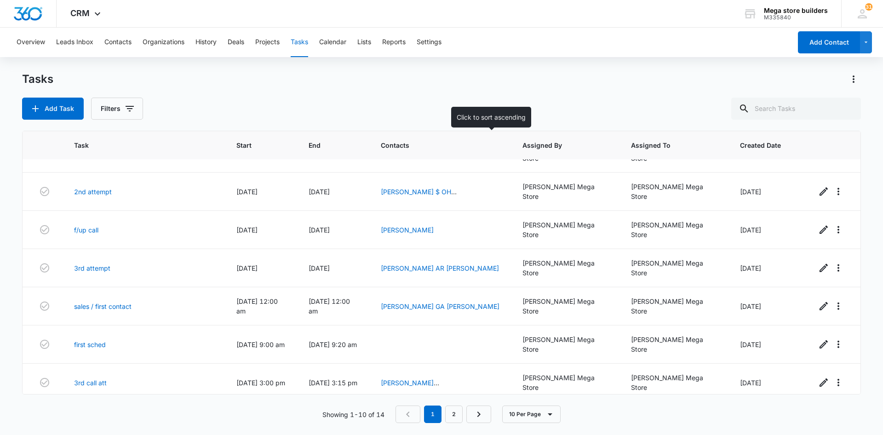
scroll to position [106, 0]
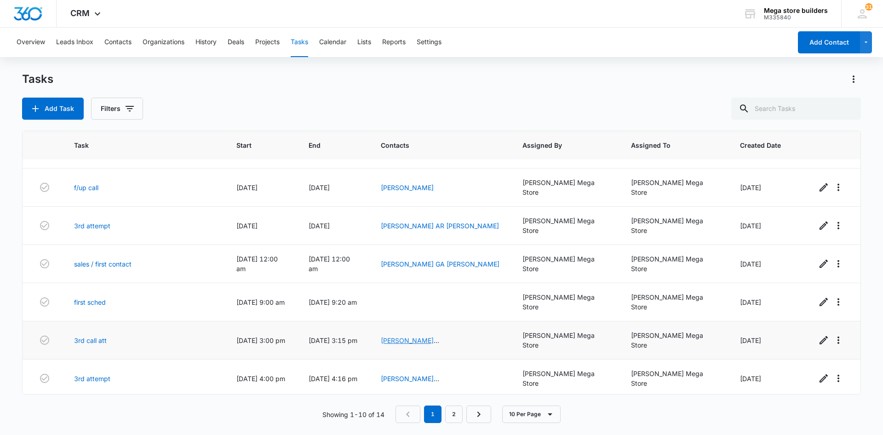
click at [447, 336] on link "[PERSON_NAME] [GEOGRAPHIC_DATA]" at bounding box center [414, 344] width 66 height 17
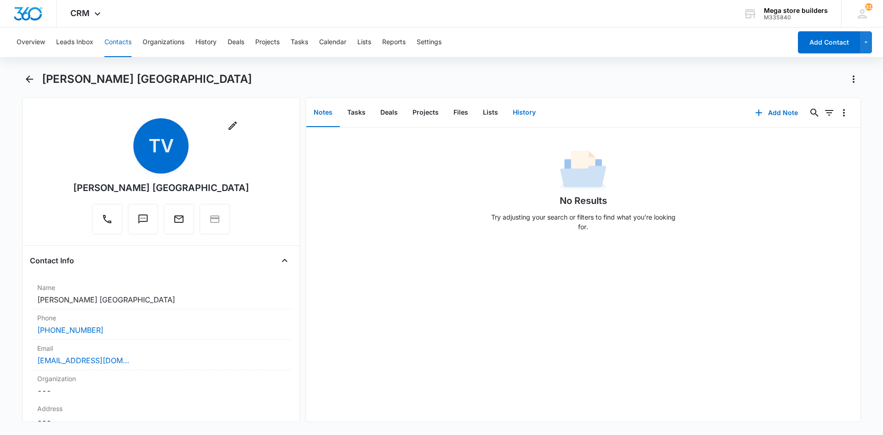
click at [512, 111] on button "History" at bounding box center [525, 112] width 38 height 29
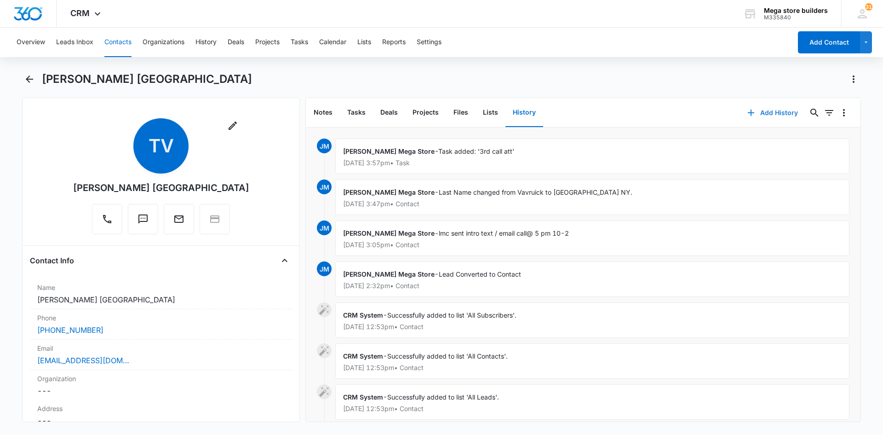
click at [765, 111] on button "Add History" at bounding box center [772, 113] width 69 height 22
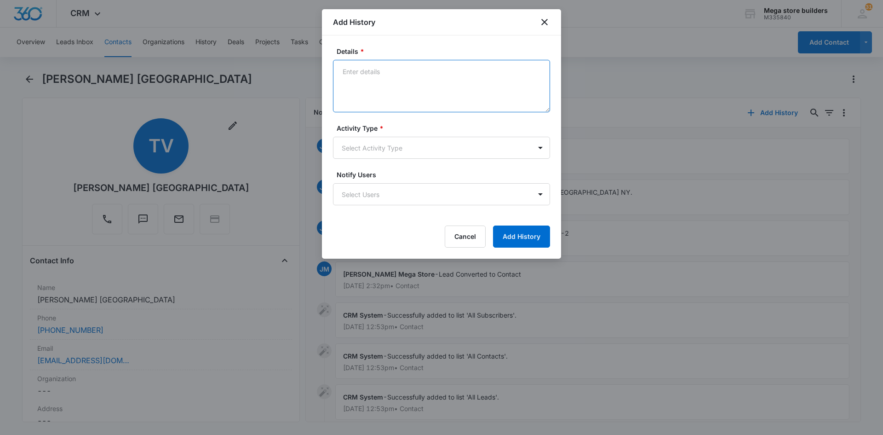
click at [391, 76] on textarea "Details *" at bounding box center [441, 86] width 217 height 52
click at [407, 151] on body "CRM Apps Reputation Forms CRM Email Social Content Ads Intelligence Files Brand…" at bounding box center [441, 217] width 883 height 435
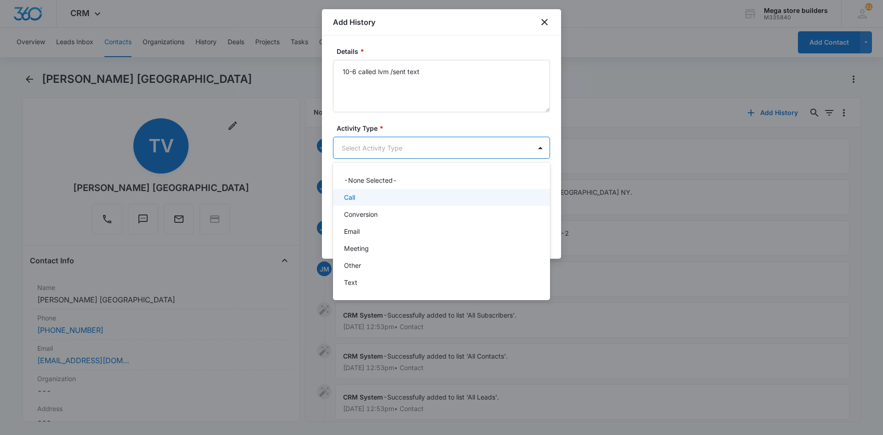
click at [345, 199] on p "Call" at bounding box center [349, 197] width 11 height 10
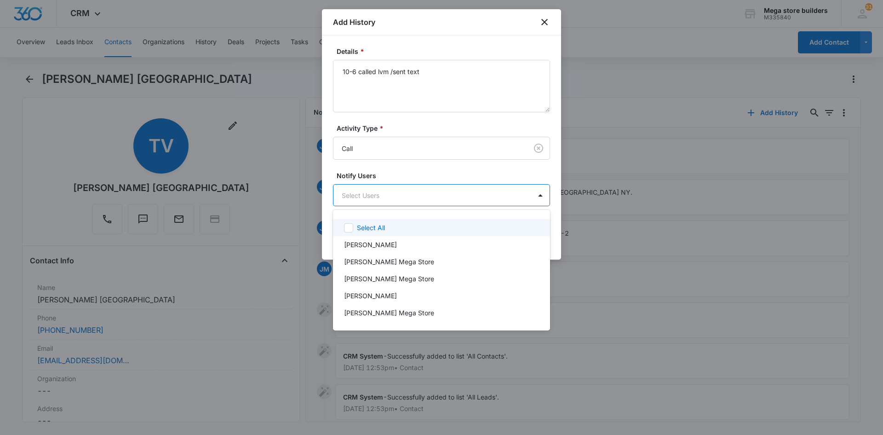
click at [373, 194] on body "CRM Apps Reputation Forms CRM Email Social Content Ads Intelligence Files Brand…" at bounding box center [441, 217] width 883 height 435
click at [583, 203] on div at bounding box center [441, 217] width 883 height 435
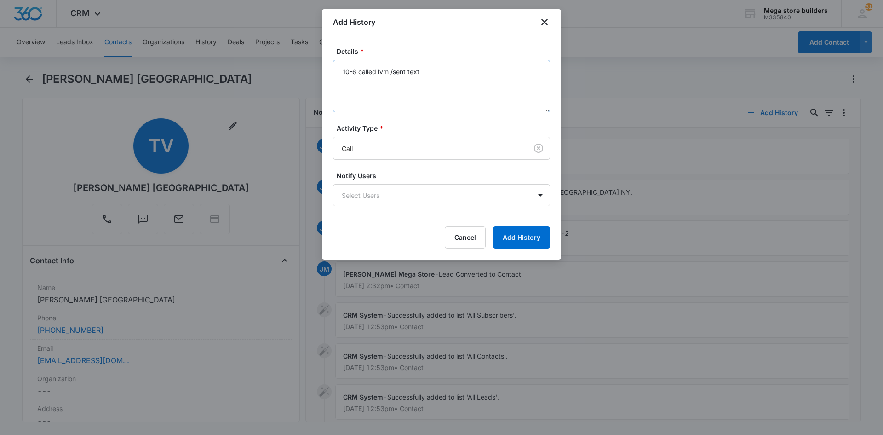
click at [376, 72] on textarea "10-6 called lvm /sent text" at bounding box center [441, 86] width 217 height 52
click at [393, 74] on textarea "10-6 called no lvm /sent text" at bounding box center [441, 86] width 217 height 52
type textarea "10-6 called no vm /sent text"
click at [502, 244] on button "Add History" at bounding box center [521, 237] width 57 height 22
click at [399, 197] on body "CRM Apps Reputation Forms CRM Email Social Content Ads Intelligence Files Brand…" at bounding box center [441, 217] width 883 height 435
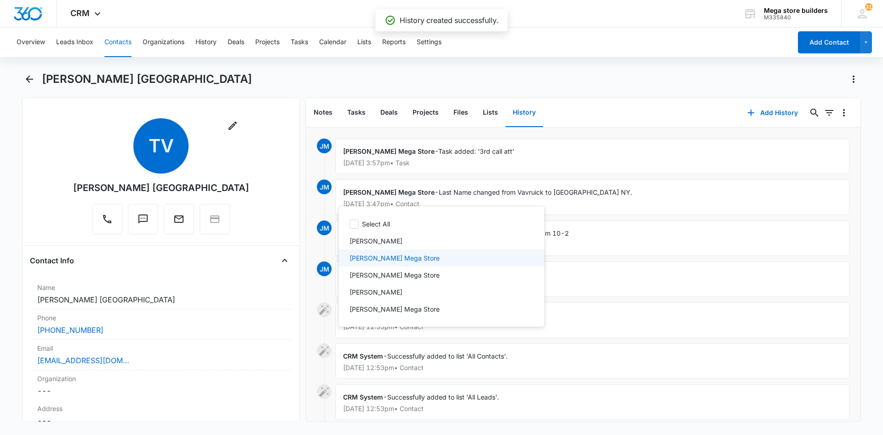
click at [373, 259] on p "[PERSON_NAME] Mega Store" at bounding box center [395, 258] width 90 height 10
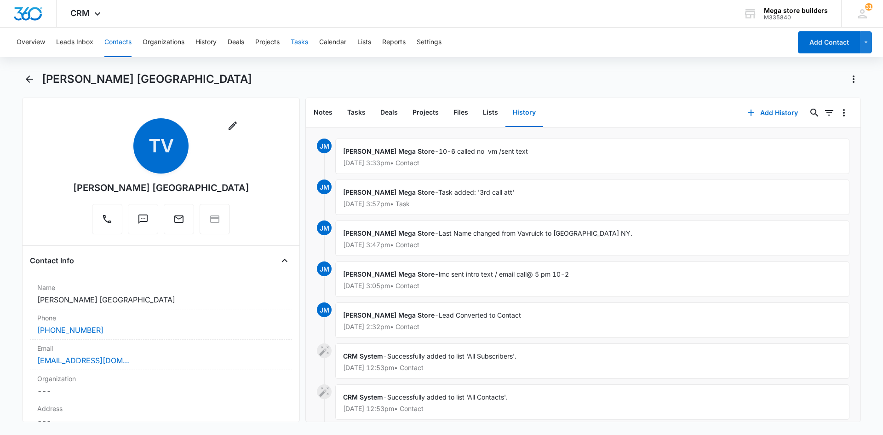
click at [295, 36] on button "Tasks" at bounding box center [299, 42] width 17 height 29
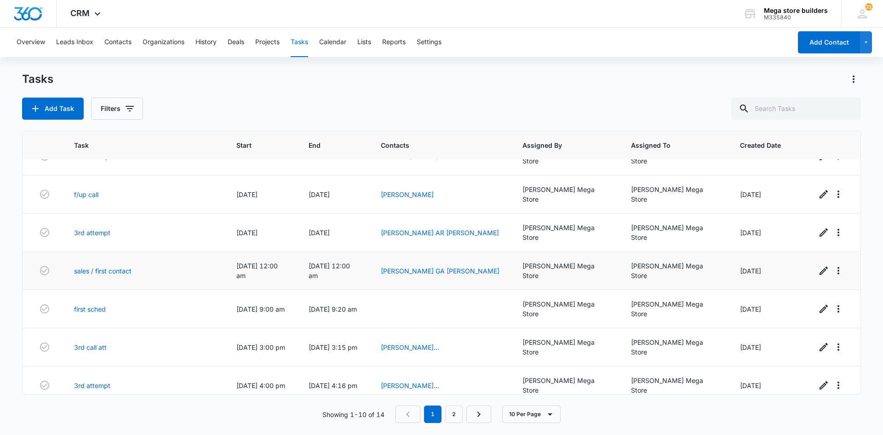
scroll to position [106, 0]
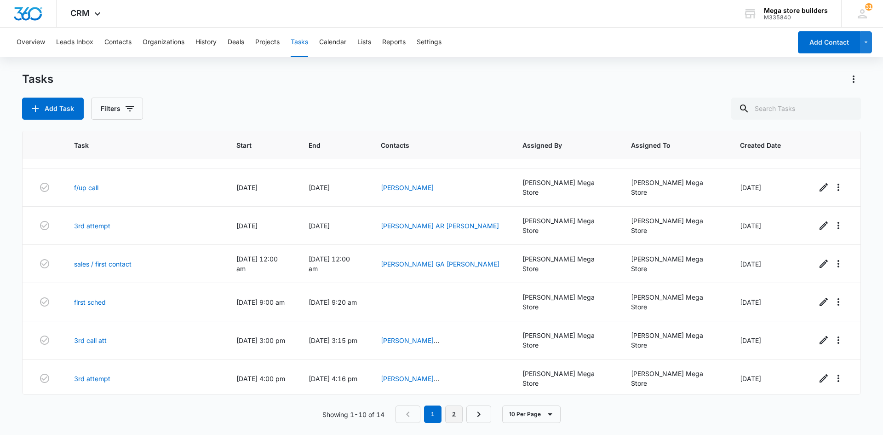
click at [453, 413] on link "2" at bounding box center [453, 413] width 17 height 17
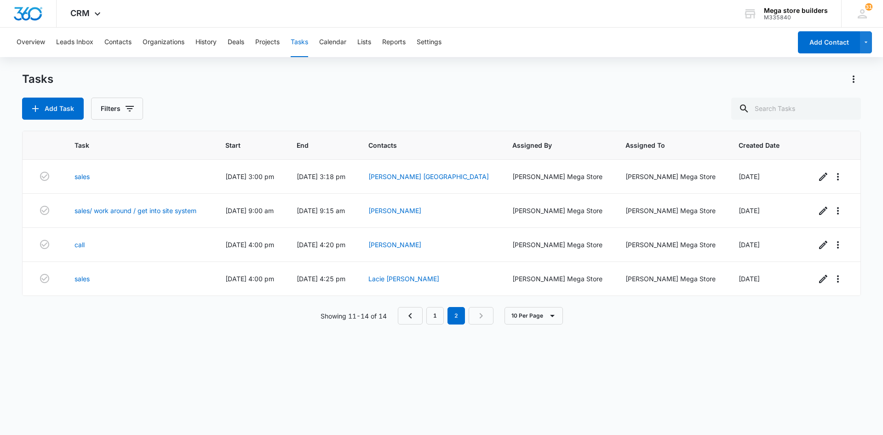
scroll to position [0, 0]
click at [435, 315] on link "1" at bounding box center [434, 315] width 17 height 17
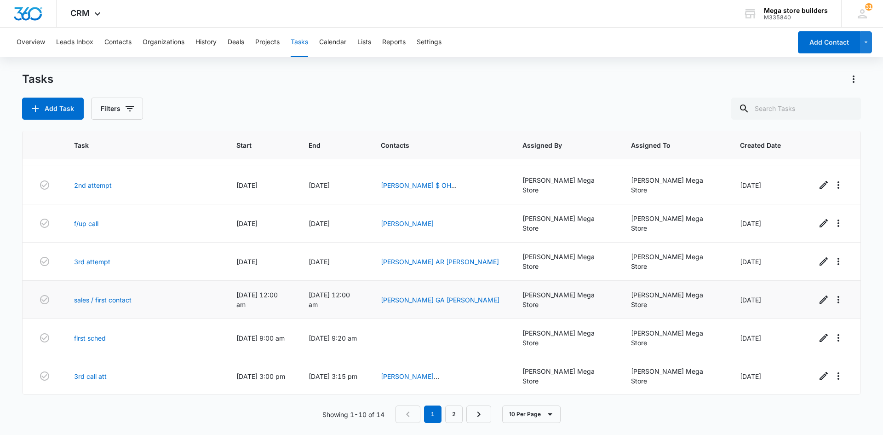
scroll to position [92, 0]
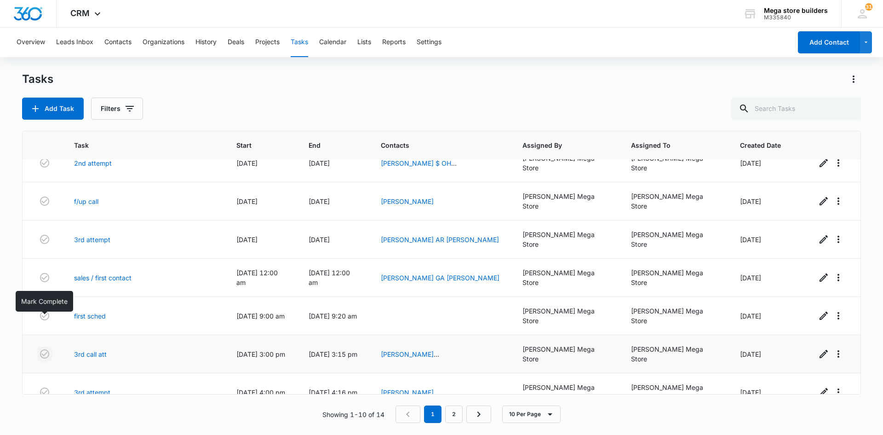
click at [45, 348] on icon "button" at bounding box center [44, 353] width 11 height 11
click at [213, 373] on td "2nd attempt" at bounding box center [144, 392] width 162 height 38
click at [120, 42] on button "Contacts" at bounding box center [117, 42] width 27 height 29
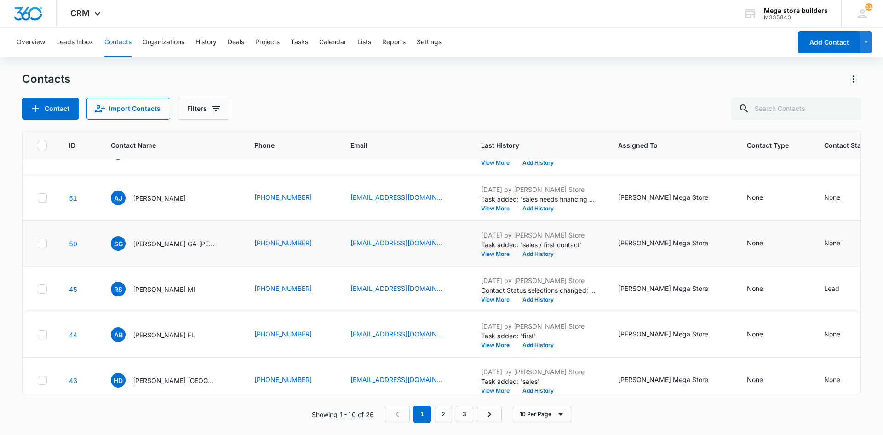
scroll to position [228, 0]
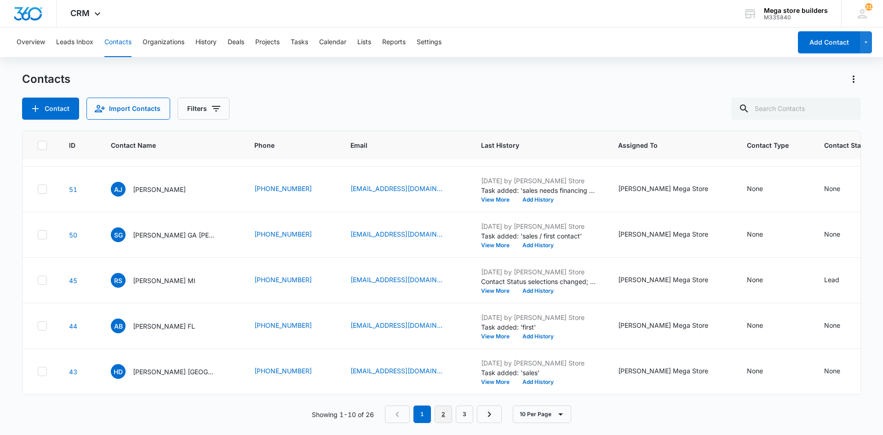
click at [443, 417] on link "2" at bounding box center [443, 413] width 17 height 17
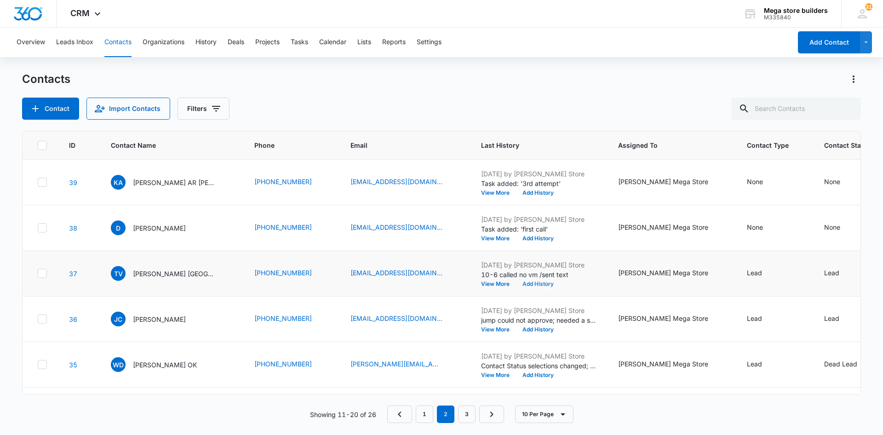
click at [522, 281] on button "Add History" at bounding box center [538, 284] width 44 height 6
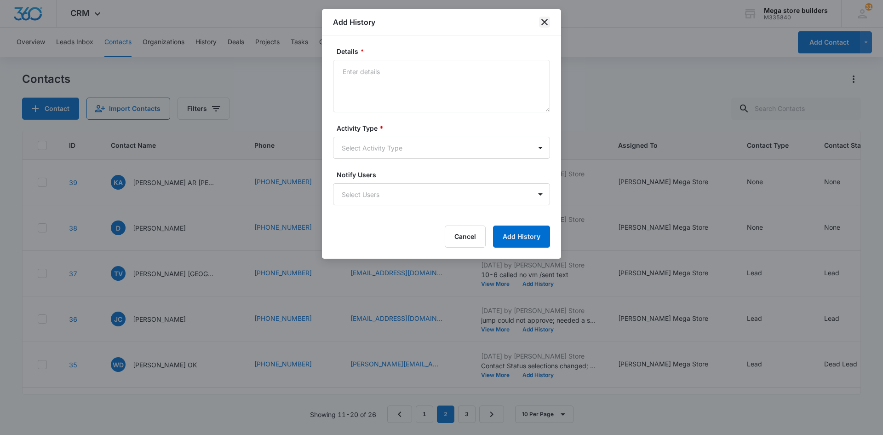
click at [546, 21] on icon "close" at bounding box center [544, 22] width 11 height 11
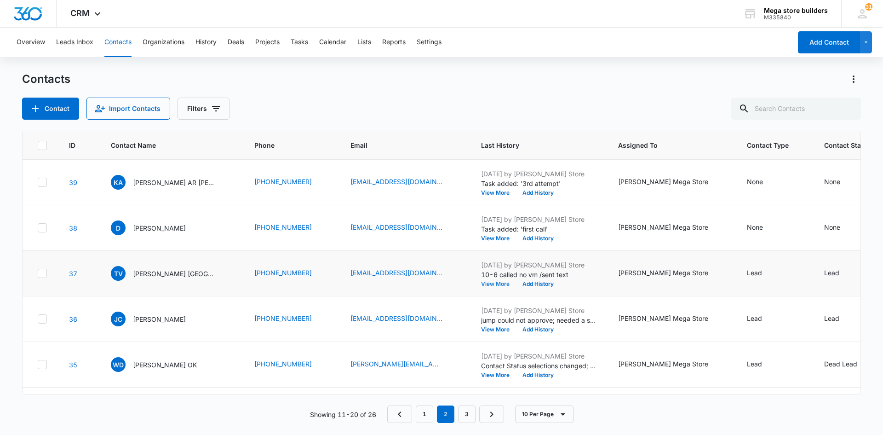
click at [487, 284] on button "View More" at bounding box center [498, 284] width 35 height 6
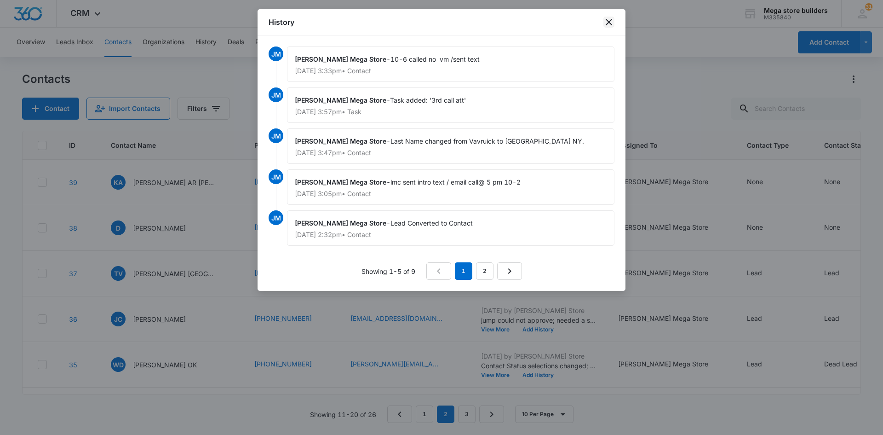
click at [610, 22] on icon "close" at bounding box center [609, 22] width 11 height 11
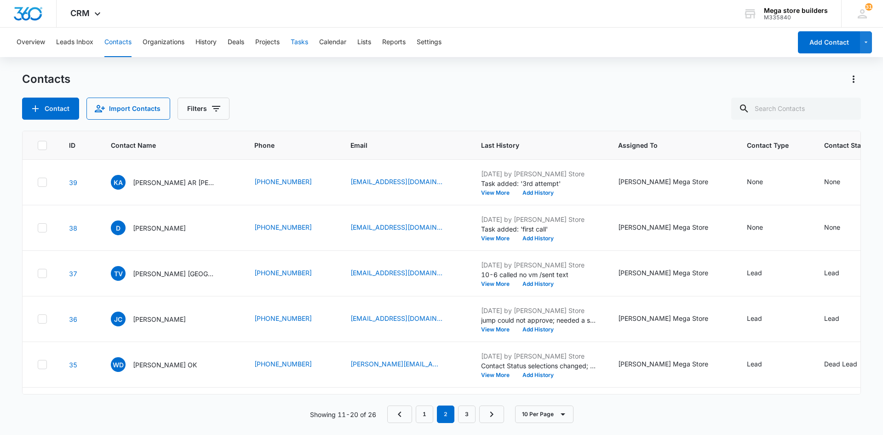
click at [308, 42] on button "Tasks" at bounding box center [299, 42] width 17 height 29
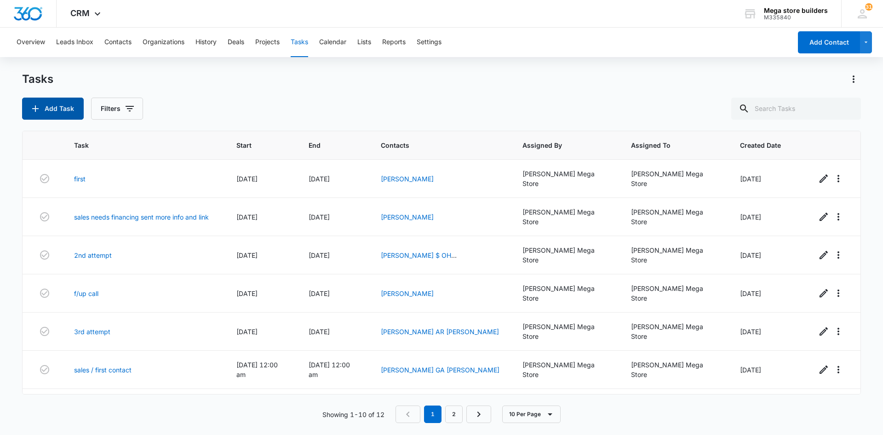
click at [51, 106] on button "Add Task" at bounding box center [53, 109] width 62 height 22
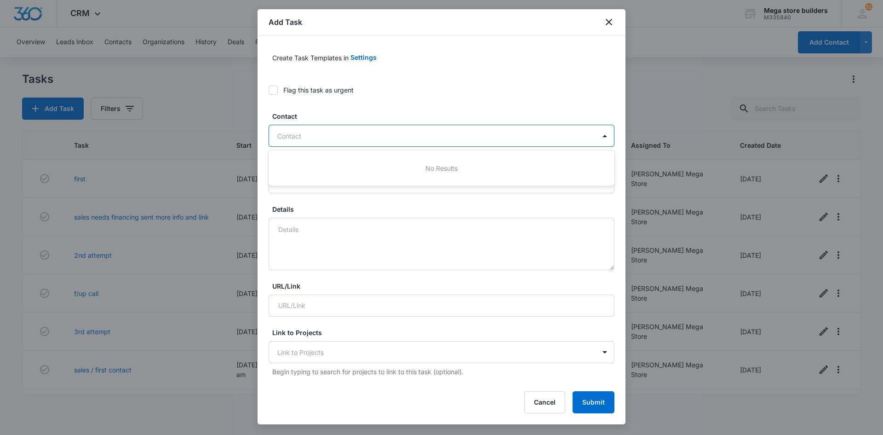
click at [320, 145] on div "Contact" at bounding box center [432, 136] width 327 height 21
type input "[PERSON_NAME] va"
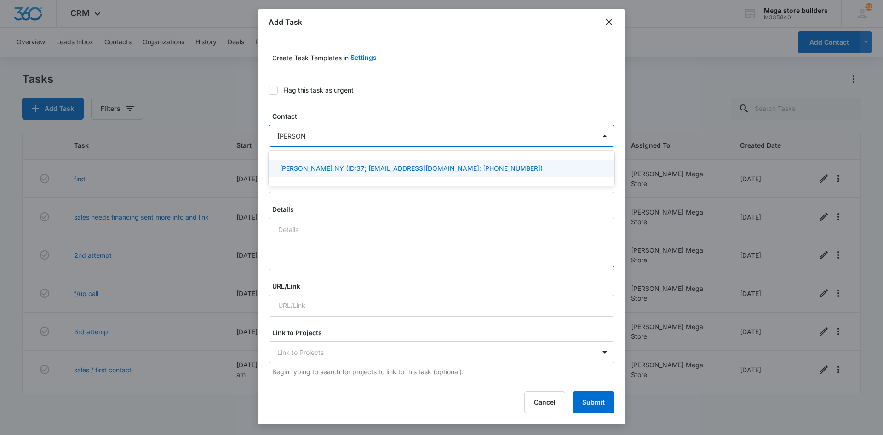
click at [320, 166] on p "[PERSON_NAME] NY (ID:37; [EMAIL_ADDRESS][DOMAIN_NAME]; [PHONE_NUMBER])" at bounding box center [411, 168] width 263 height 10
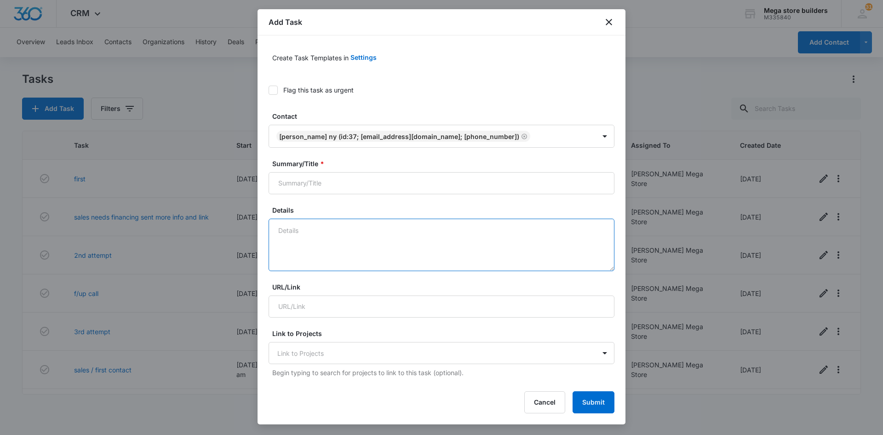
click at [324, 241] on textarea "Details" at bounding box center [442, 245] width 346 height 52
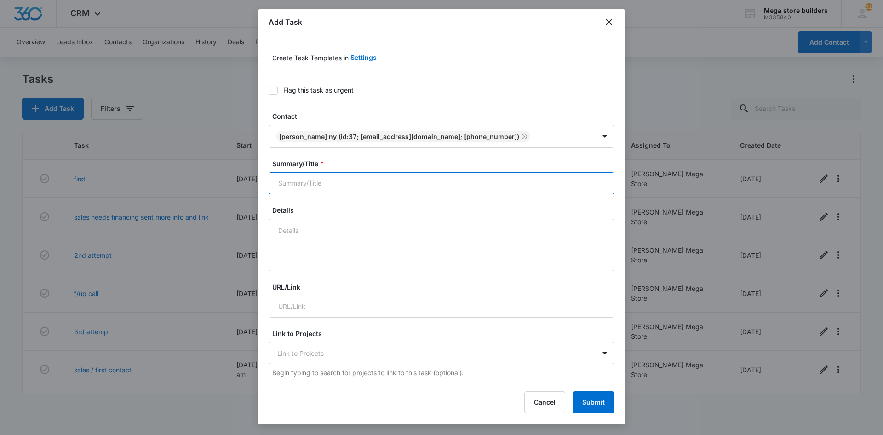
click at [322, 182] on input "Summary/Title *" at bounding box center [442, 183] width 346 height 22
type input "4th attempt"
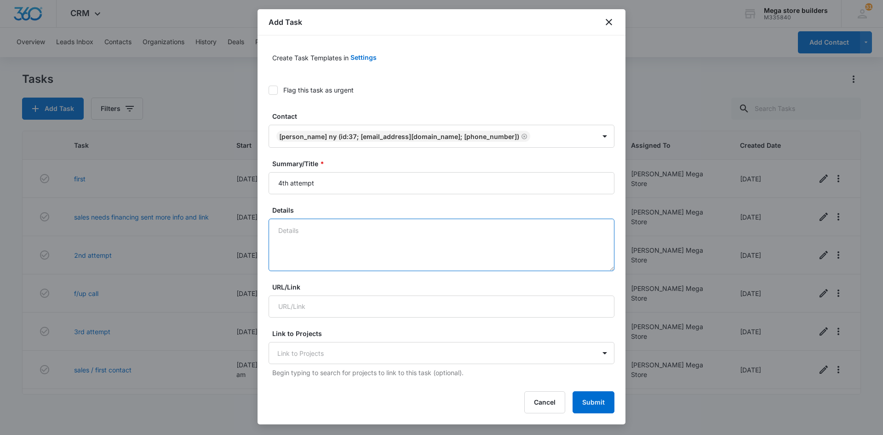
click at [295, 235] on textarea "Details" at bounding box center [442, 245] width 346 height 52
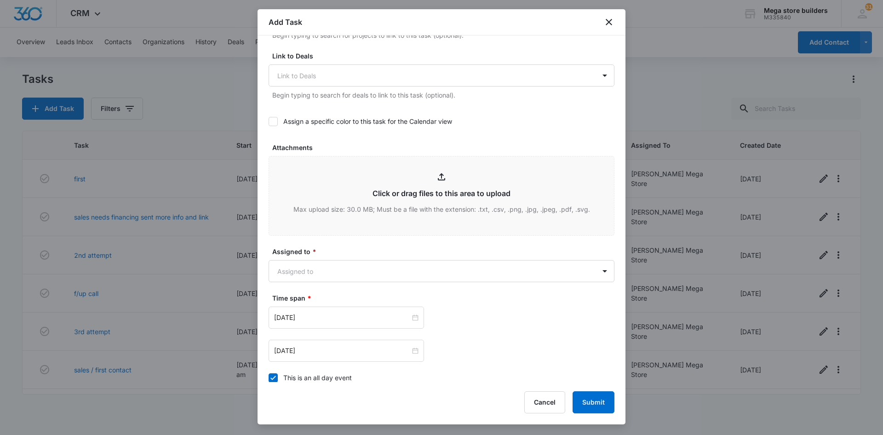
scroll to position [368, 0]
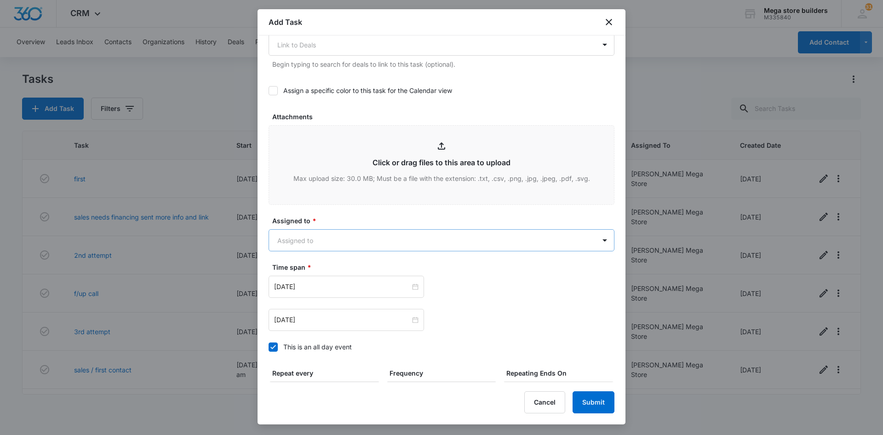
type textarea "sales"
click at [309, 236] on body "CRM Apps Reputation Forms CRM Email Social Content Ads Intelligence Files Brand…" at bounding box center [441, 217] width 883 height 435
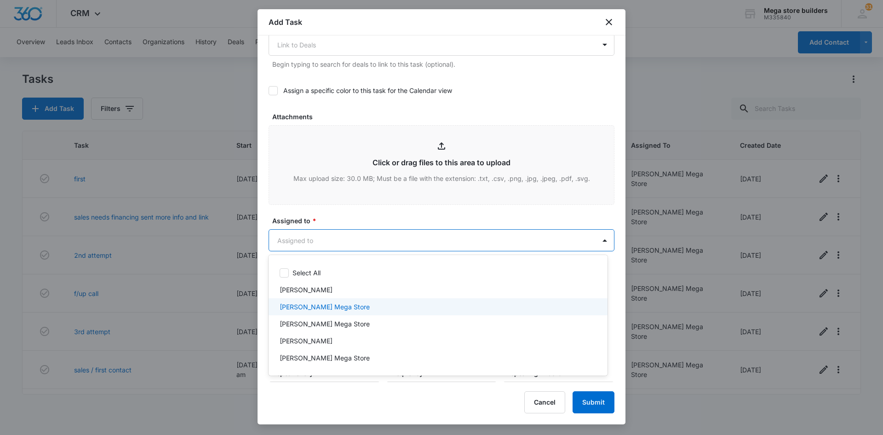
click at [293, 309] on p "[PERSON_NAME] Mega Store" at bounding box center [325, 307] width 90 height 10
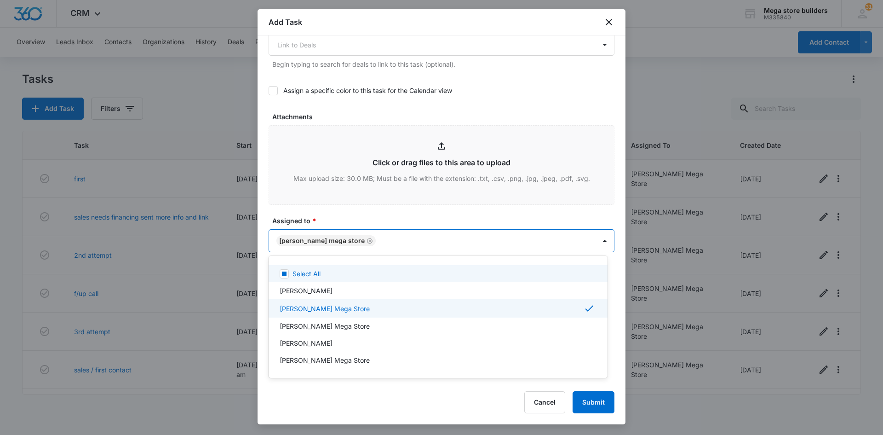
click at [355, 184] on div at bounding box center [441, 217] width 883 height 435
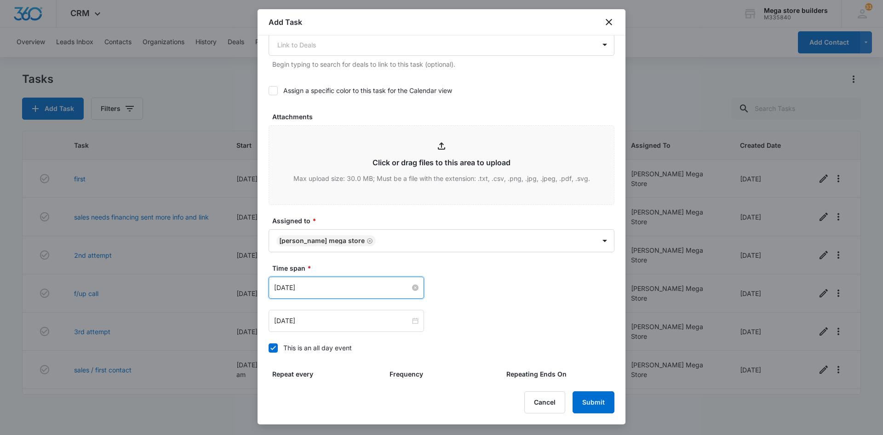
click at [351, 291] on input "[DATE]" at bounding box center [342, 287] width 136 height 10
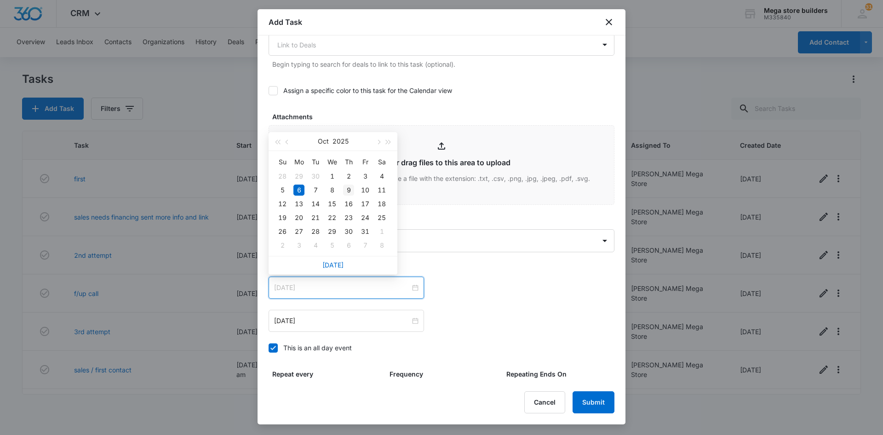
type input "[DATE]"
click at [349, 188] on div "9" at bounding box center [348, 189] width 11 height 11
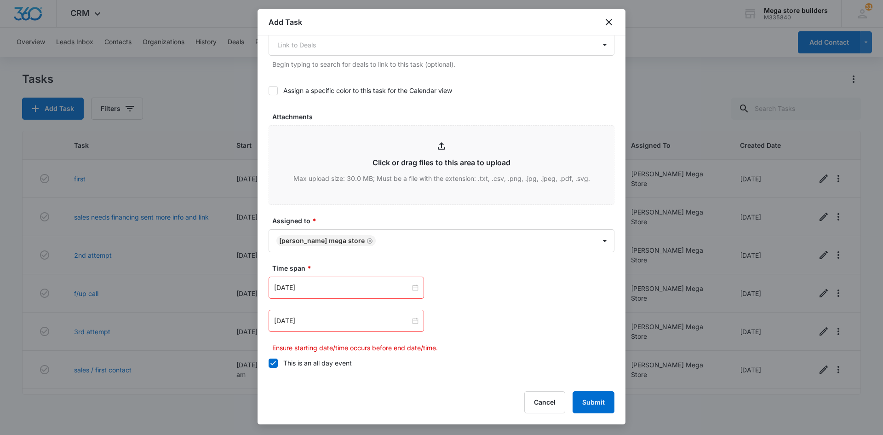
click at [271, 362] on icon at bounding box center [273, 363] width 8 height 8
click at [269, 363] on input "This is an all day event" at bounding box center [269, 363] width 0 height 0
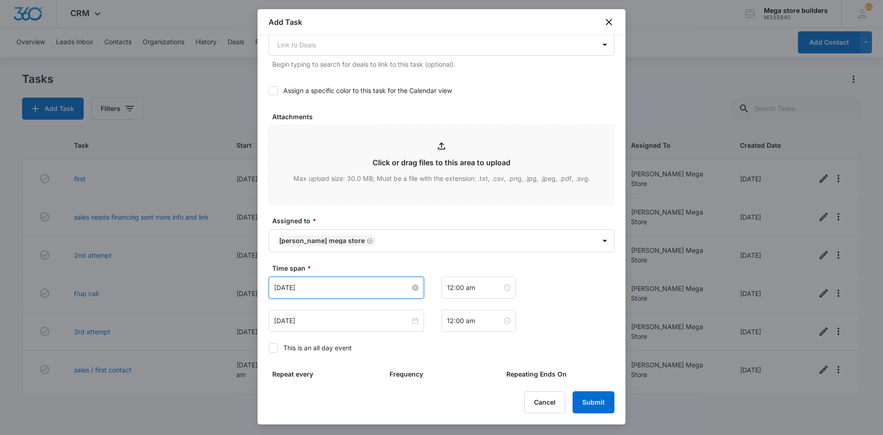
click at [314, 284] on input "[DATE]" at bounding box center [342, 287] width 136 height 10
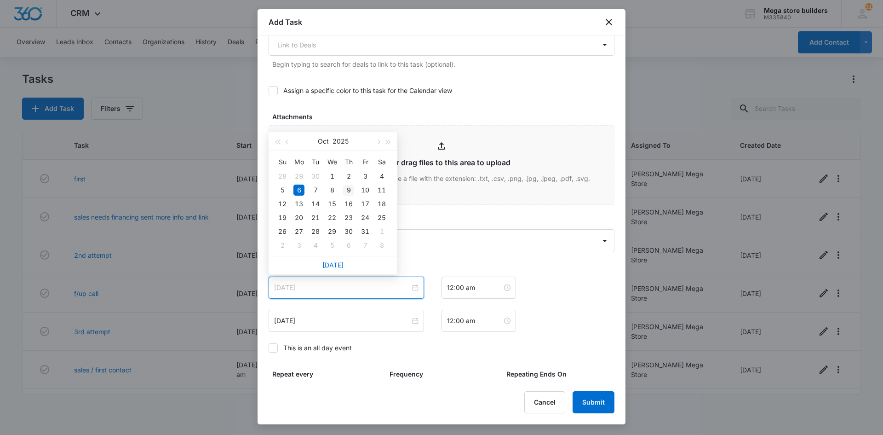
type input "[DATE]"
click at [350, 189] on div "9" at bounding box center [348, 189] width 11 height 11
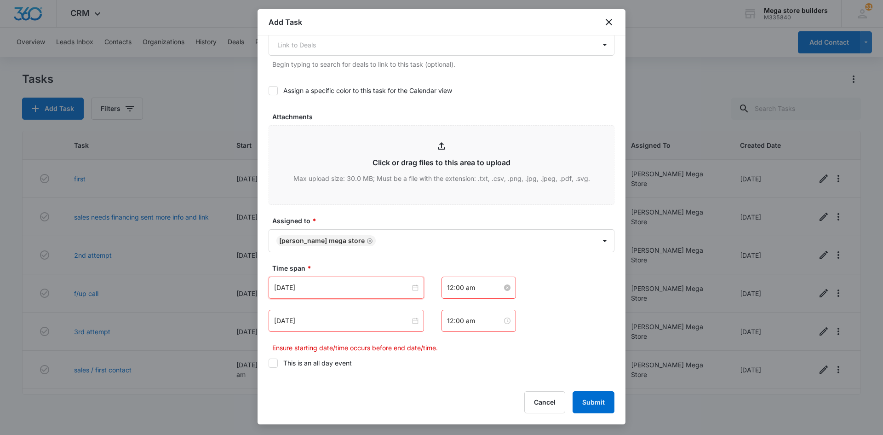
click at [468, 284] on input "12:00 am" at bounding box center [474, 287] width 55 height 10
click at [450, 357] on div "04" at bounding box center [451, 360] width 26 height 13
click at [499, 322] on div "PM" at bounding box center [502, 321] width 25 height 13
type input "4:00 pm"
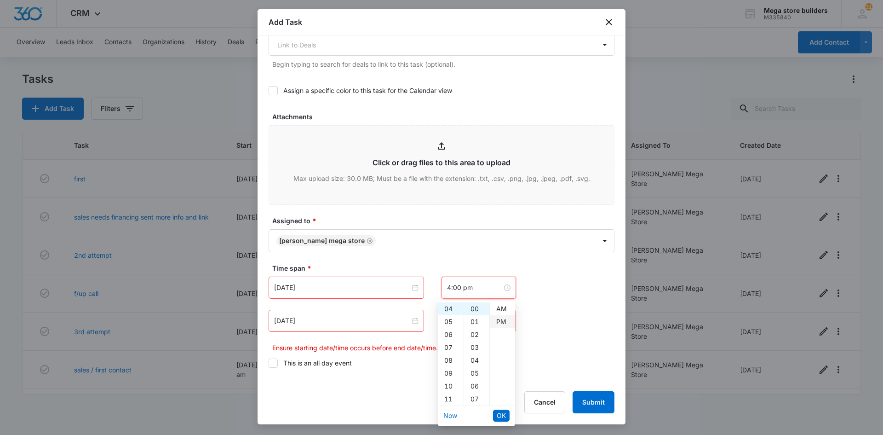
scroll to position [13, 0]
click at [501, 418] on span "OK" at bounding box center [501, 415] width 9 height 10
click at [339, 322] on input "[DATE]" at bounding box center [342, 321] width 136 height 10
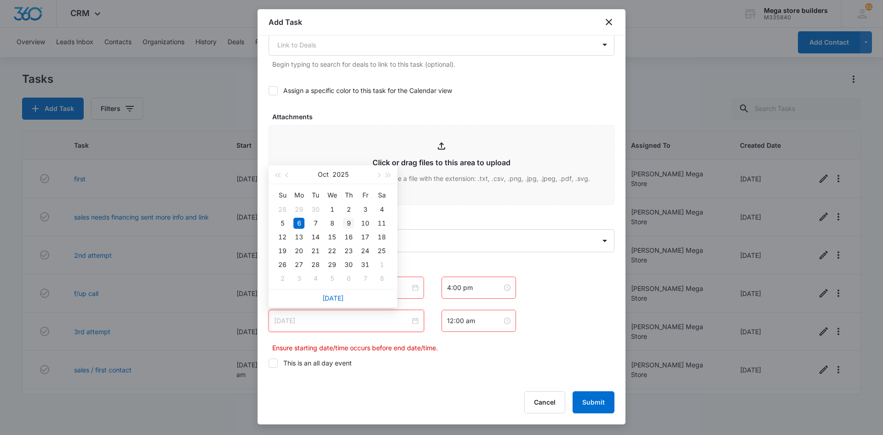
type input "[DATE]"
click at [346, 220] on div "9" at bounding box center [348, 223] width 11 height 11
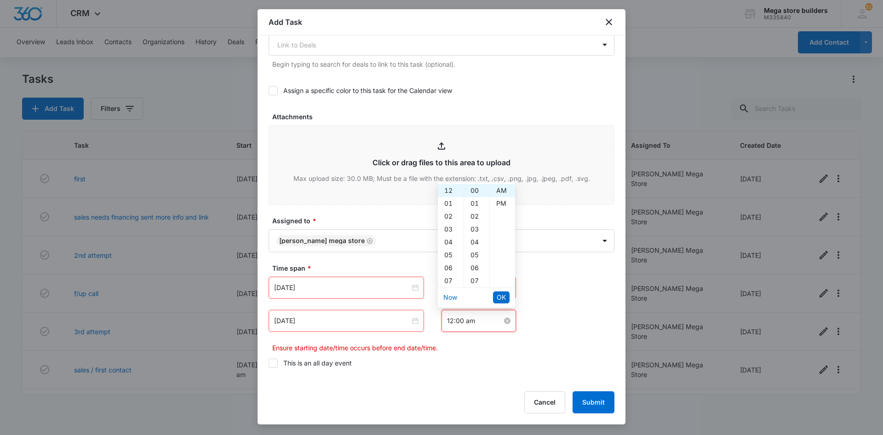
click at [466, 320] on input "12:00 am" at bounding box center [474, 321] width 55 height 10
click at [451, 240] on div "04" at bounding box center [451, 242] width 26 height 13
click at [480, 253] on div "23" at bounding box center [476, 256] width 25 height 13
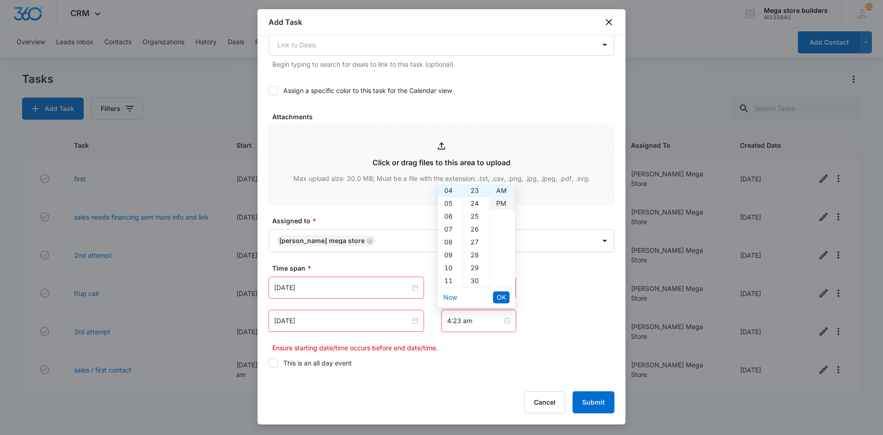
click at [500, 199] on div "PM" at bounding box center [502, 203] width 25 height 13
type input "4:23 pm"
click at [506, 299] on span "OK" at bounding box center [501, 297] width 9 height 10
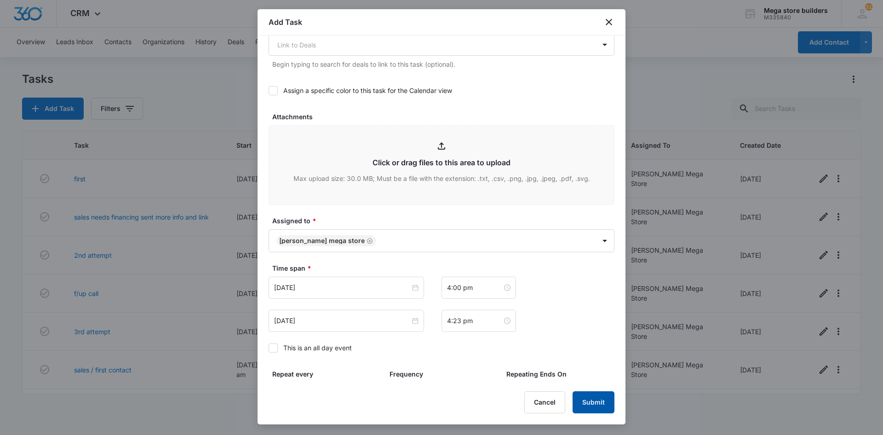
click at [590, 395] on button "Submit" at bounding box center [594, 402] width 42 height 22
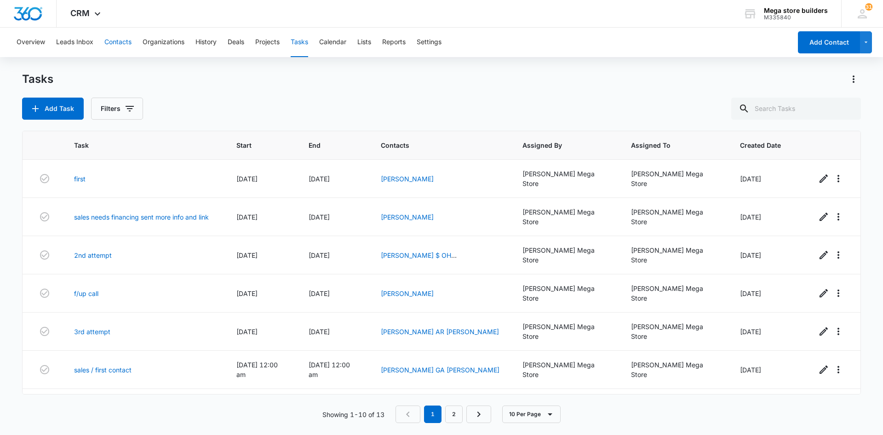
click at [119, 40] on button "Contacts" at bounding box center [117, 42] width 27 height 29
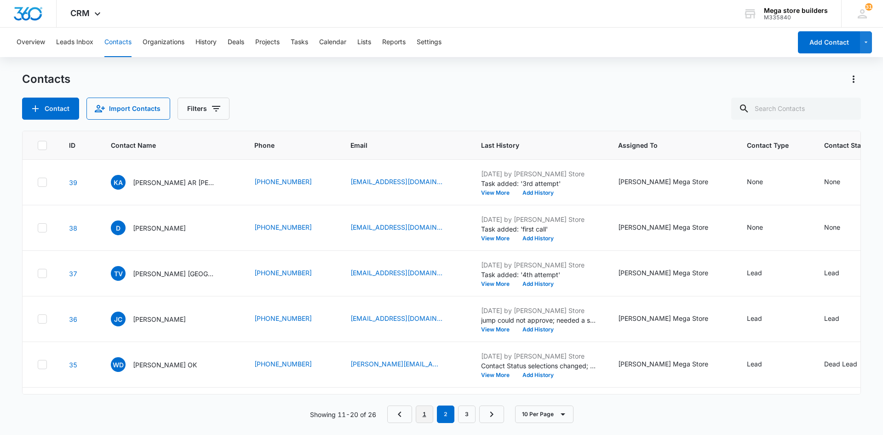
click at [425, 413] on link "1" at bounding box center [424, 413] width 17 height 17
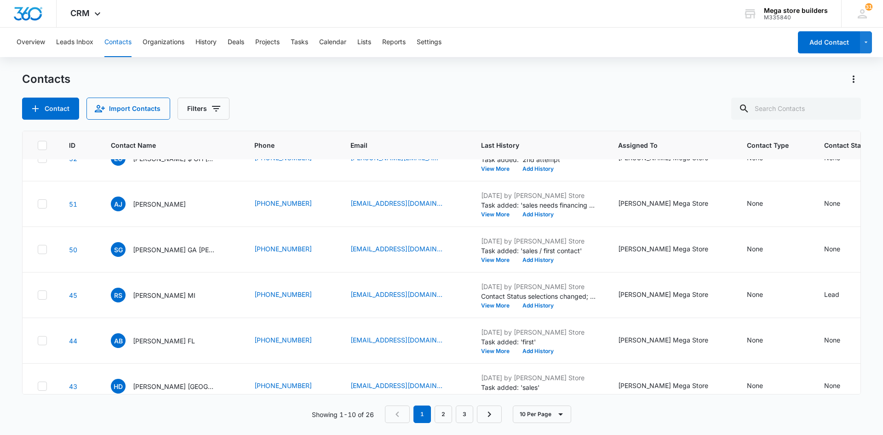
scroll to position [228, 0]
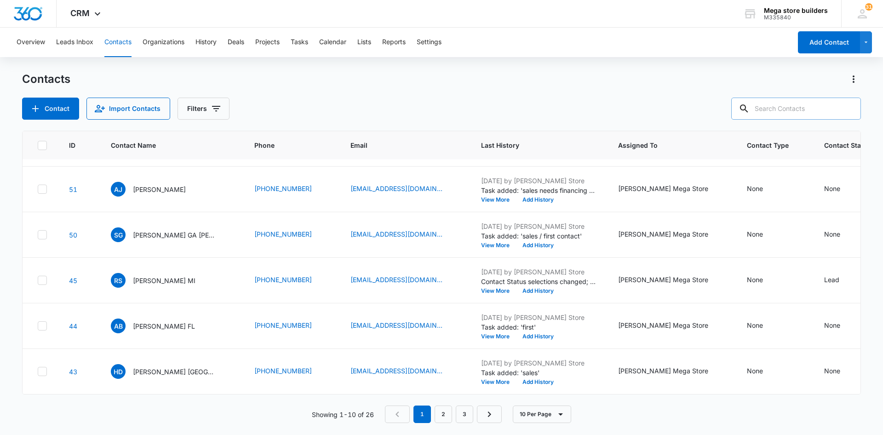
click at [807, 106] on input "text" at bounding box center [796, 109] width 130 height 22
type input "[PERSON_NAME]"
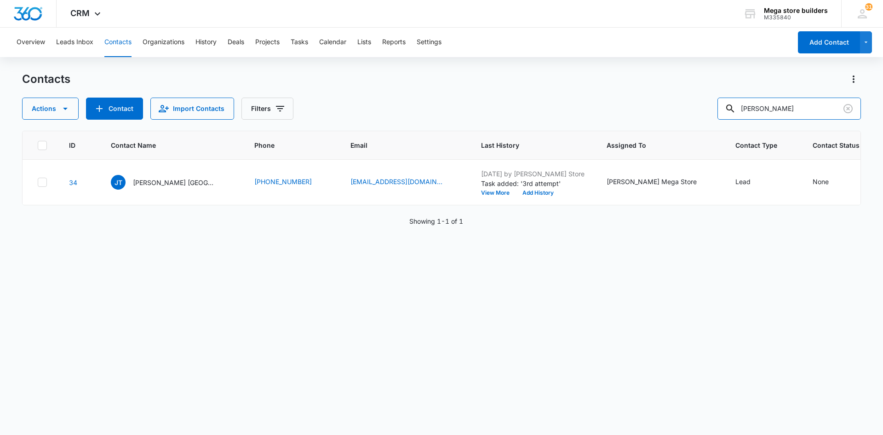
scroll to position [0, 0]
click at [849, 112] on icon "Clear" at bounding box center [848, 108] width 9 height 9
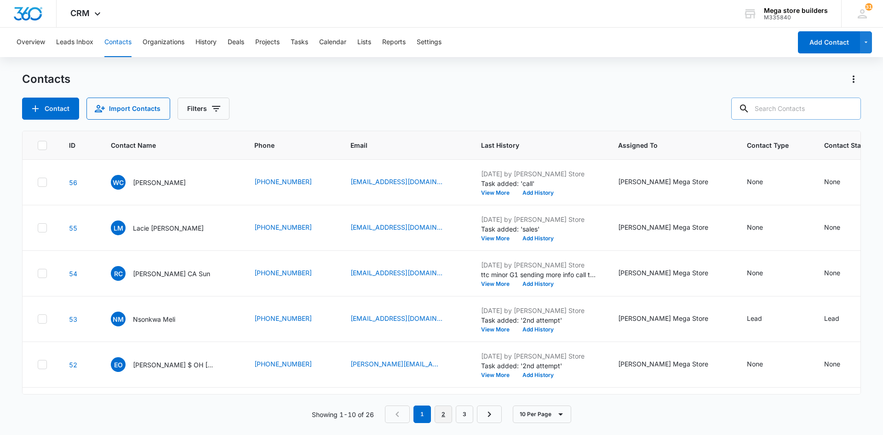
click at [443, 415] on link "2" at bounding box center [443, 413] width 17 height 17
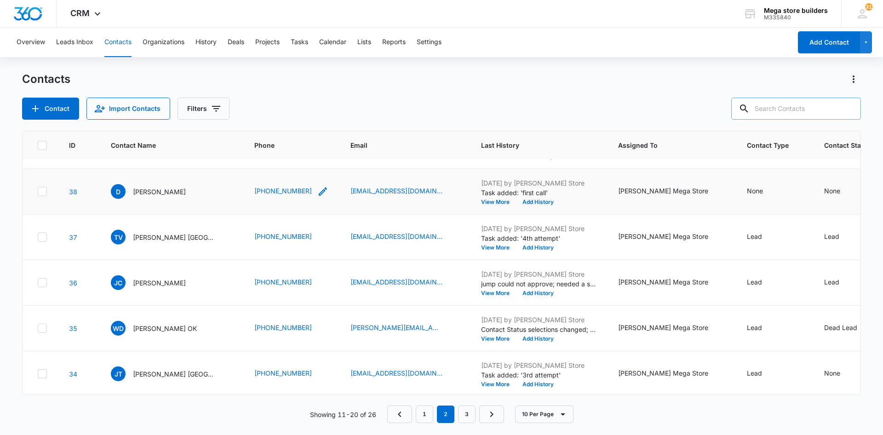
scroll to position [138, 0]
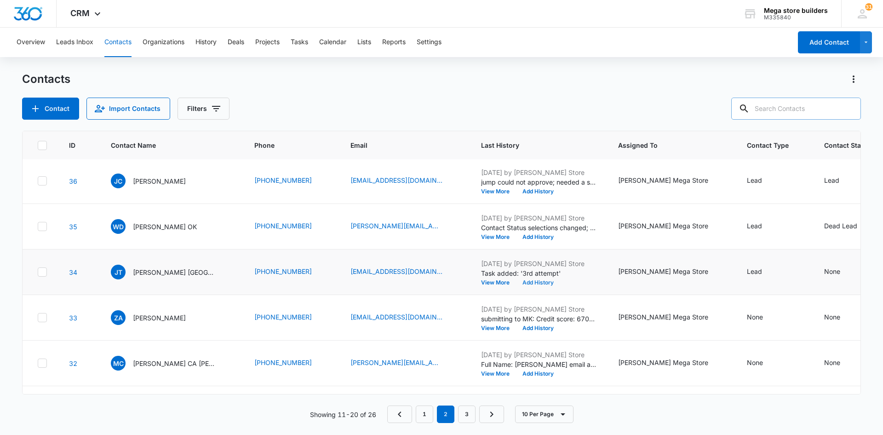
click at [523, 282] on button "Add History" at bounding box center [538, 283] width 44 height 6
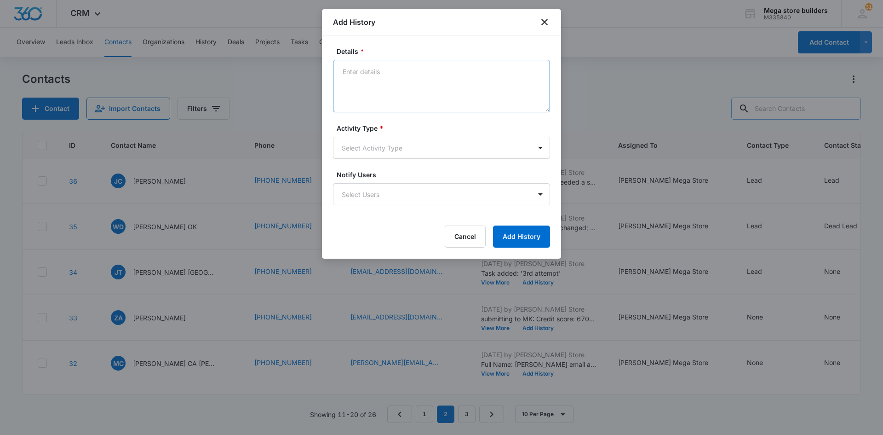
click at [375, 90] on textarea "Details *" at bounding box center [441, 86] width 217 height 52
type textarea "lmc sent text"
click at [522, 236] on button "Add History" at bounding box center [521, 236] width 57 height 22
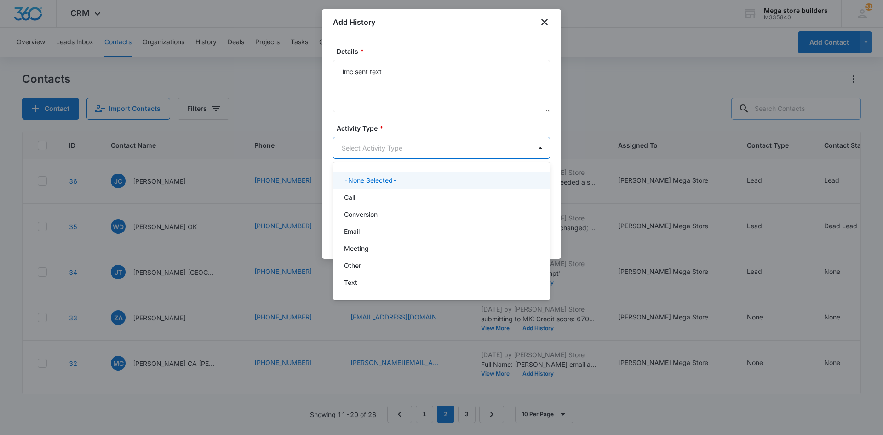
click at [362, 138] on body "CRM Apps Reputation Forms CRM Email Social Content Ads Intelligence Files Brand…" at bounding box center [441, 217] width 883 height 435
click at [360, 199] on div "Call" at bounding box center [440, 197] width 193 height 10
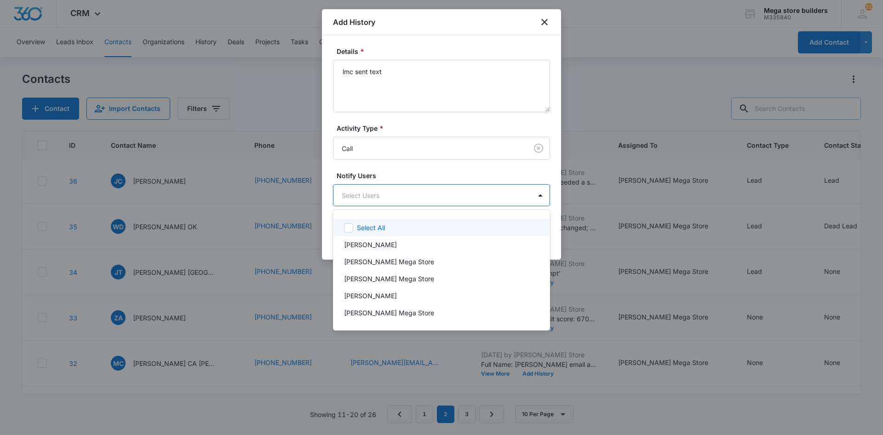
click at [360, 192] on body "CRM Apps Reputation Forms CRM Email Social Content Ads Intelligence Files Brand…" at bounding box center [441, 217] width 883 height 435
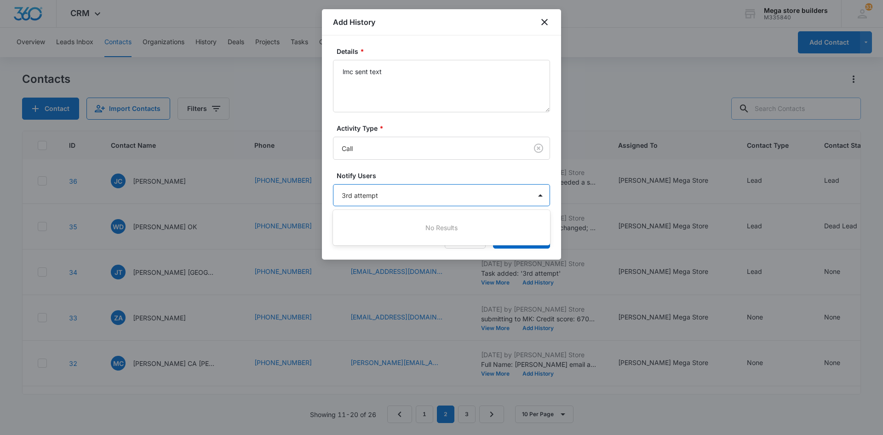
click at [443, 228] on div "No Results" at bounding box center [441, 227] width 217 height 17
click at [504, 192] on div at bounding box center [441, 217] width 883 height 435
type input "3rd attempt"
click at [522, 231] on button "Add History" at bounding box center [521, 237] width 57 height 22
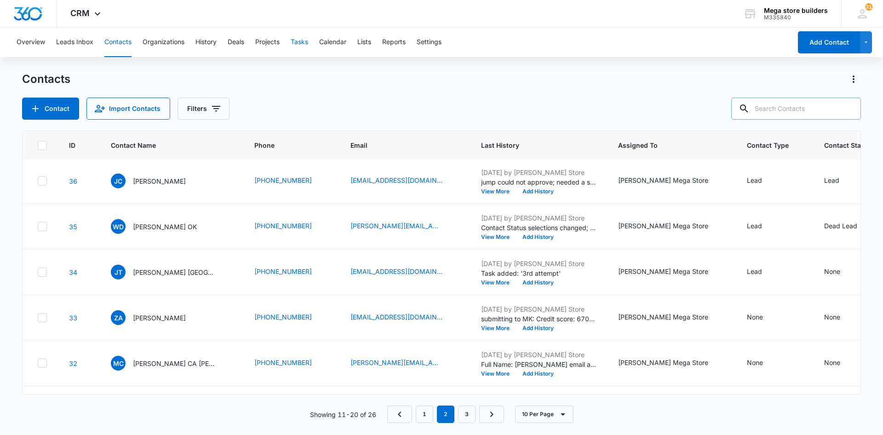
click at [299, 39] on button "Tasks" at bounding box center [299, 42] width 17 height 29
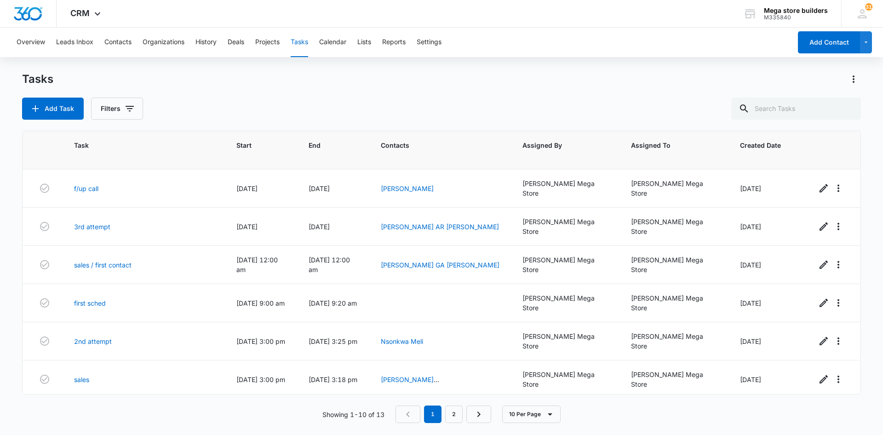
scroll to position [106, 0]
click at [461, 415] on link "2" at bounding box center [453, 413] width 17 height 17
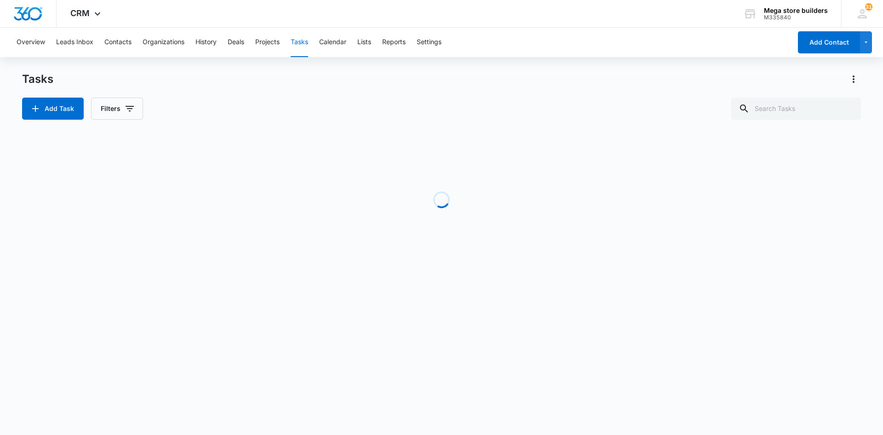
scroll to position [0, 0]
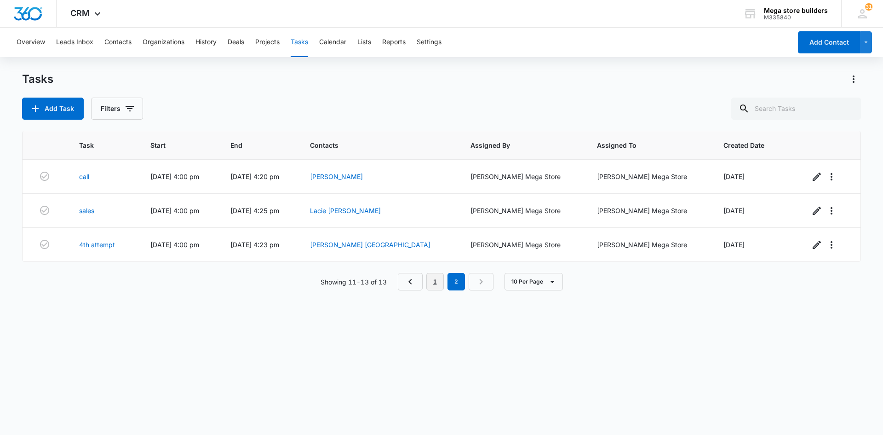
click at [435, 282] on link "1" at bounding box center [434, 281] width 17 height 17
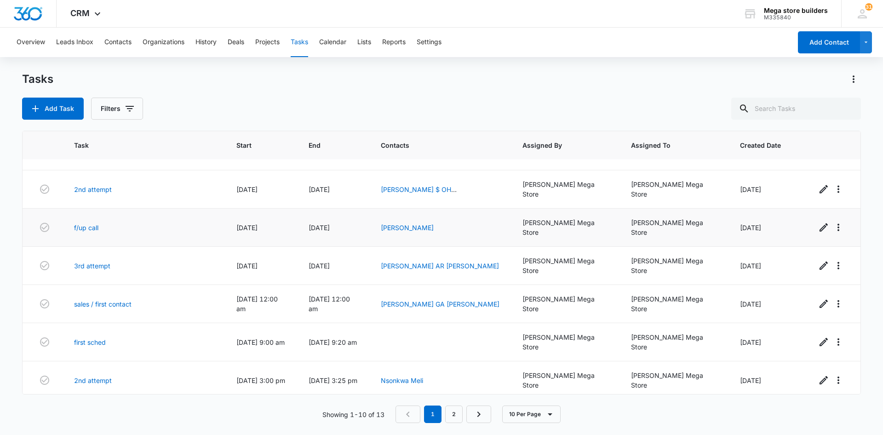
scroll to position [92, 0]
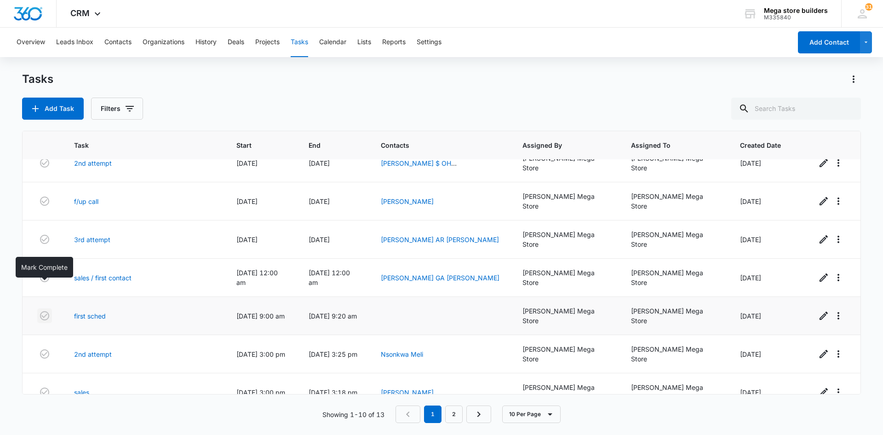
click at [45, 310] on icon "button" at bounding box center [44, 315] width 11 height 11
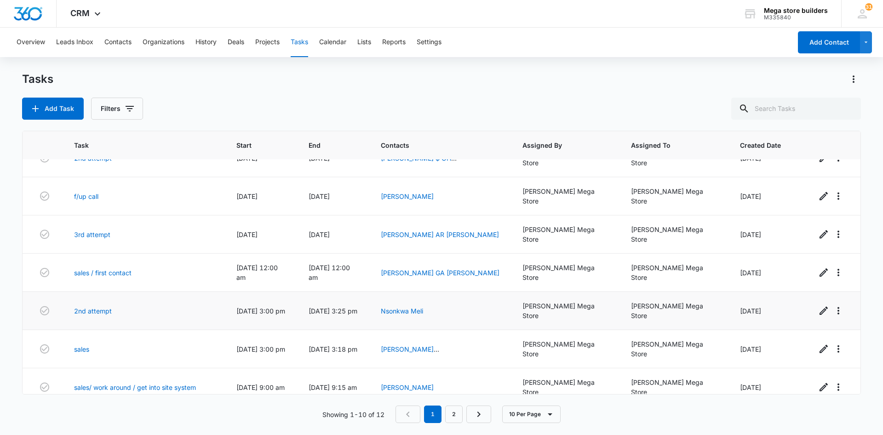
scroll to position [106, 0]
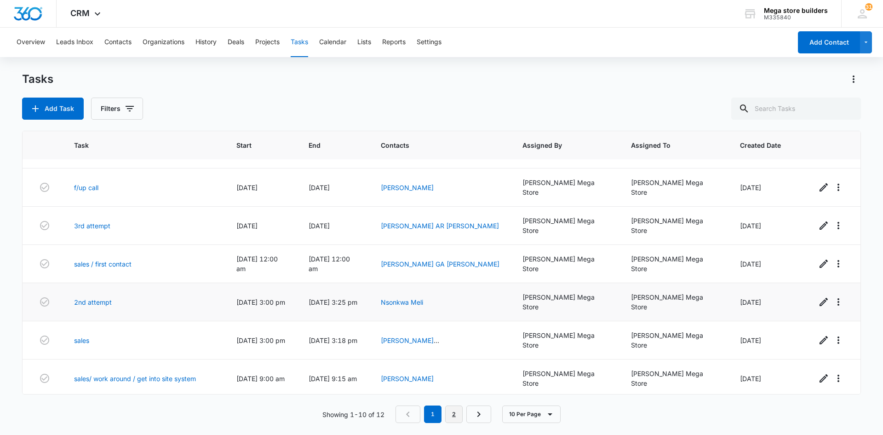
click at [457, 419] on link "2" at bounding box center [453, 413] width 17 height 17
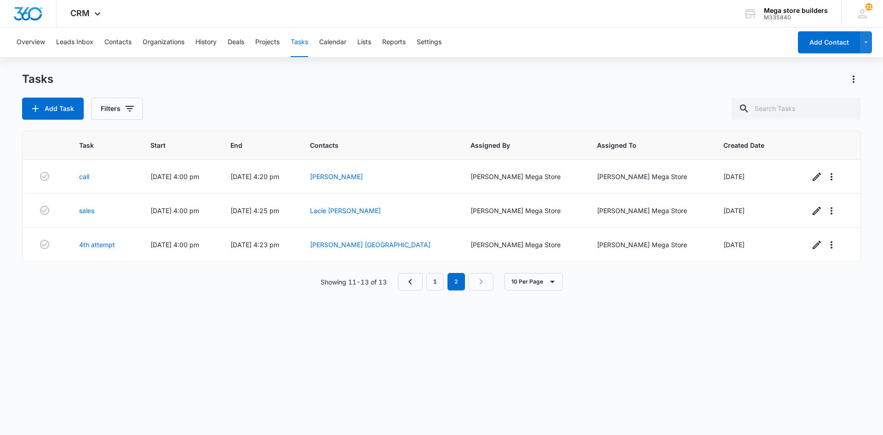
scroll to position [0, 0]
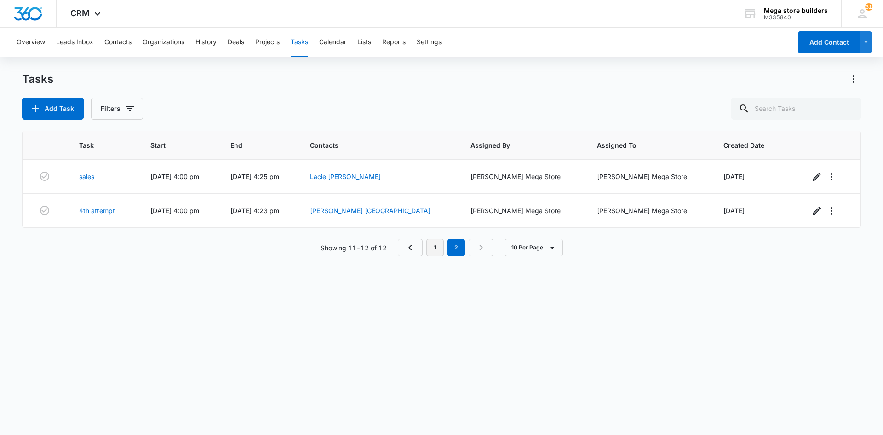
click at [433, 247] on link "1" at bounding box center [434, 247] width 17 height 17
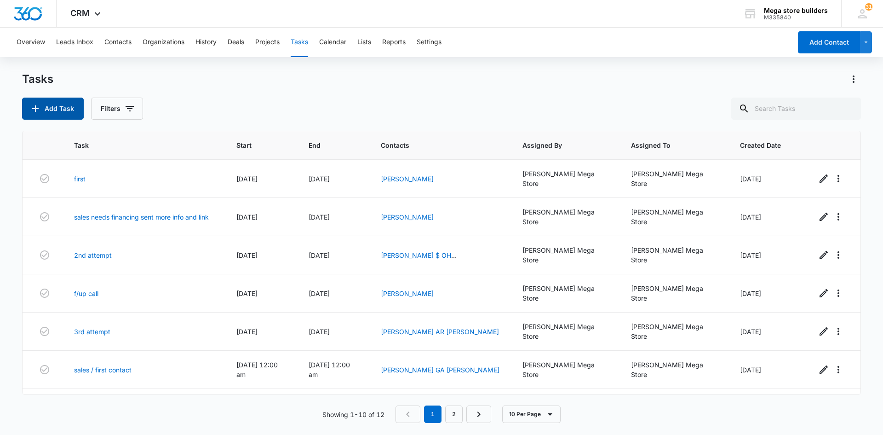
click at [57, 114] on button "Add Task" at bounding box center [53, 109] width 62 height 22
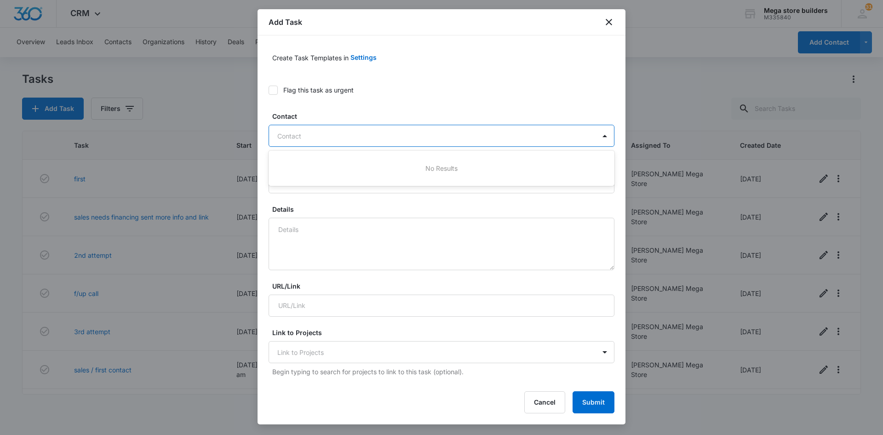
click at [315, 135] on div at bounding box center [435, 136] width 317 height 12
type input "[PERSON_NAME]"
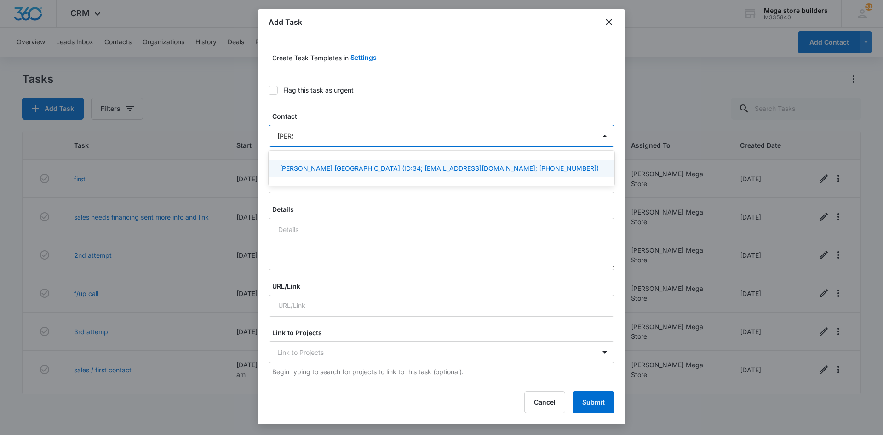
click at [309, 168] on p "[PERSON_NAME] [GEOGRAPHIC_DATA] (ID:34; [EMAIL_ADDRESS][DOMAIN_NAME]; [PHONE_NU…" at bounding box center [439, 168] width 319 height 10
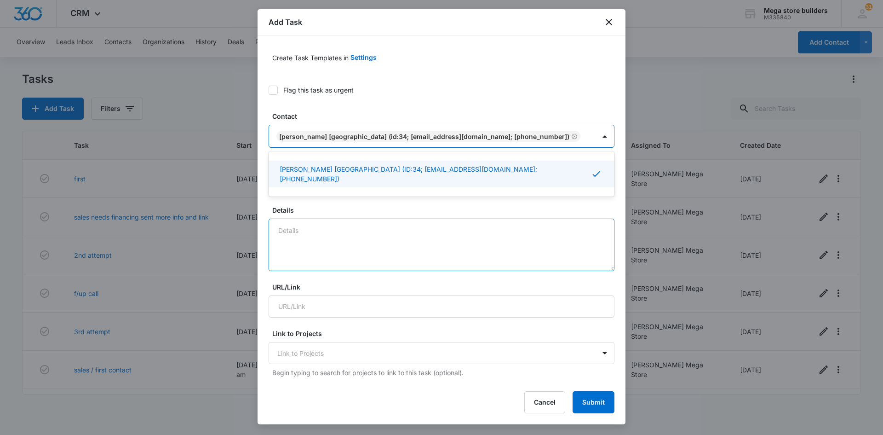
click at [299, 233] on textarea "Details" at bounding box center [442, 245] width 346 height 52
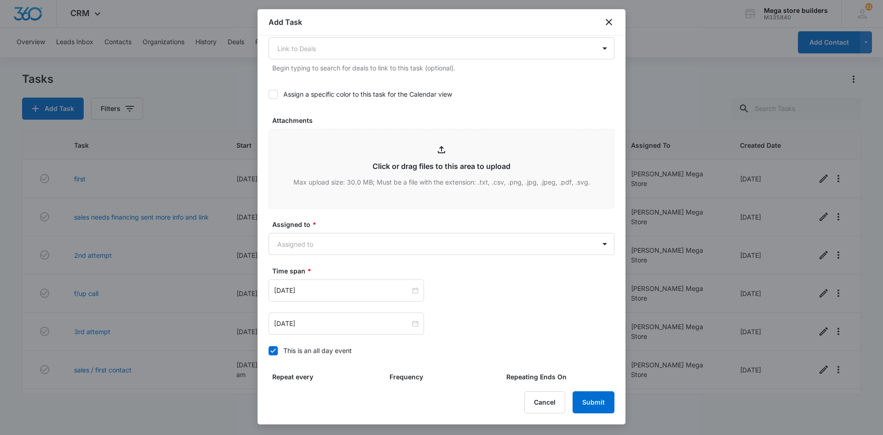
scroll to position [368, 0]
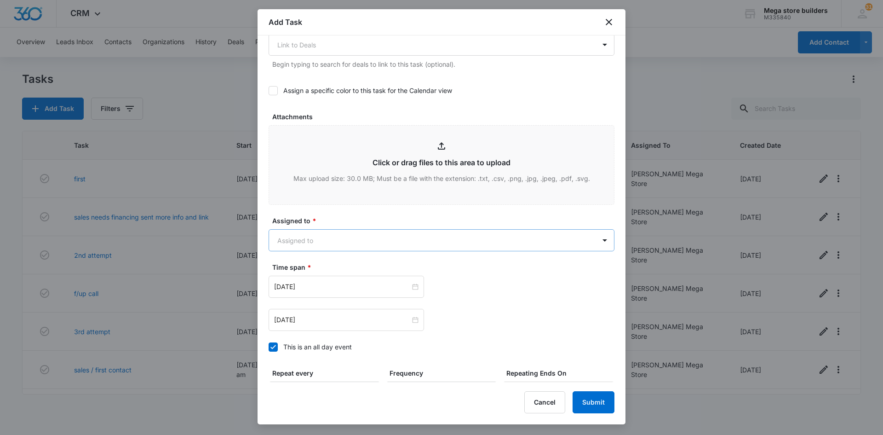
type textarea "4th/ final attempt"
click at [328, 240] on body "CRM Apps Reputation Forms CRM Email Social Content Ads Intelligence Files Brand…" at bounding box center [441, 217] width 883 height 435
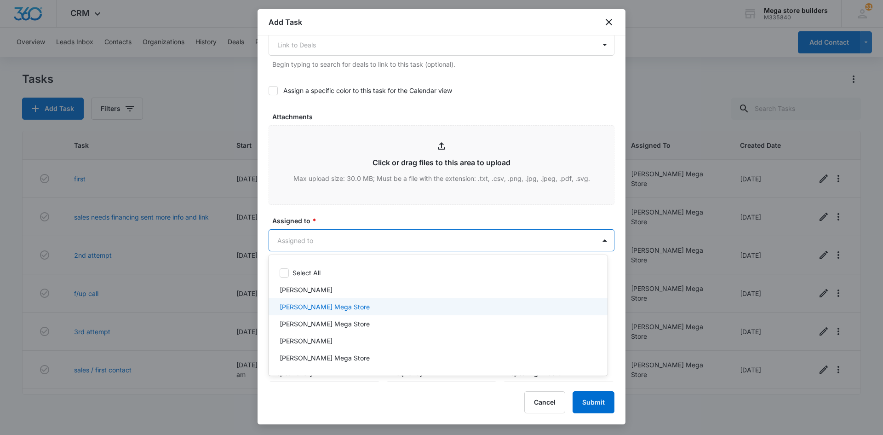
click at [299, 307] on p "[PERSON_NAME] Mega Store" at bounding box center [325, 307] width 90 height 10
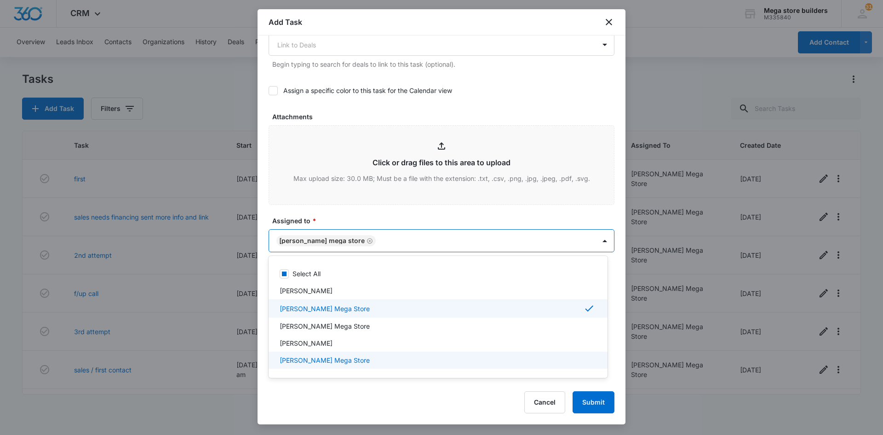
click at [273, 413] on div at bounding box center [441, 217] width 883 height 435
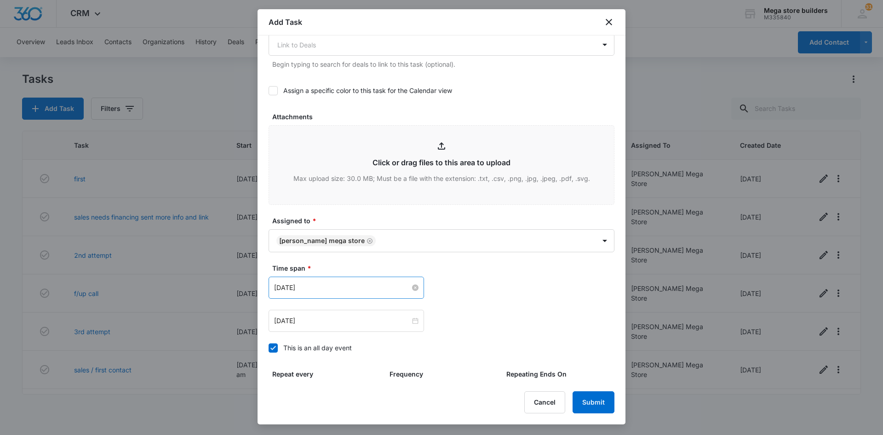
click at [357, 289] on input "[DATE]" at bounding box center [342, 287] width 136 height 10
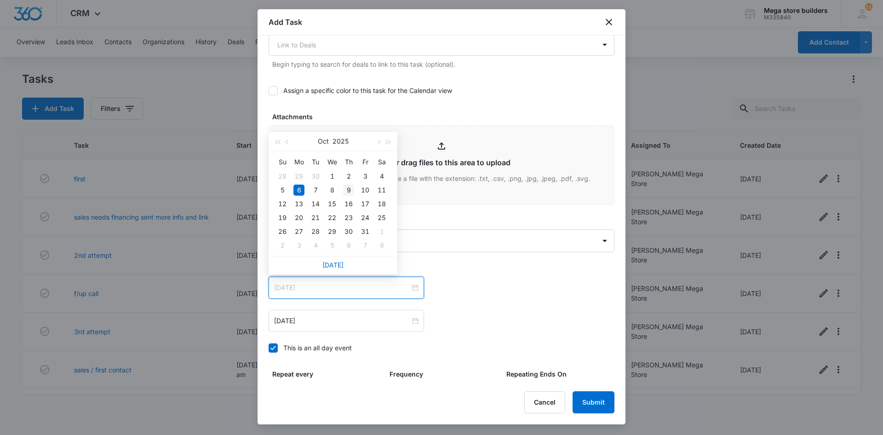
type input "[DATE]"
click at [352, 193] on div "9" at bounding box center [348, 189] width 11 height 11
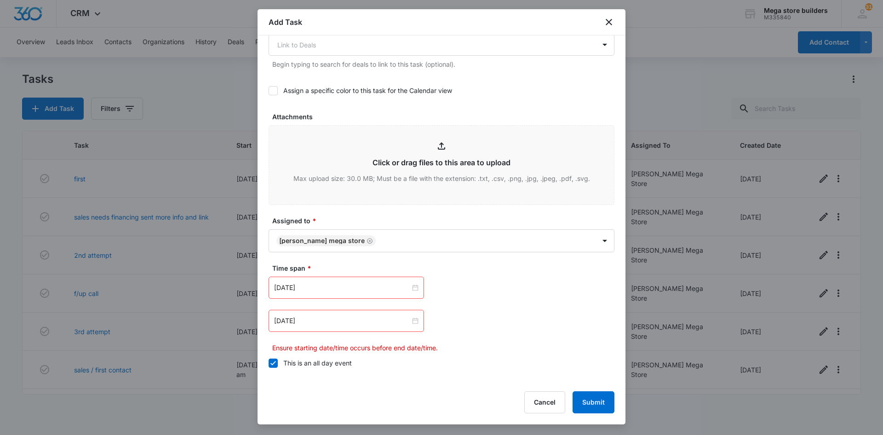
click at [271, 365] on icon at bounding box center [273, 363] width 8 height 8
click at [269, 363] on input "This is an all day event" at bounding box center [269, 363] width 0 height 0
click at [324, 288] on input "[DATE]" at bounding box center [342, 287] width 136 height 10
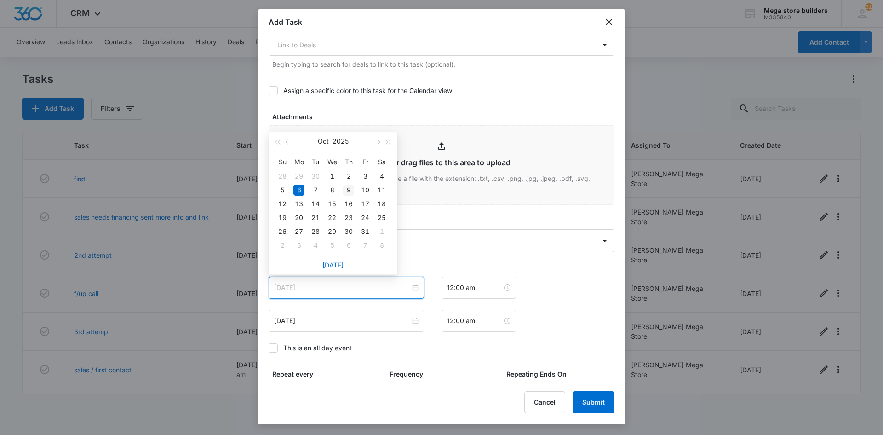
type input "[DATE]"
click at [350, 193] on div "9" at bounding box center [348, 189] width 11 height 11
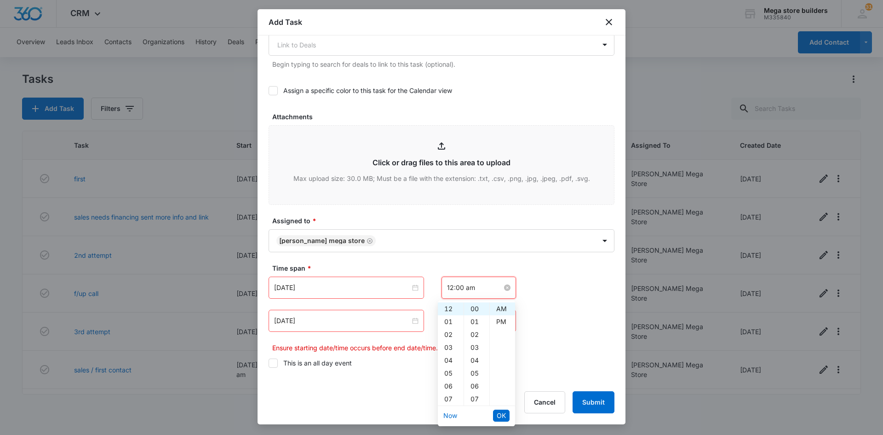
click at [454, 287] on input "12:00 am" at bounding box center [474, 287] width 55 height 10
click at [447, 361] on div "04" at bounding box center [451, 360] width 26 height 13
click at [475, 325] on div "30" at bounding box center [476, 327] width 25 height 13
click at [498, 320] on div "PM" at bounding box center [502, 321] width 25 height 13
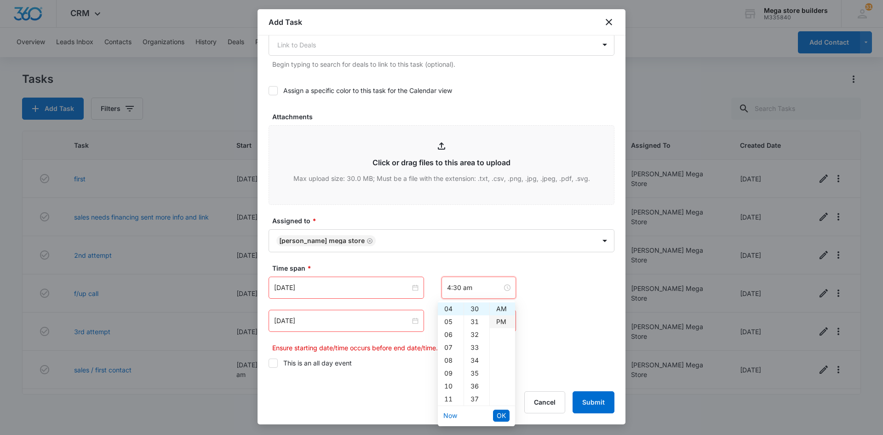
type input "4:30 pm"
click at [504, 414] on span "OK" at bounding box center [501, 415] width 9 height 10
click at [356, 321] on input "[DATE]" at bounding box center [342, 321] width 136 height 10
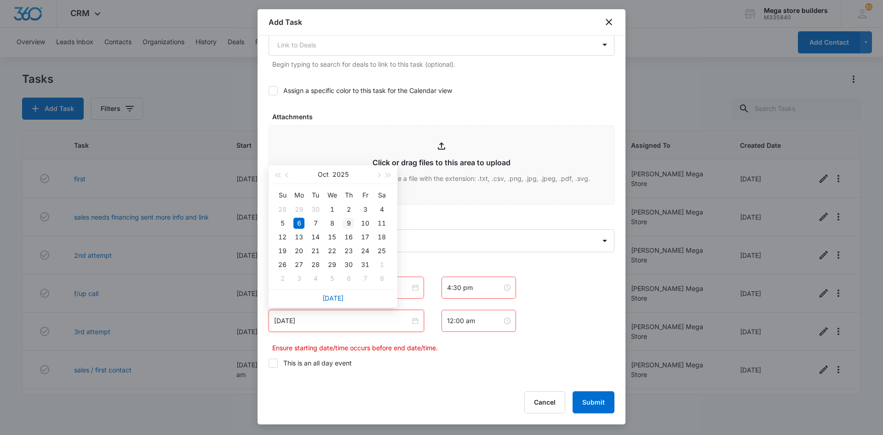
type input "[DATE]"
click at [348, 224] on div "9" at bounding box center [348, 223] width 11 height 11
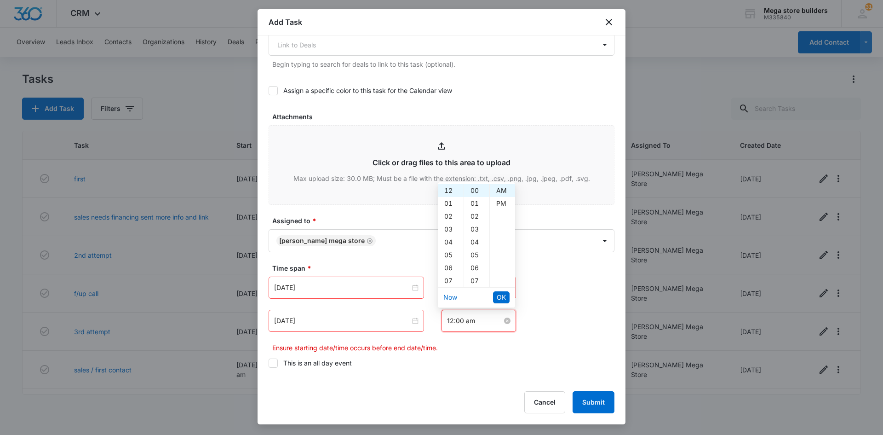
click at [474, 320] on input "12:00 am" at bounding box center [474, 321] width 55 height 10
click at [449, 243] on div "04" at bounding box center [451, 242] width 26 height 13
click at [476, 217] on div "45" at bounding box center [476, 218] width 25 height 13
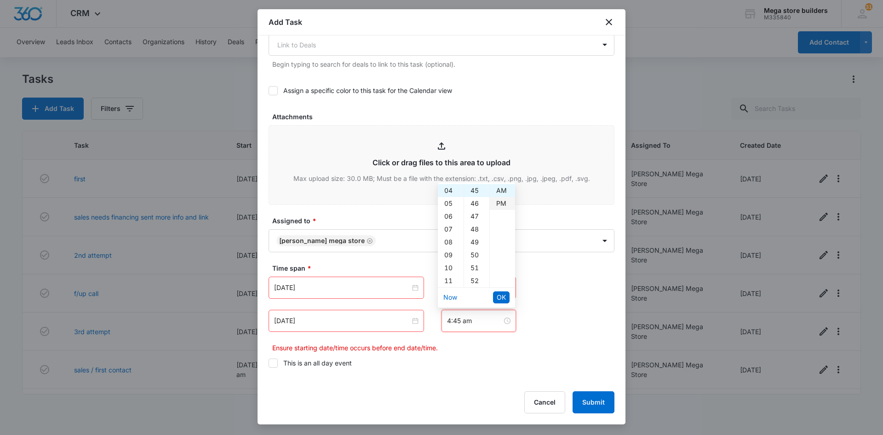
click at [501, 205] on div "PM" at bounding box center [502, 203] width 25 height 13
type input "4:45 pm"
click at [506, 295] on span "OK" at bounding box center [501, 297] width 9 height 10
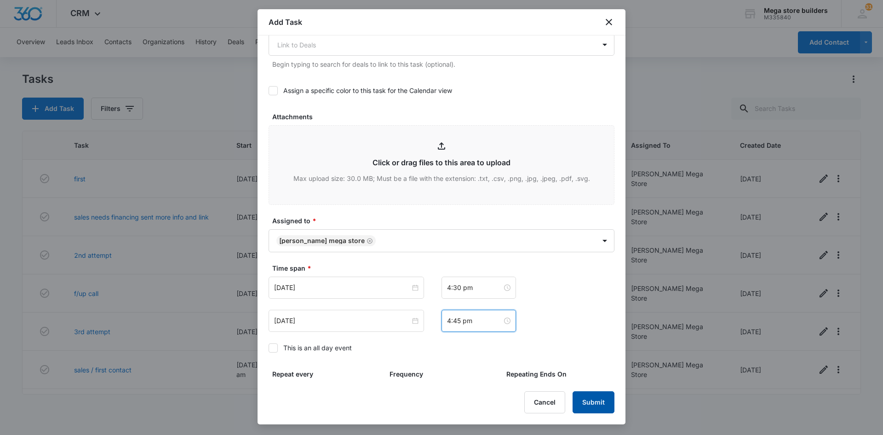
click at [591, 404] on button "Submit" at bounding box center [594, 402] width 42 height 22
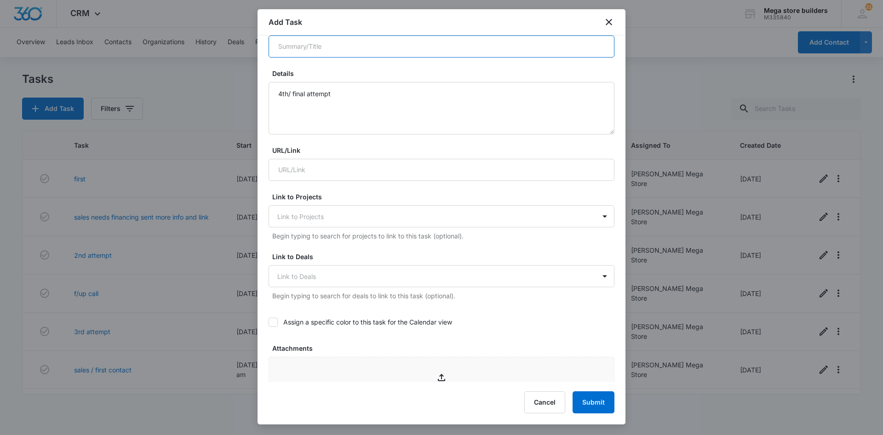
click at [339, 48] on input "Summary/Title *" at bounding box center [442, 46] width 346 height 22
type input "4th attempt"
click at [581, 398] on button "Submit" at bounding box center [594, 402] width 42 height 22
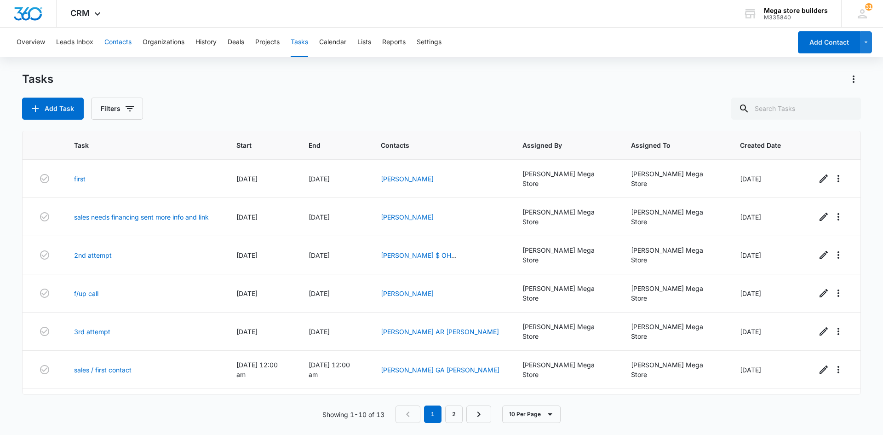
click at [117, 41] on button "Contacts" at bounding box center [117, 42] width 27 height 29
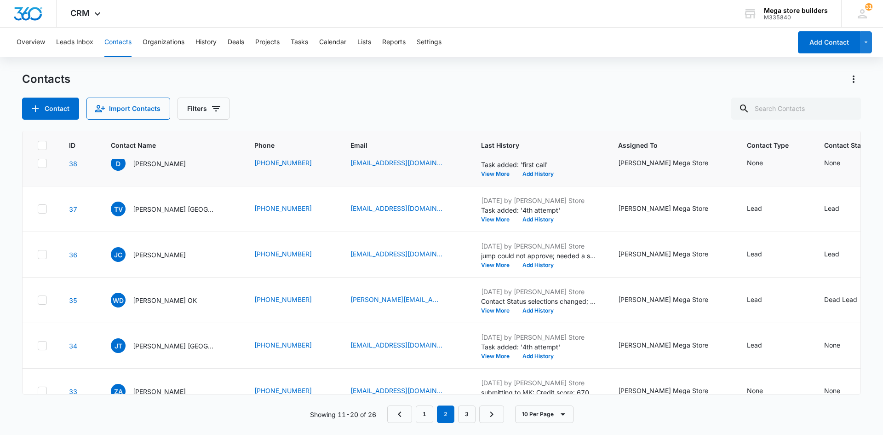
scroll to position [92, 0]
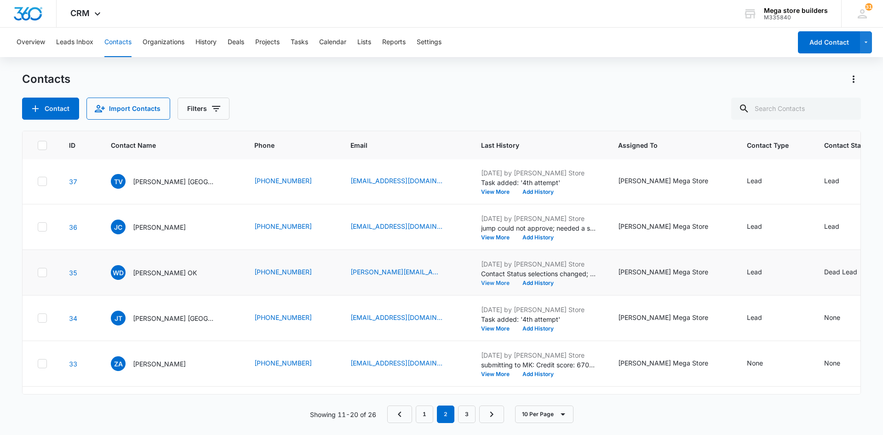
click at [481, 283] on button "View More" at bounding box center [498, 283] width 35 height 6
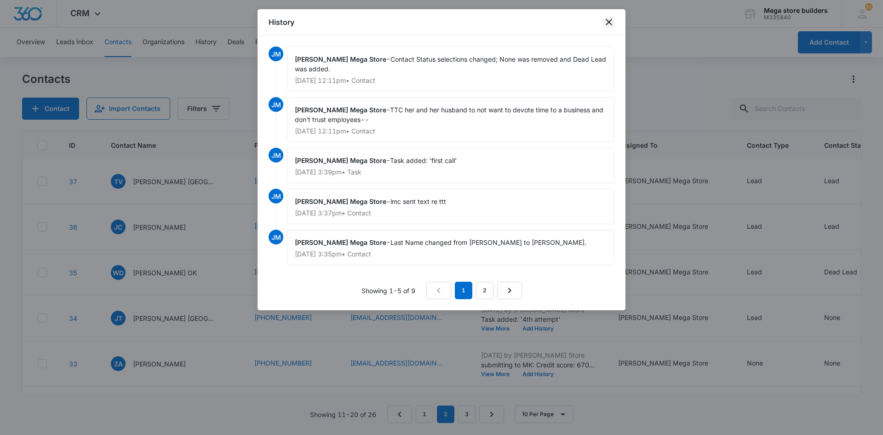
click at [605, 18] on icon "close" at bounding box center [609, 22] width 11 height 11
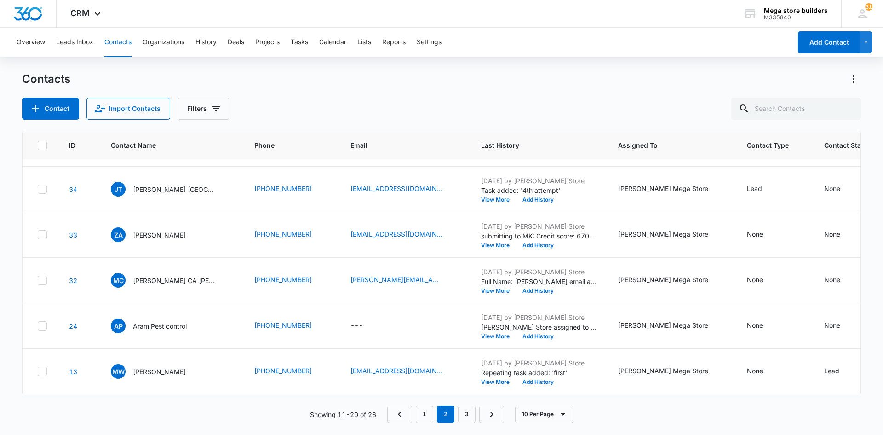
scroll to position [228, 0]
click at [428, 416] on link "1" at bounding box center [424, 413] width 17 height 17
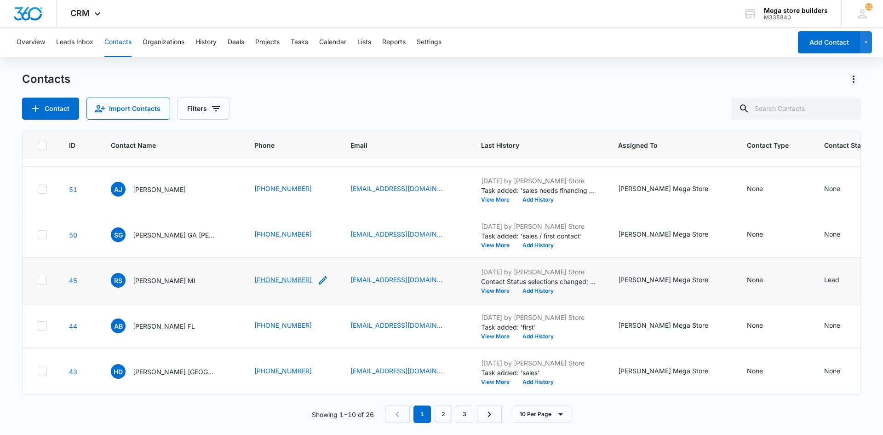
click at [273, 275] on link "[PHONE_NUMBER]" at bounding box center [283, 280] width 58 height 10
click at [516, 288] on button "Add History" at bounding box center [538, 291] width 44 height 6
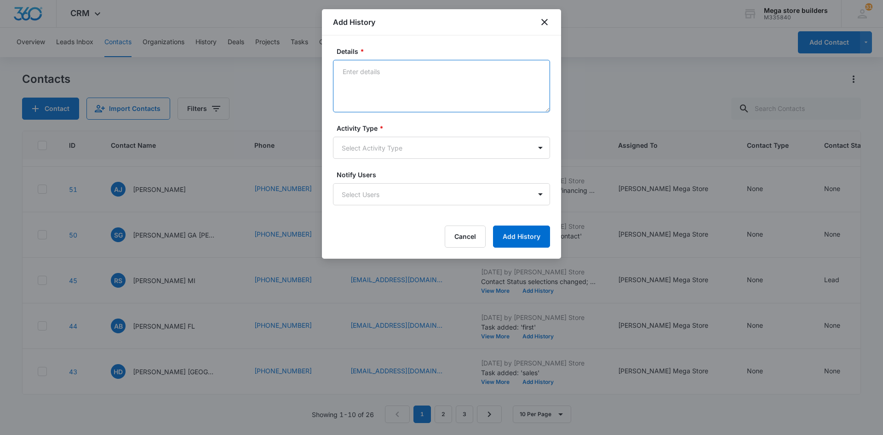
click at [370, 79] on textarea "Details *" at bounding box center [441, 86] width 217 height 52
type textarea "ttc modifed G1 very skeptical--comp evreywhere; agreed to review info sending h…"
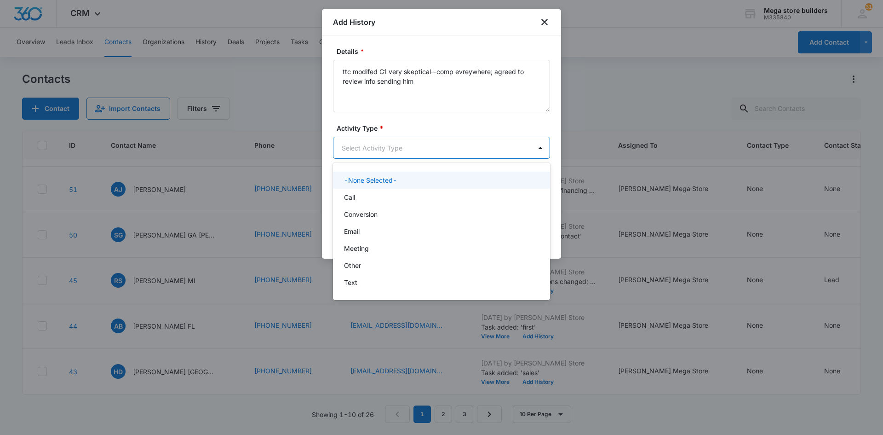
click at [380, 149] on body "CRM Apps Reputation Forms CRM Email Social Content Ads Intelligence Files Brand…" at bounding box center [441, 217] width 883 height 435
click at [356, 199] on div "Call" at bounding box center [440, 197] width 193 height 10
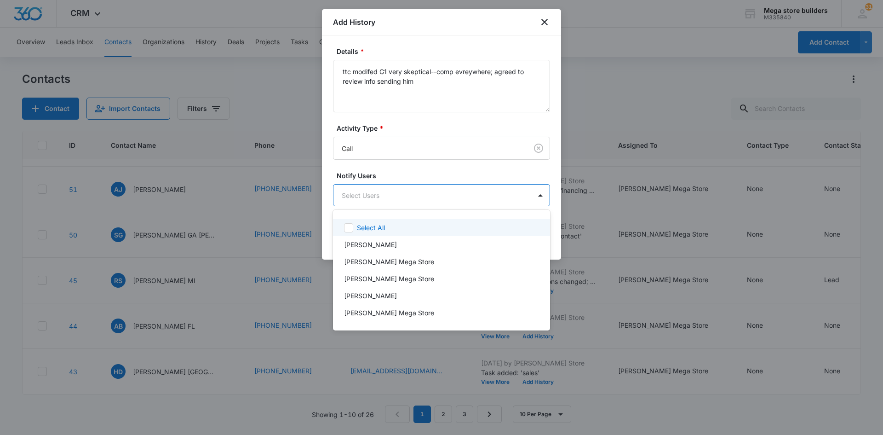
click at [391, 190] on body "CRM Apps Reputation Forms CRM Email Social Content Ads Intelligence Files Brand…" at bounding box center [441, 217] width 883 height 435
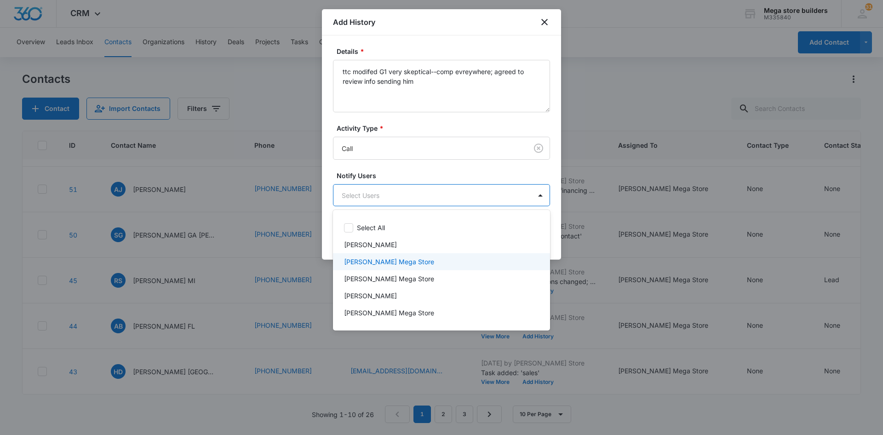
click at [367, 265] on p "[PERSON_NAME] Mega Store" at bounding box center [389, 262] width 90 height 10
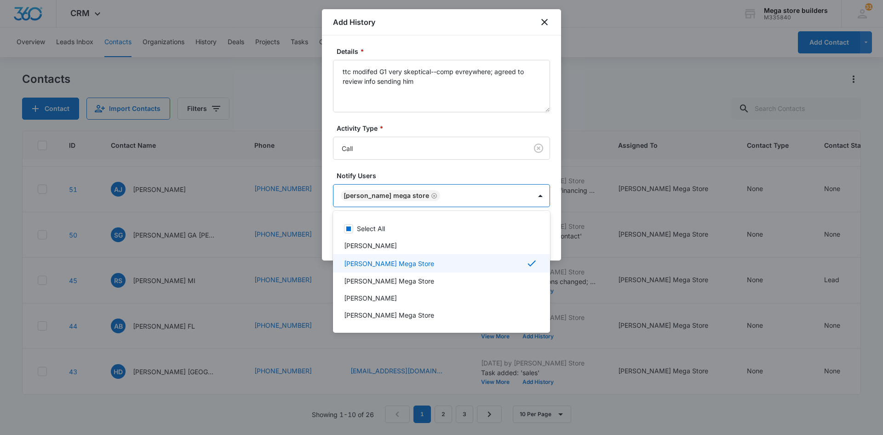
click at [379, 262] on p "[PERSON_NAME] Mega Store" at bounding box center [389, 264] width 90 height 10
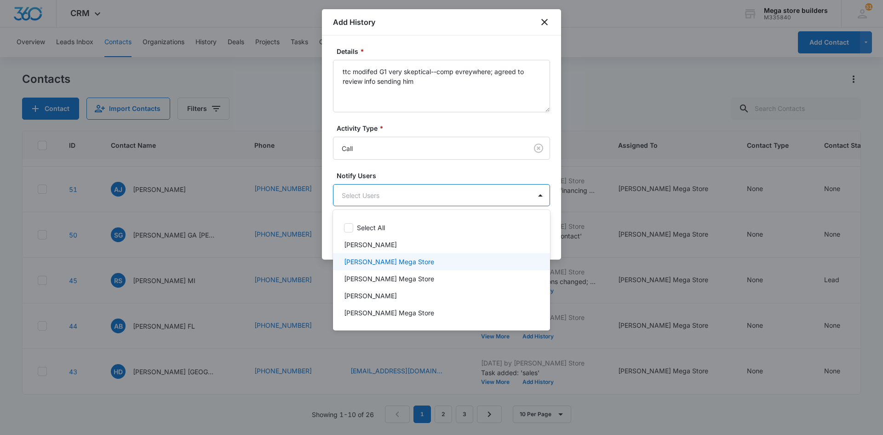
click at [394, 264] on p "[PERSON_NAME] Mega Store" at bounding box center [389, 262] width 90 height 10
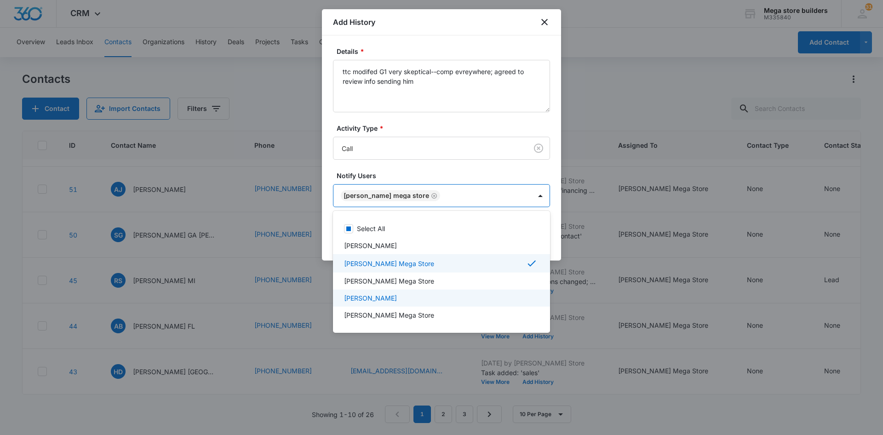
click at [651, 371] on div at bounding box center [441, 217] width 883 height 435
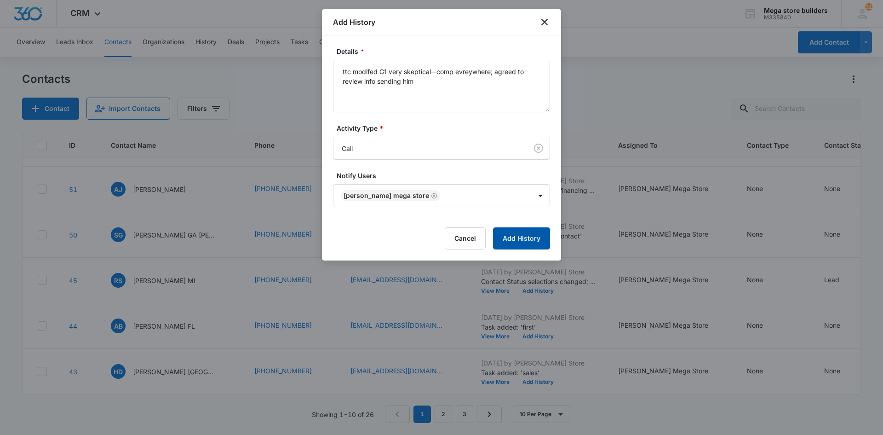
click at [529, 242] on button "Add History" at bounding box center [521, 238] width 57 height 22
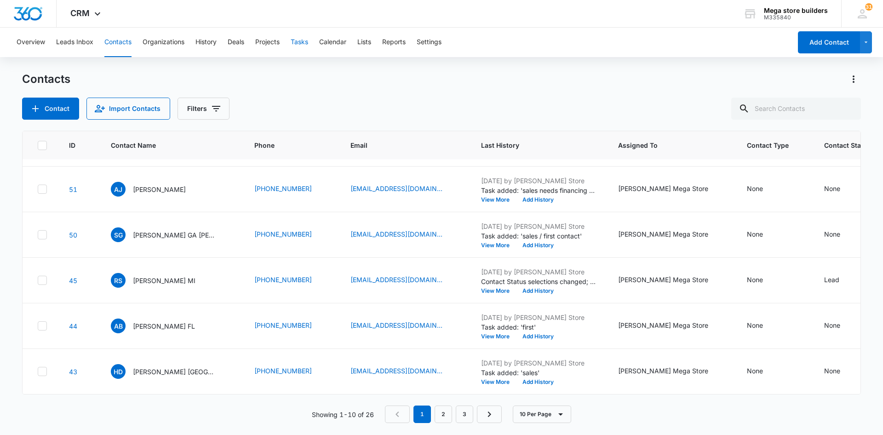
click at [307, 42] on button "Tasks" at bounding box center [299, 42] width 17 height 29
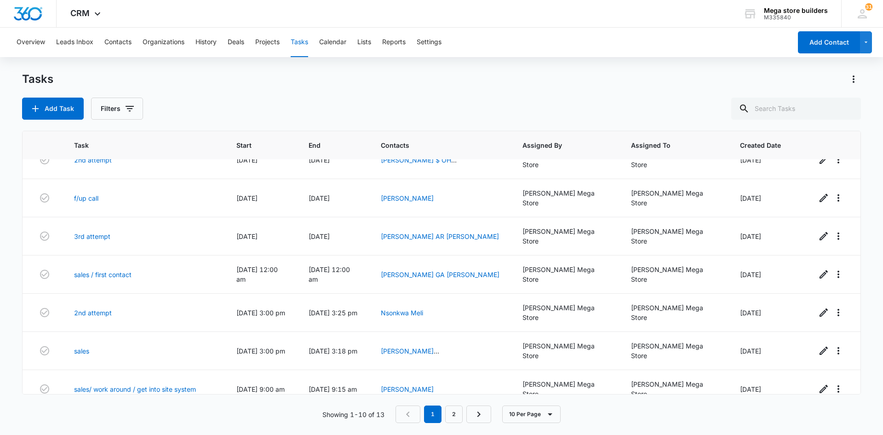
scroll to position [106, 0]
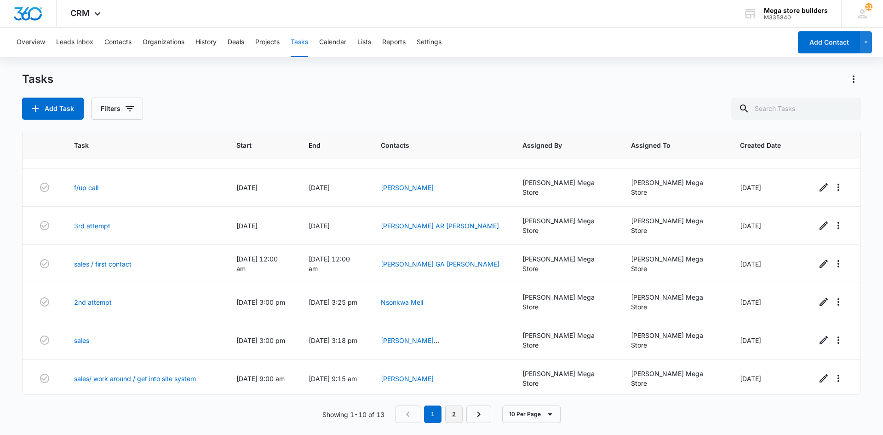
click at [457, 413] on link "2" at bounding box center [453, 413] width 17 height 17
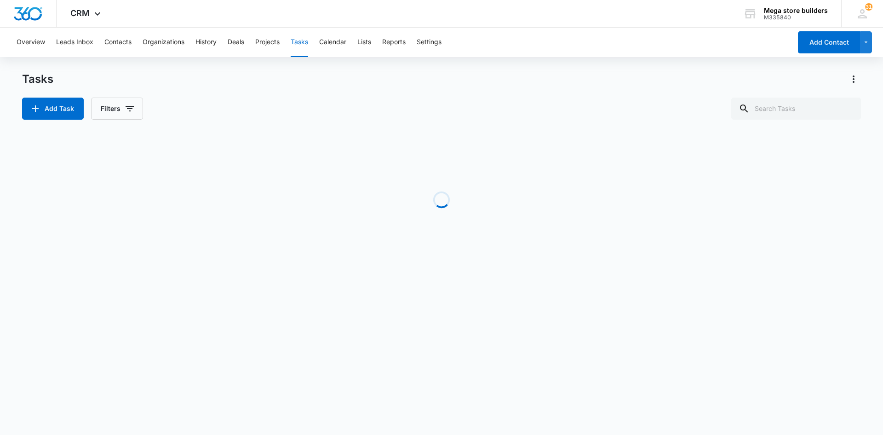
scroll to position [0, 0]
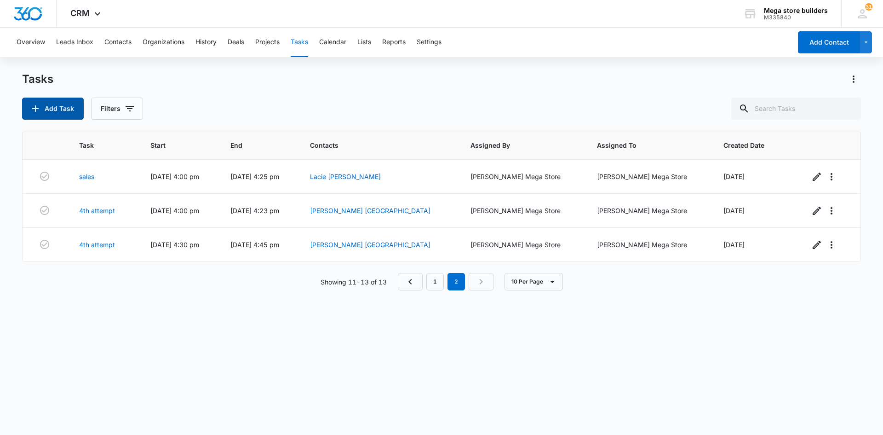
click at [54, 109] on button "Add Task" at bounding box center [53, 109] width 62 height 22
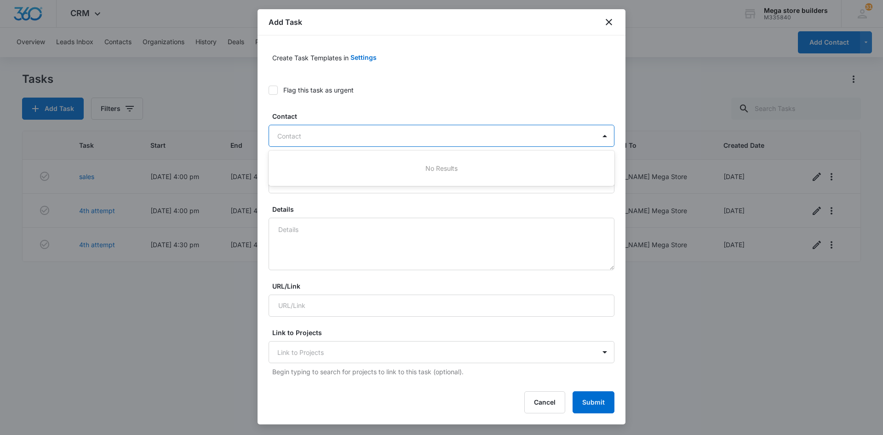
click at [307, 133] on div at bounding box center [435, 136] width 317 height 12
type input "rishil"
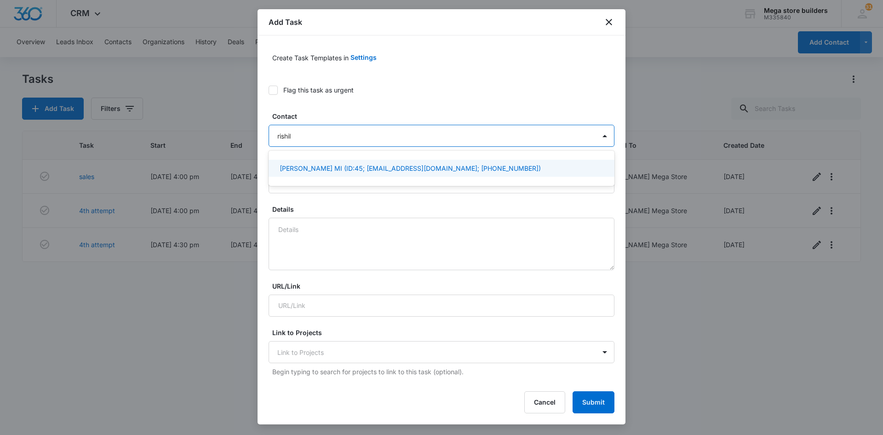
click at [312, 169] on p "[PERSON_NAME] MI (ID:45; [EMAIL_ADDRESS][DOMAIN_NAME]; [PHONE_NUMBER])" at bounding box center [410, 168] width 261 height 10
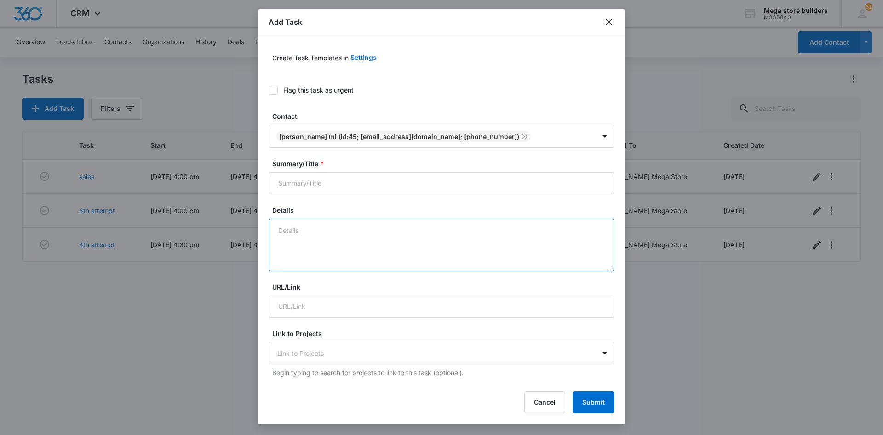
click at [303, 240] on textarea "Details" at bounding box center [442, 245] width 346 height 52
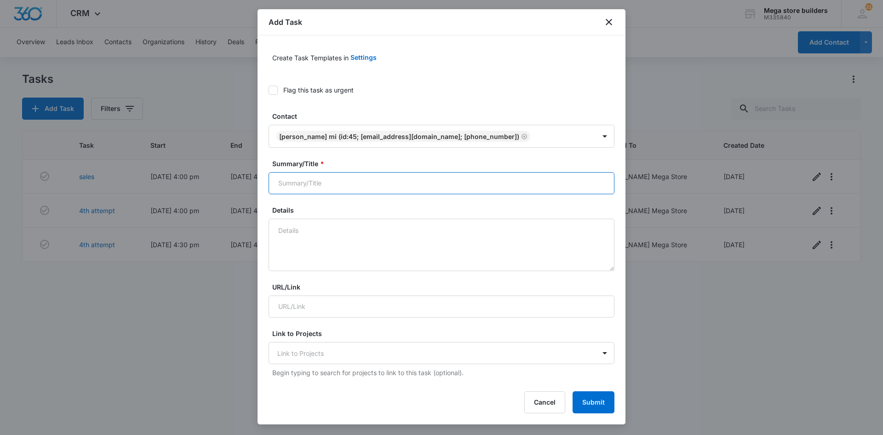
click at [325, 180] on input "Summary/Title *" at bounding box center [442, 183] width 346 height 22
type input "sales fu/up"
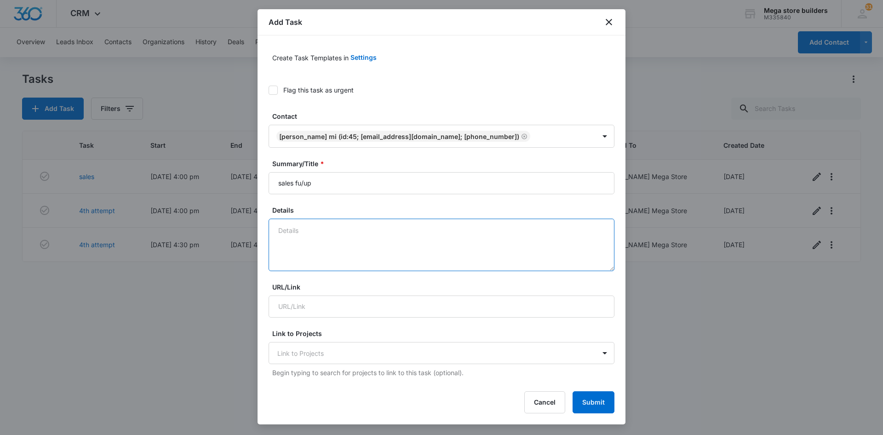
click at [318, 232] on textarea "Details" at bounding box center [442, 245] width 346 height 52
type textarea "review site program / all profit centers"
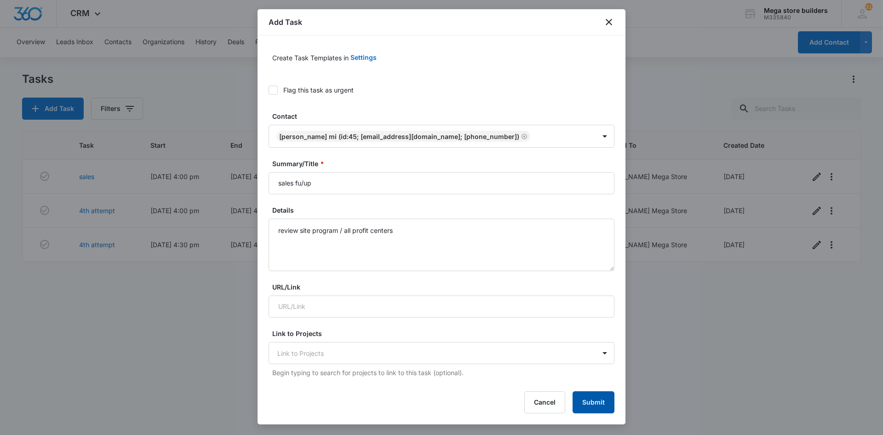
click at [594, 405] on button "Submit" at bounding box center [594, 402] width 42 height 22
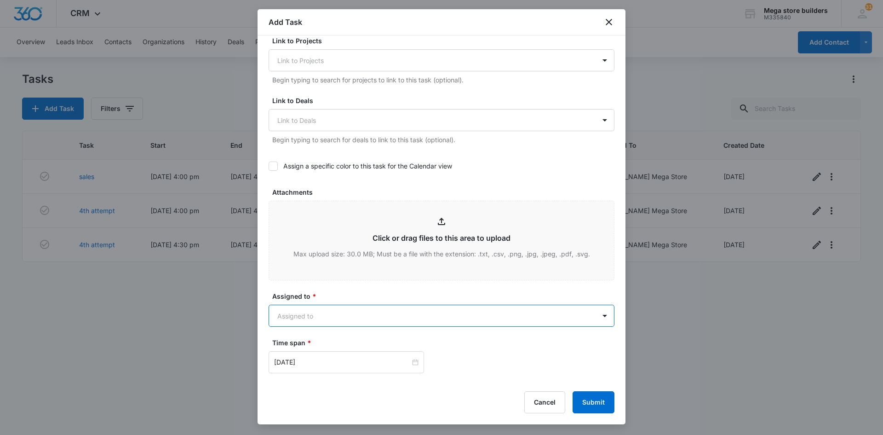
scroll to position [322, 0]
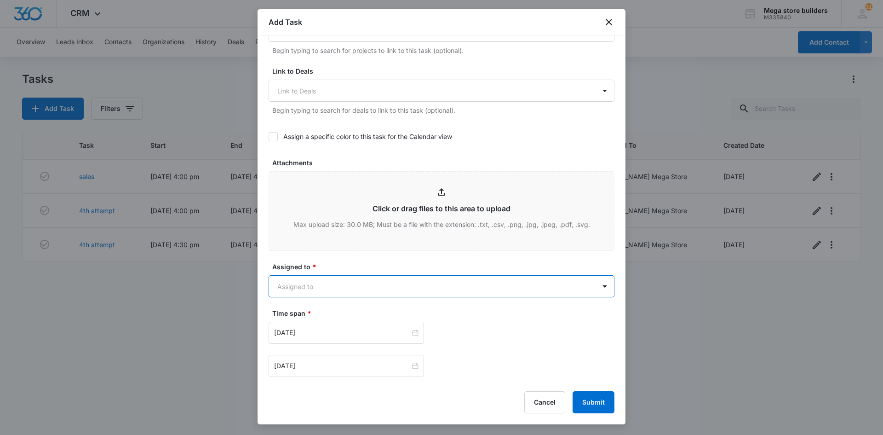
click at [339, 284] on body "CRM Apps Reputation Forms CRM Email Social Content Ads Intelligence Files Brand…" at bounding box center [441, 217] width 883 height 435
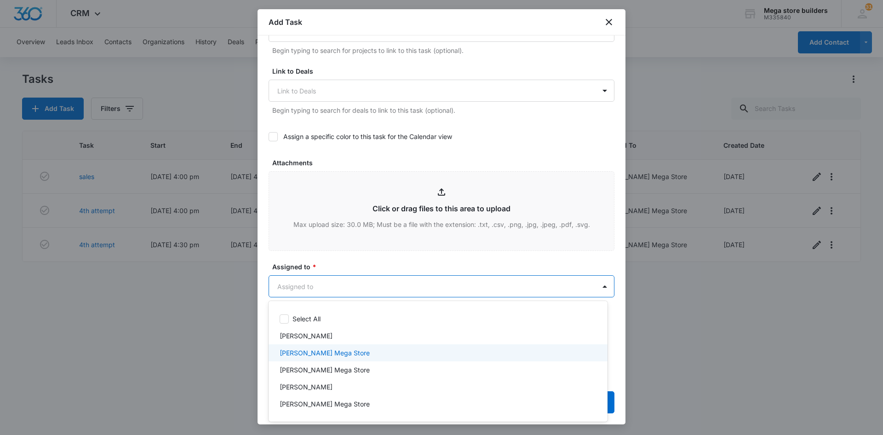
click at [305, 353] on p "[PERSON_NAME] Mega Store" at bounding box center [325, 353] width 90 height 10
click at [658, 365] on div at bounding box center [441, 217] width 883 height 435
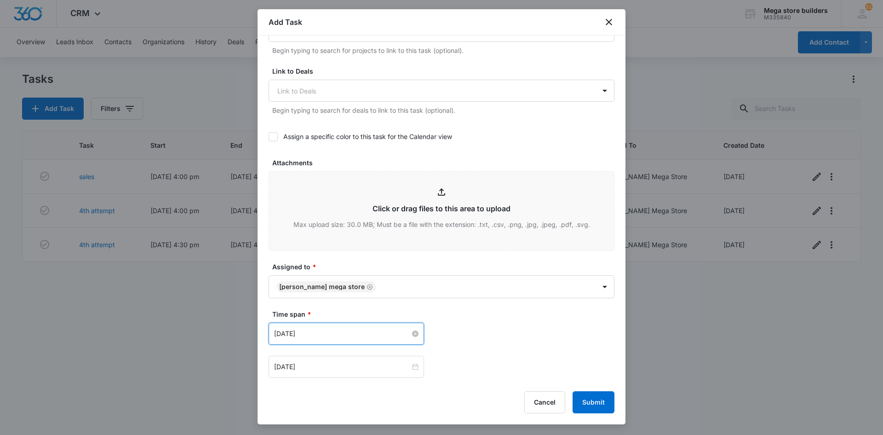
click at [362, 334] on input "[DATE]" at bounding box center [342, 333] width 136 height 10
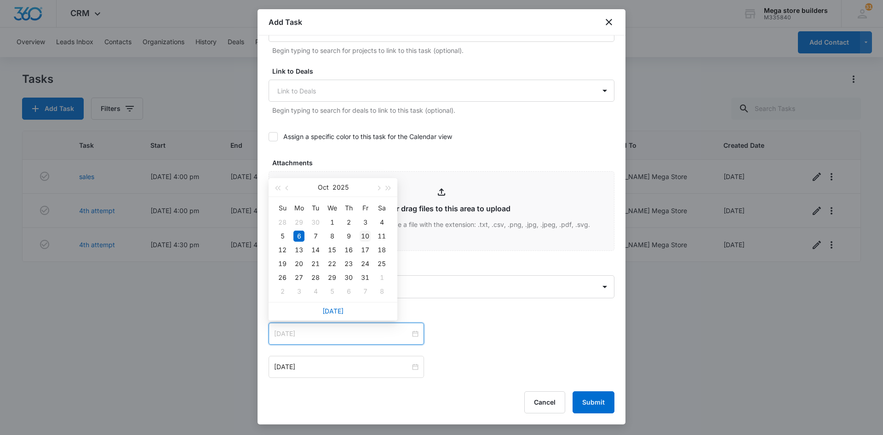
type input "[DATE]"
click at [366, 236] on div "10" at bounding box center [365, 235] width 11 height 11
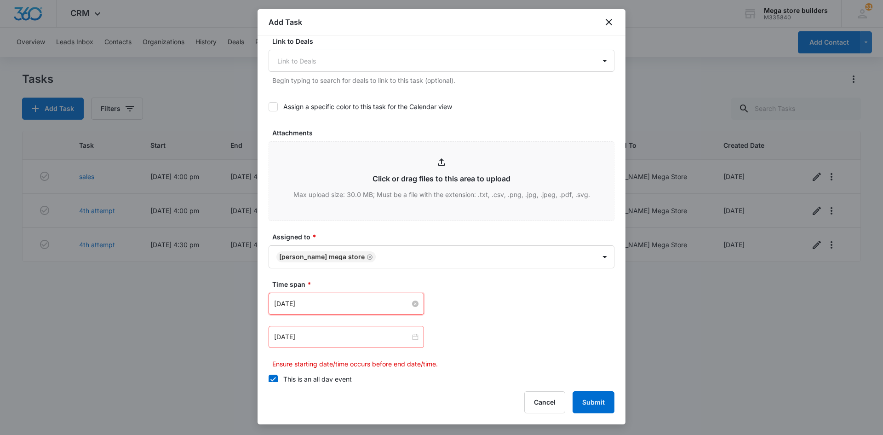
scroll to position [368, 0]
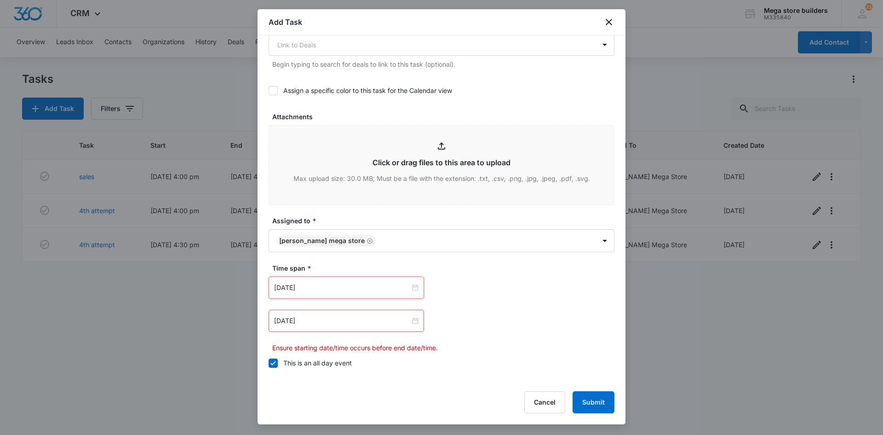
click at [271, 363] on icon at bounding box center [273, 363] width 6 height 4
click at [269, 363] on input "This is an all day event" at bounding box center [269, 363] width 0 height 0
click at [340, 289] on input "[DATE]" at bounding box center [342, 287] width 136 height 10
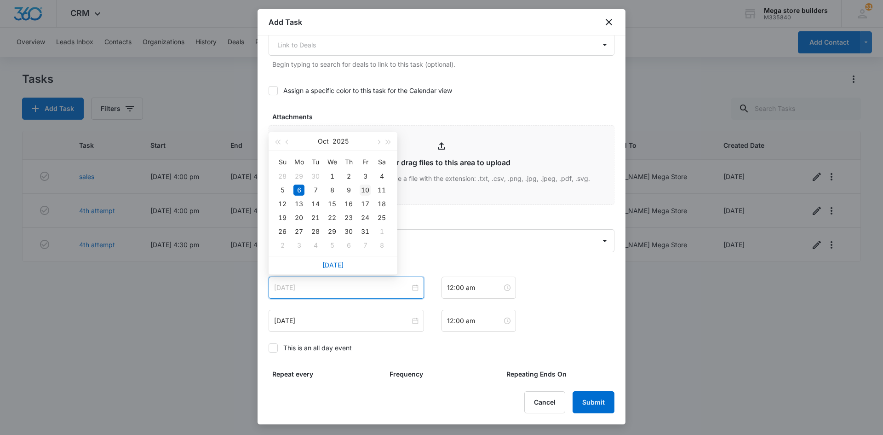
type input "[DATE]"
click at [368, 188] on div "10" at bounding box center [365, 189] width 11 height 11
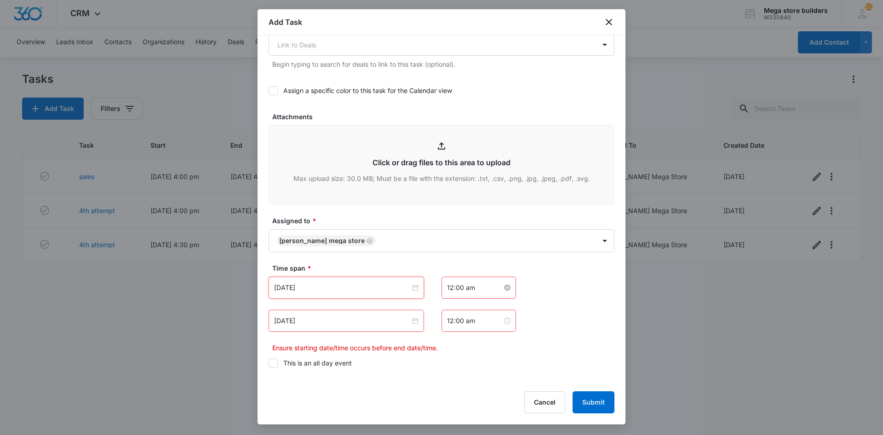
click at [451, 289] on input "12:00 am" at bounding box center [474, 287] width 55 height 10
click at [449, 348] on div "03" at bounding box center [451, 347] width 26 height 13
click at [475, 371] on div "30" at bounding box center [476, 373] width 25 height 13
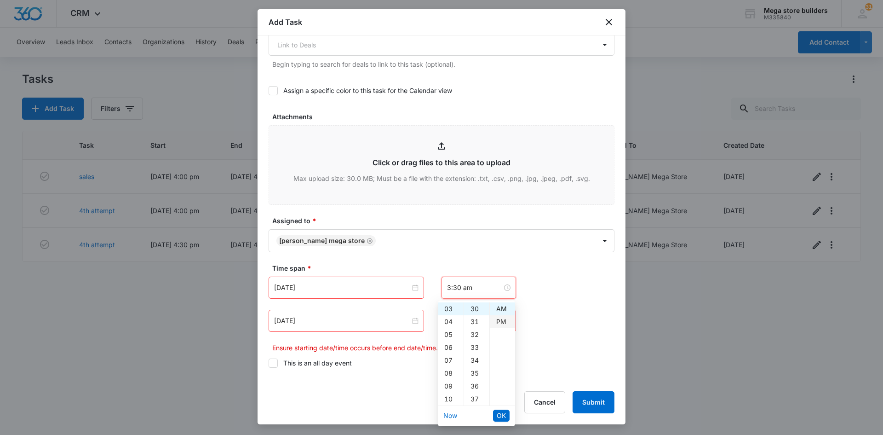
click at [498, 322] on div "PM" at bounding box center [502, 321] width 25 height 13
type input "3:30 pm"
click at [503, 411] on span "OK" at bounding box center [501, 415] width 9 height 10
click at [332, 321] on input "[DATE]" at bounding box center [342, 321] width 136 height 10
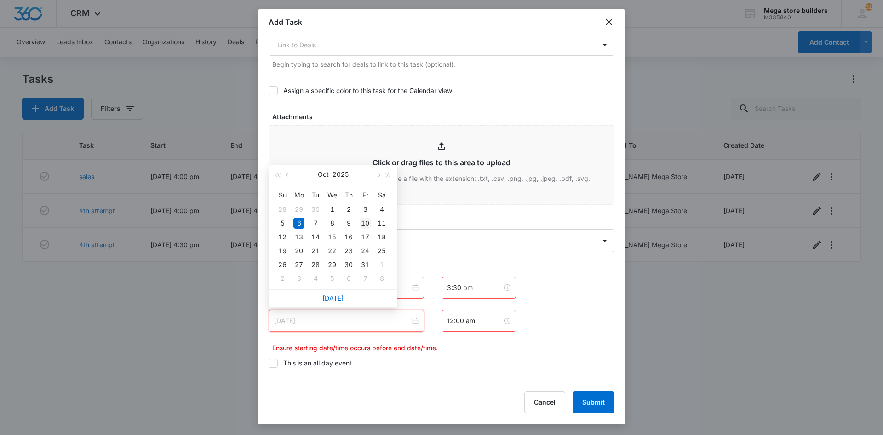
type input "[DATE]"
click at [366, 224] on div "10" at bounding box center [365, 223] width 11 height 11
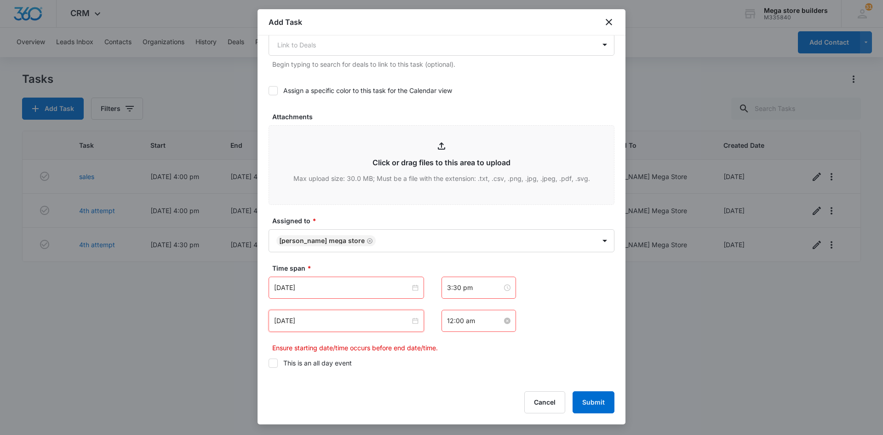
click at [462, 323] on input "12:00 am" at bounding box center [474, 321] width 55 height 10
click at [452, 230] on div "03" at bounding box center [451, 229] width 26 height 13
click at [472, 246] on div "47" at bounding box center [476, 243] width 25 height 13
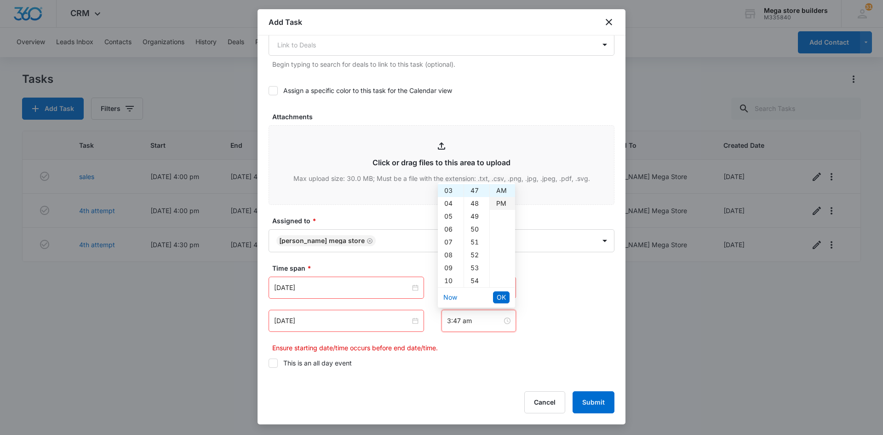
click at [503, 201] on div "PM" at bounding box center [502, 203] width 25 height 13
type input "3:47 pm"
click at [506, 297] on button "OK" at bounding box center [501, 297] width 17 height 12
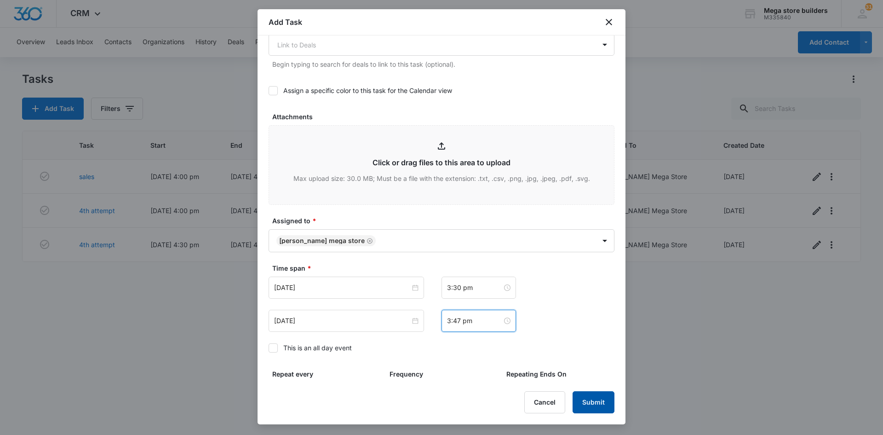
click at [588, 407] on button "Submit" at bounding box center [594, 402] width 42 height 22
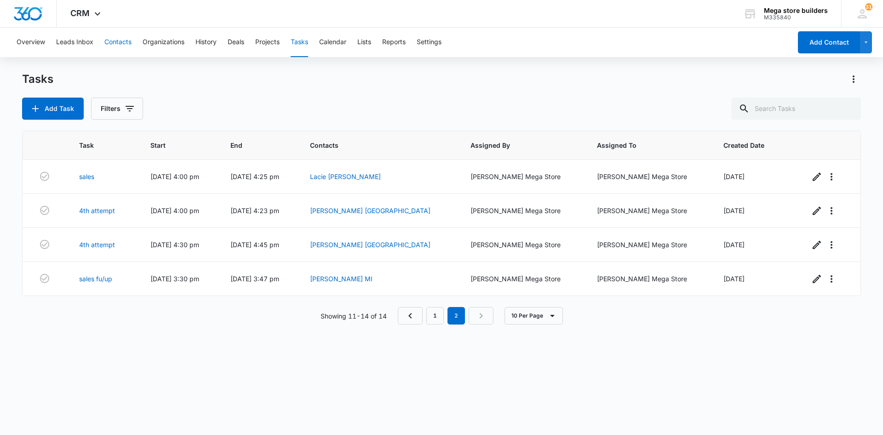
click at [118, 38] on button "Contacts" at bounding box center [117, 42] width 27 height 29
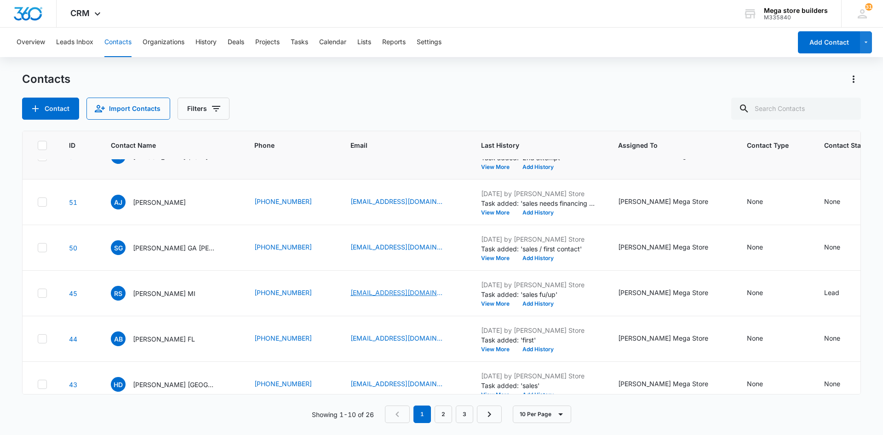
scroll to position [228, 0]
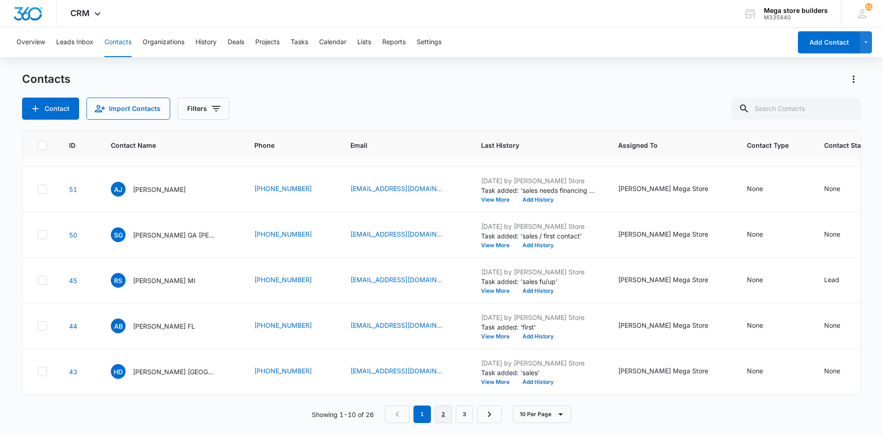
click at [437, 411] on link "2" at bounding box center [443, 413] width 17 height 17
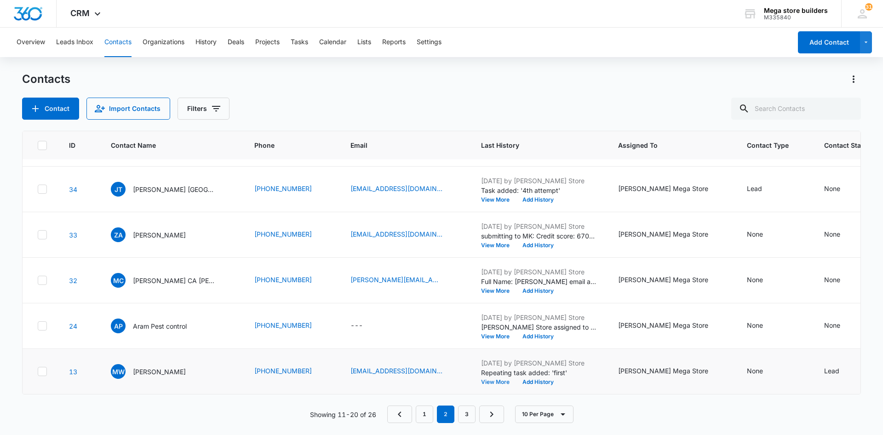
click at [485, 379] on button "View More" at bounding box center [498, 382] width 35 height 6
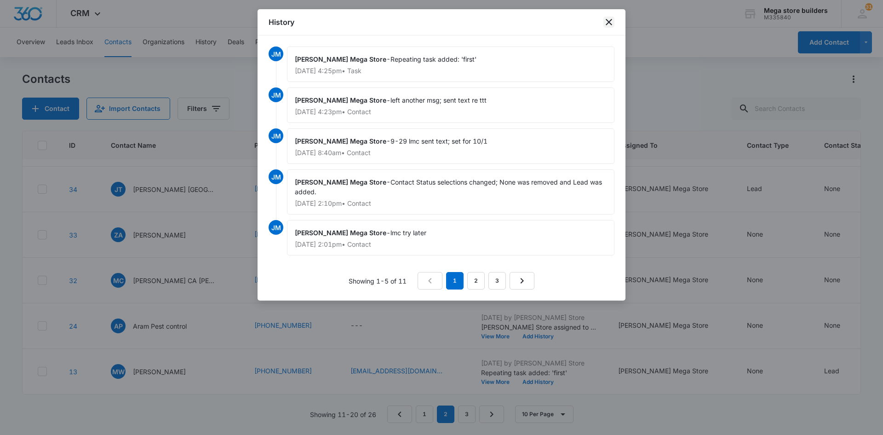
drag, startPoint x: 608, startPoint y: 22, endPoint x: 592, endPoint y: 26, distance: 16.6
click at [607, 22] on icon "close" at bounding box center [609, 22] width 11 height 11
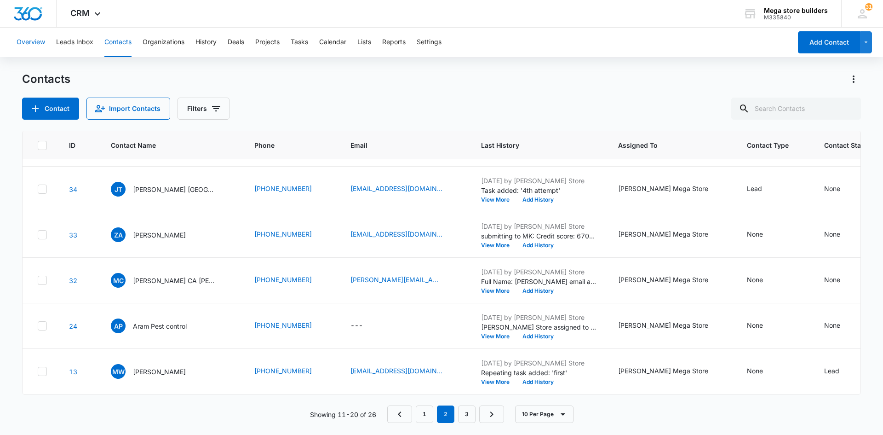
click at [31, 41] on button "Overview" at bounding box center [31, 42] width 29 height 29
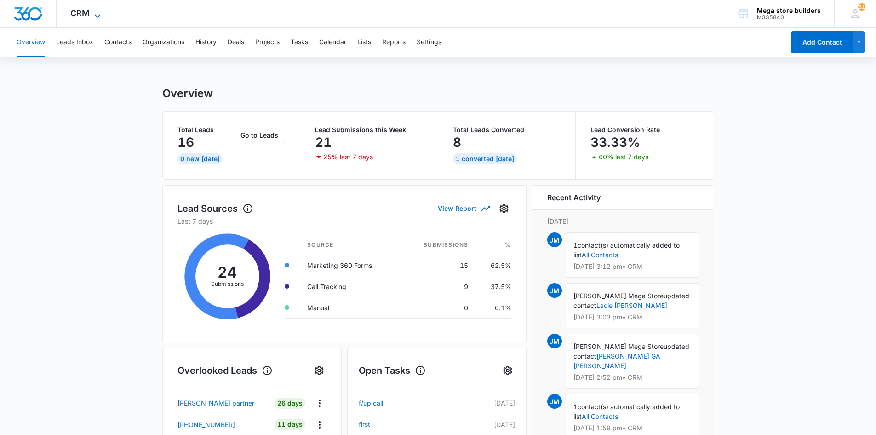
click at [95, 12] on icon at bounding box center [97, 16] width 11 height 11
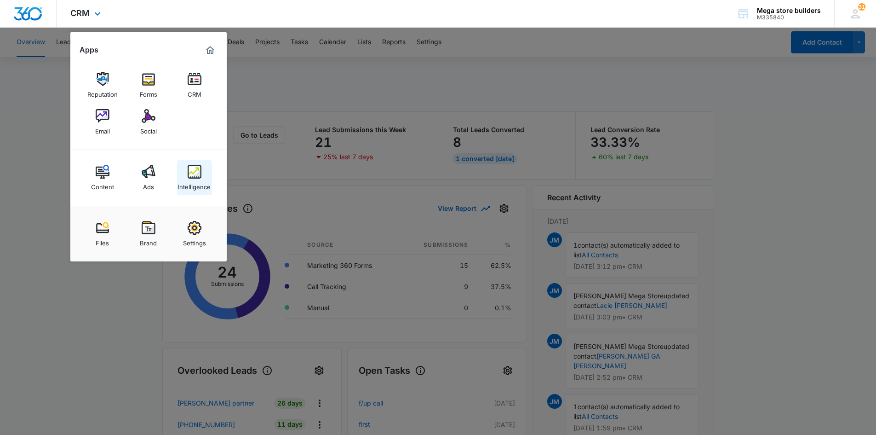
click at [197, 174] on img at bounding box center [195, 172] width 14 height 14
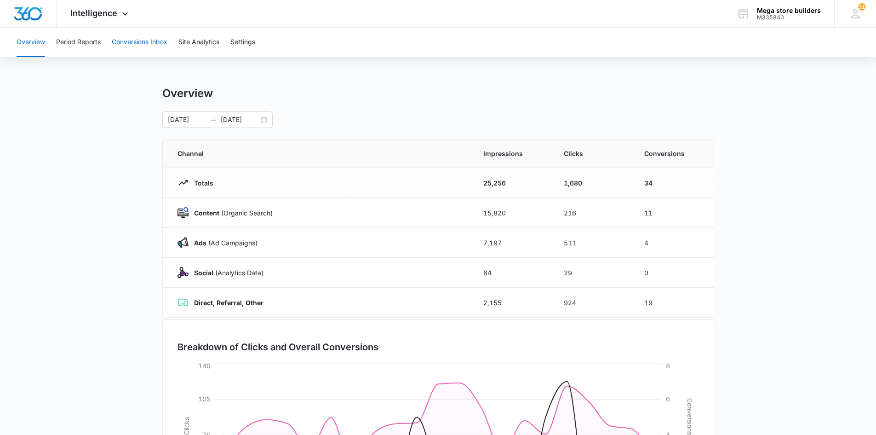
click at [148, 39] on button "Conversions Inbox" at bounding box center [140, 42] width 56 height 29
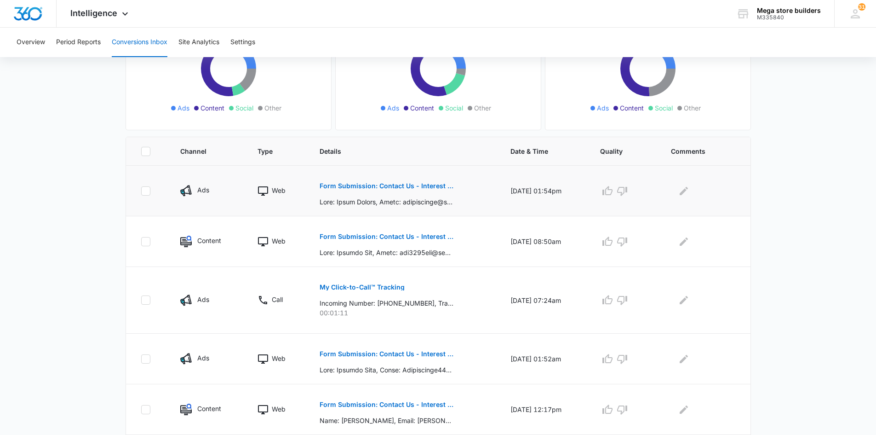
scroll to position [138, 0]
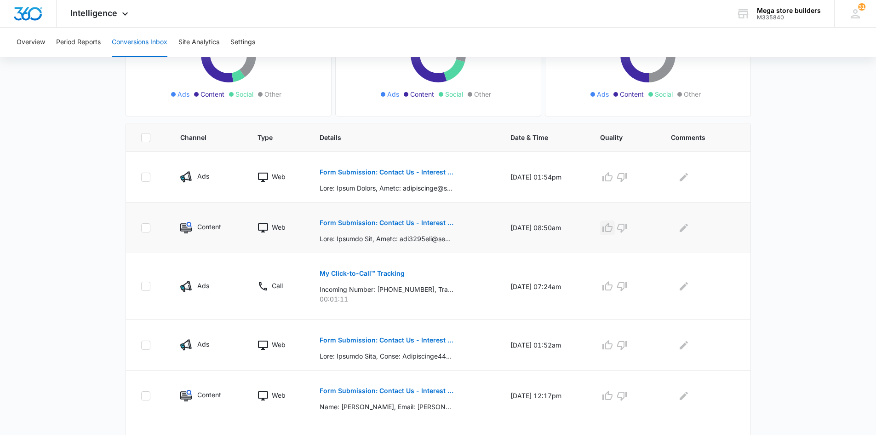
click at [613, 228] on icon "button" at bounding box center [607, 227] width 11 height 11
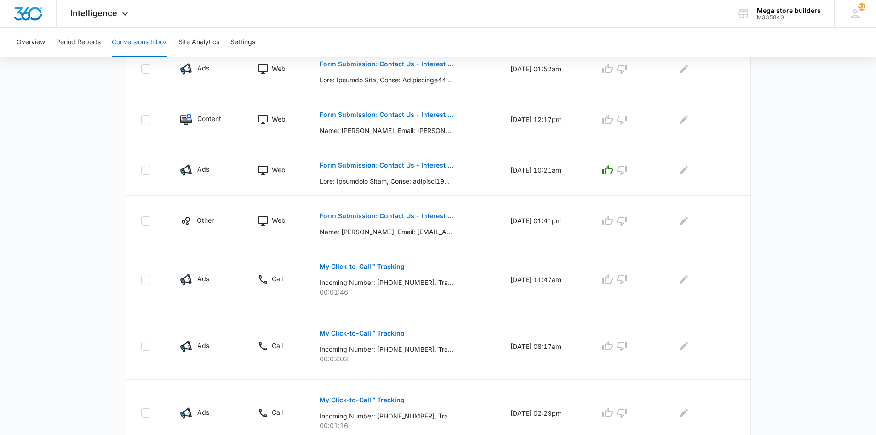
scroll to position [454, 0]
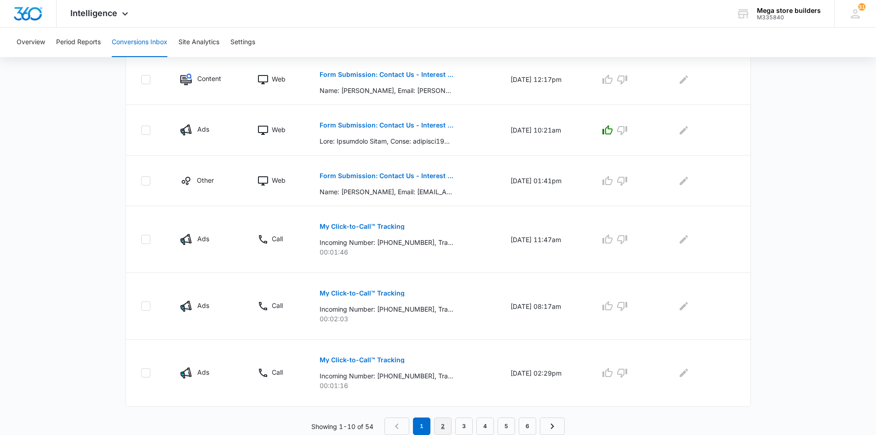
click at [441, 430] on link "2" at bounding box center [442, 425] width 17 height 17
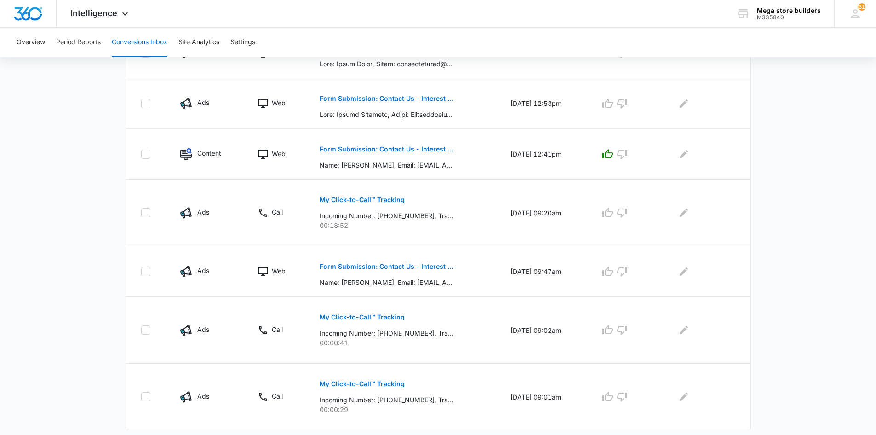
scroll to position [438, 0]
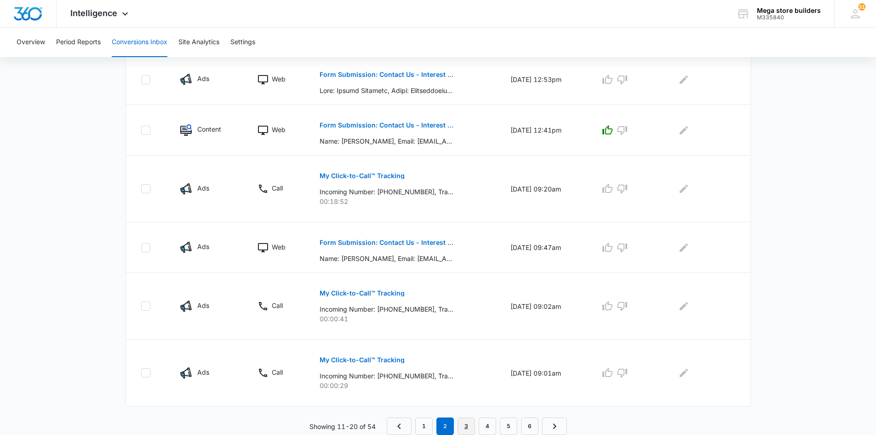
click at [470, 426] on link "3" at bounding box center [466, 425] width 17 height 17
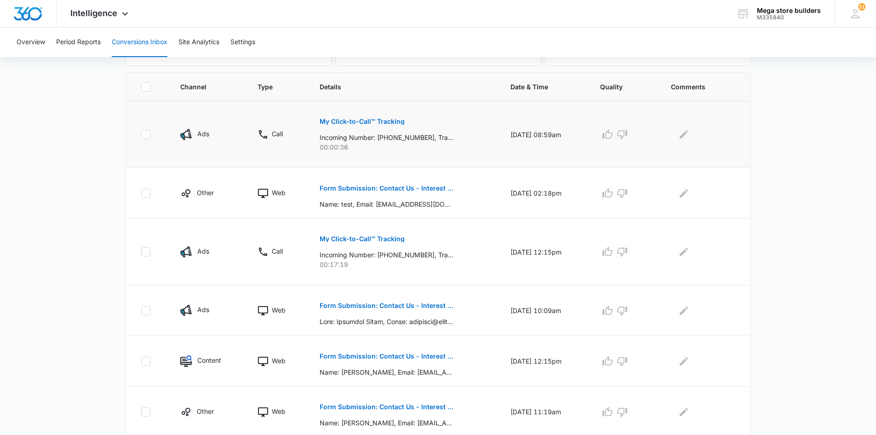
scroll to position [230, 0]
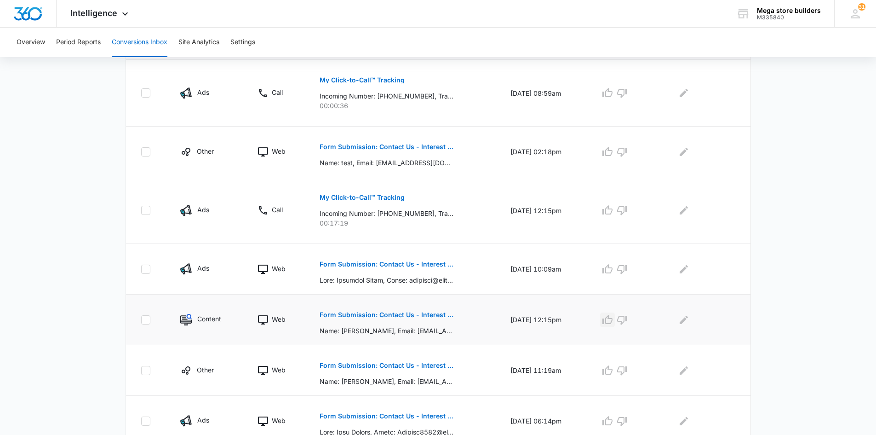
click at [611, 322] on icon "button" at bounding box center [608, 319] width 10 height 9
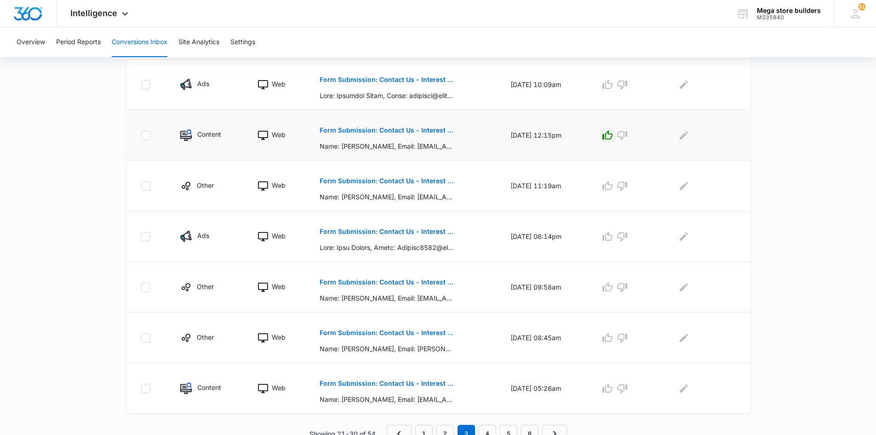
scroll to position [422, 0]
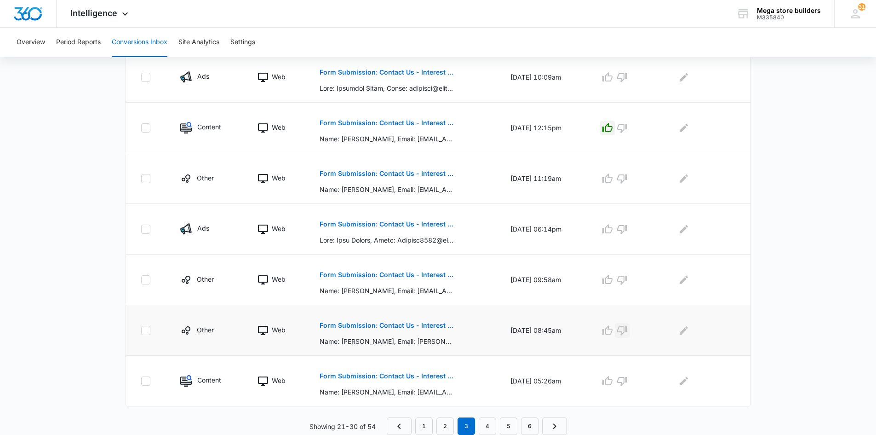
click at [624, 332] on icon "button" at bounding box center [622, 330] width 10 height 9
click at [490, 426] on link "4" at bounding box center [487, 425] width 17 height 17
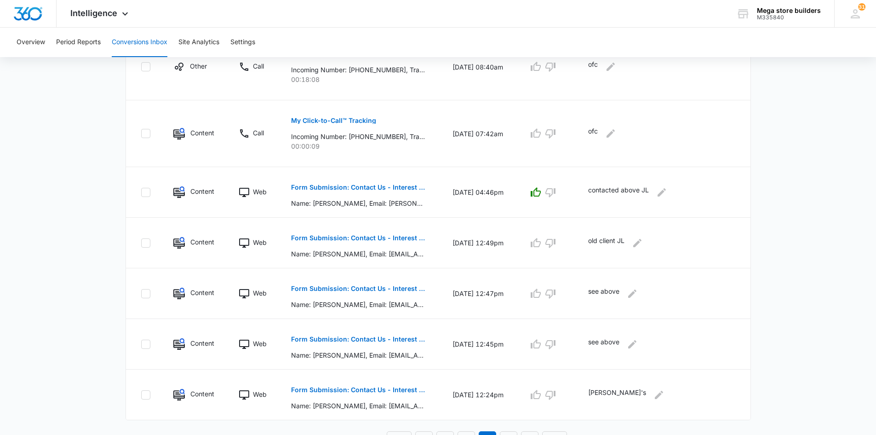
scroll to position [454, 0]
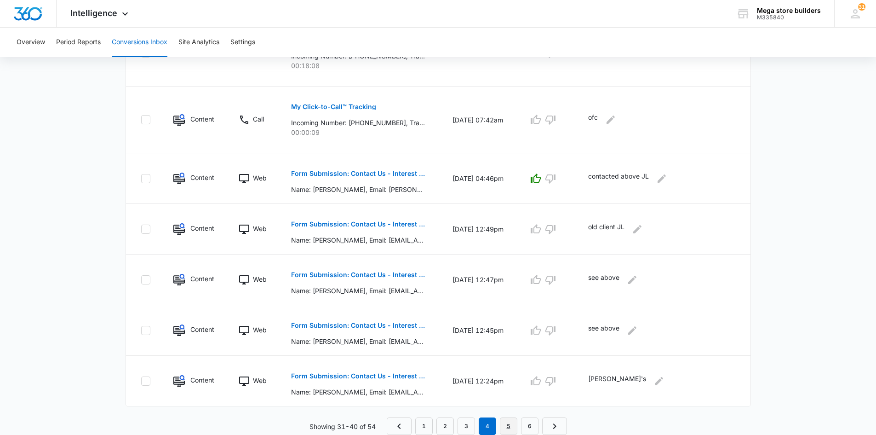
click at [512, 429] on link "5" at bounding box center [508, 425] width 17 height 17
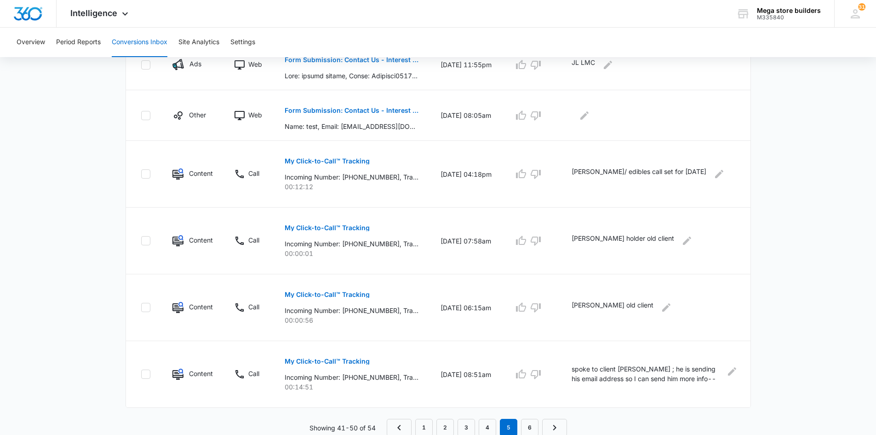
scroll to position [518, 0]
click at [526, 427] on link "6" at bounding box center [529, 425] width 17 height 17
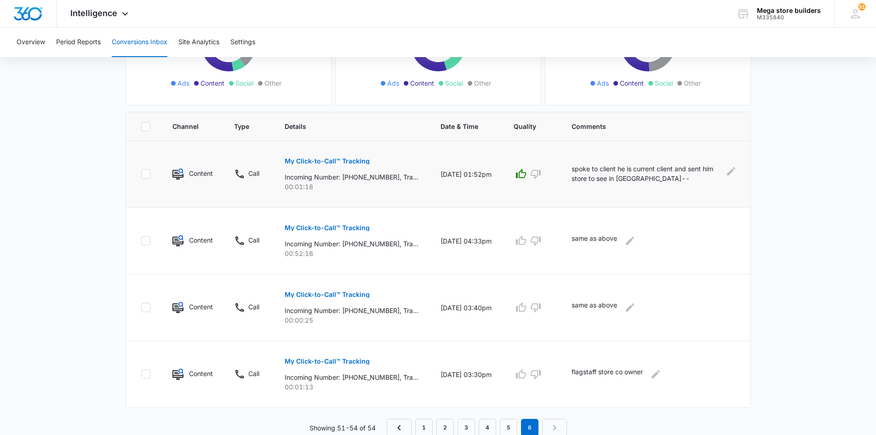
scroll to position [150, 0]
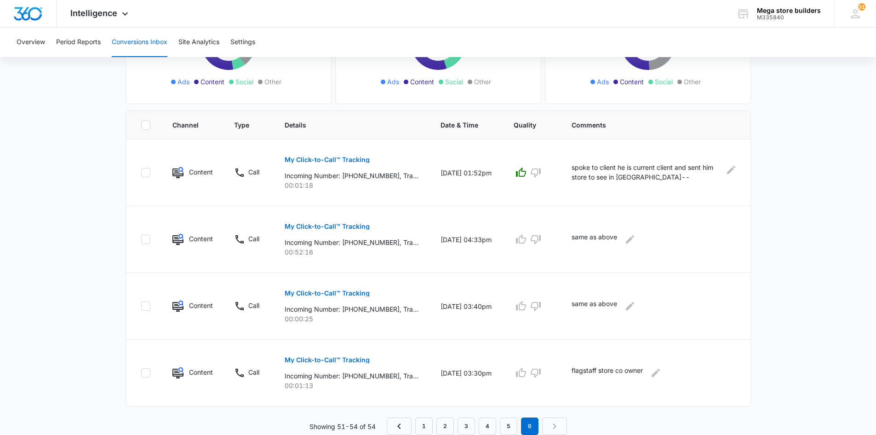
click at [558, 426] on nav "1 2 3 4 5 6" at bounding box center [477, 425] width 180 height 17
click at [559, 426] on nav "1 2 3 4 5 6" at bounding box center [477, 425] width 180 height 17
click at [35, 42] on button "Overview" at bounding box center [31, 42] width 29 height 29
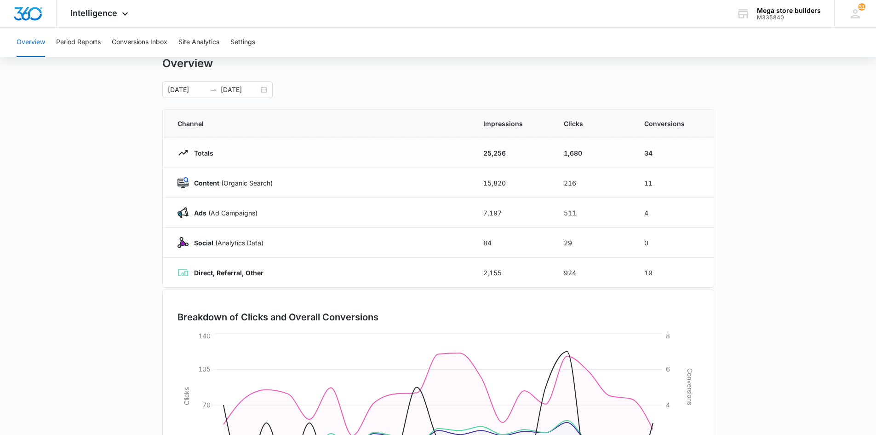
scroll to position [46, 0]
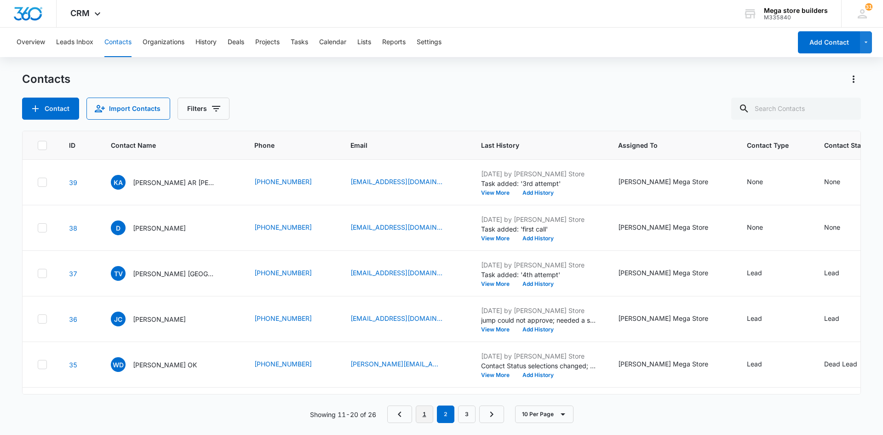
click at [425, 420] on link "1" at bounding box center [424, 413] width 17 height 17
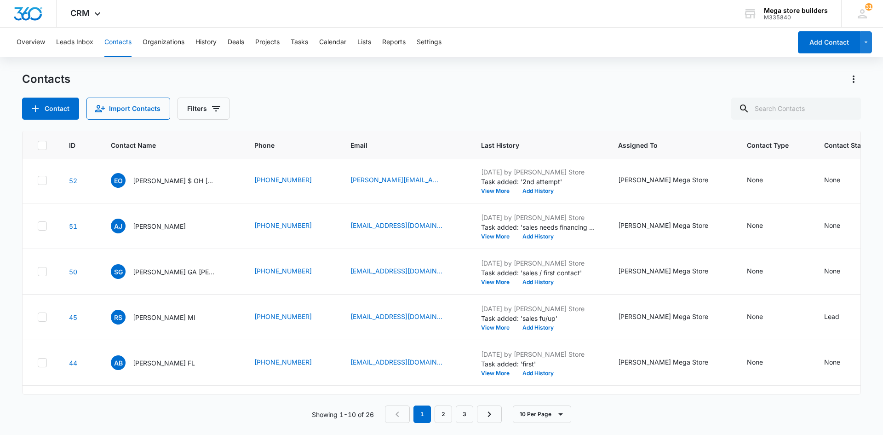
scroll to position [228, 0]
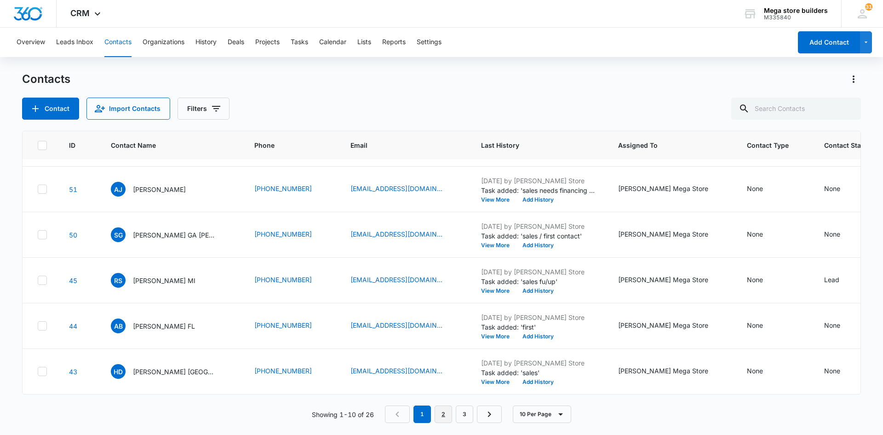
click at [441, 415] on link "2" at bounding box center [443, 413] width 17 height 17
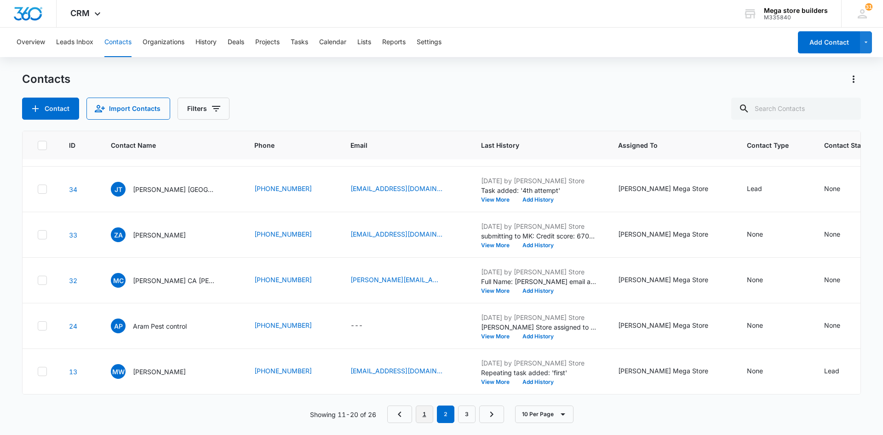
click at [420, 411] on link "1" at bounding box center [424, 413] width 17 height 17
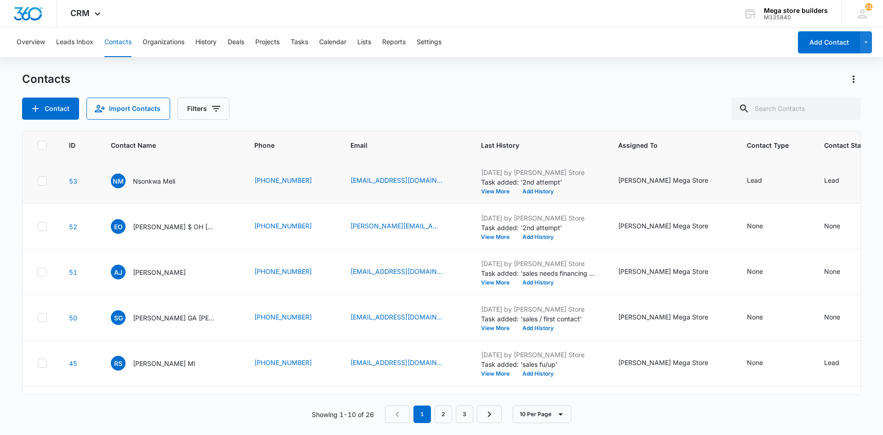
scroll to position [184, 0]
click at [351, 317] on link "[EMAIL_ADDRESS][DOMAIN_NAME]" at bounding box center [397, 316] width 92 height 10
click at [448, 315] on icon "Email - singhairishi60@gmail.com - Select to Edit Field" at bounding box center [453, 316] width 11 height 11
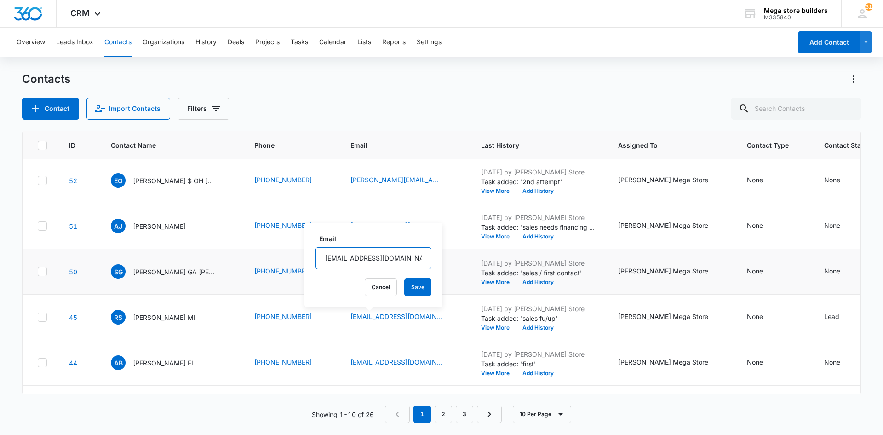
drag, startPoint x: 368, startPoint y: 259, endPoint x: 297, endPoint y: 250, distance: 72.0
click at [299, 250] on tbody "[GEOGRAPHIC_DATA][PERSON_NAME] [PHONE_NUMBER] [EMAIL_ADDRESS][DOMAIN_NAME] [DAT…" at bounding box center [531, 203] width 1016 height 455
click at [390, 216] on td "[EMAIL_ADDRESS][DOMAIN_NAME]" at bounding box center [404, 226] width 131 height 46
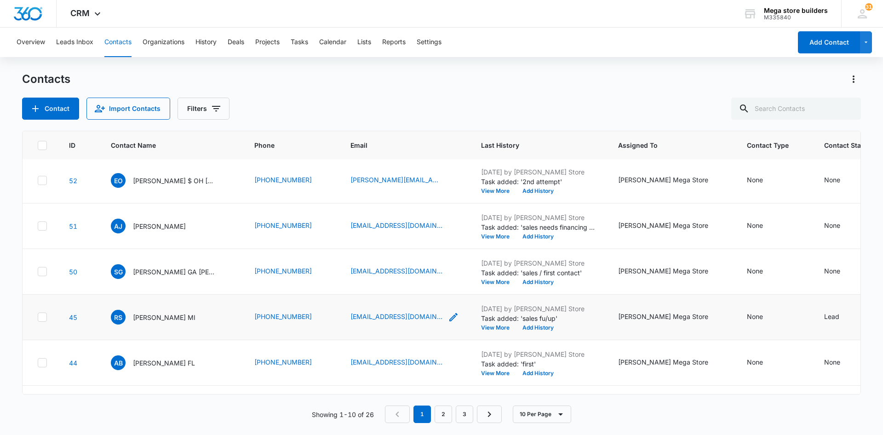
click at [449, 317] on icon "Email - singhairishi60@gmail.com - Select to Edit Field" at bounding box center [453, 317] width 8 height 8
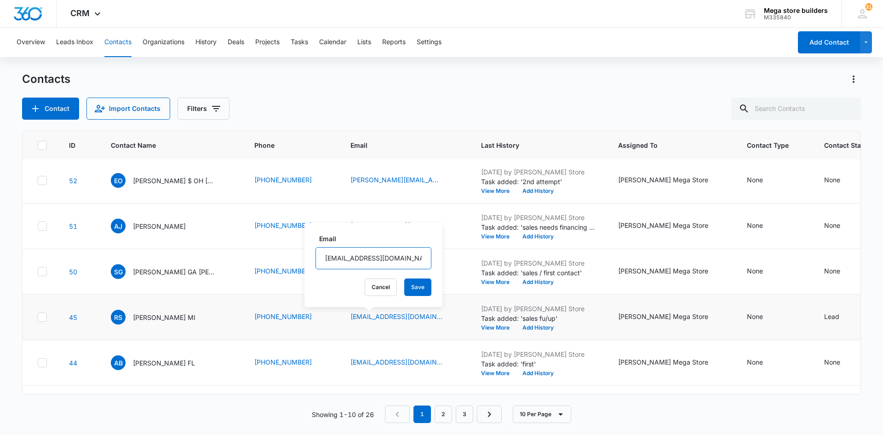
drag, startPoint x: 368, startPoint y: 259, endPoint x: 312, endPoint y: 252, distance: 56.0
click at [312, 252] on div "Email [EMAIL_ADDRESS][DOMAIN_NAME] Cancel Save" at bounding box center [374, 265] width 138 height 84
type input "[EMAIL_ADDRESS][DOMAIN_NAME]"
click at [408, 287] on button "Save" at bounding box center [417, 286] width 27 height 17
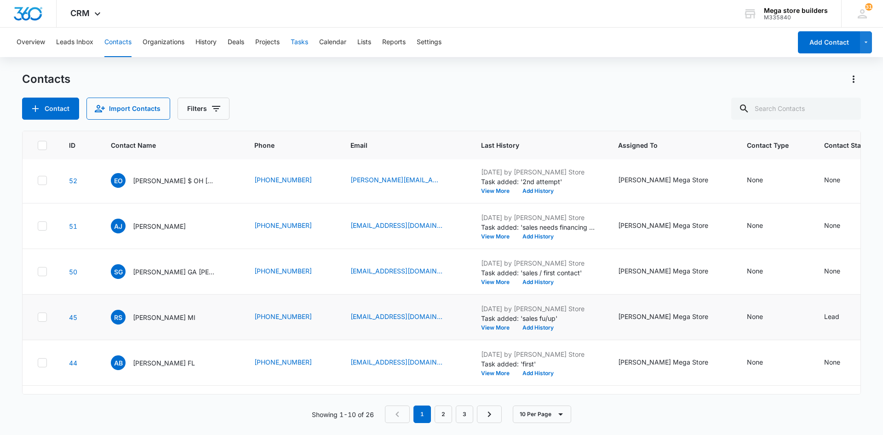
click at [300, 36] on button "Tasks" at bounding box center [299, 42] width 17 height 29
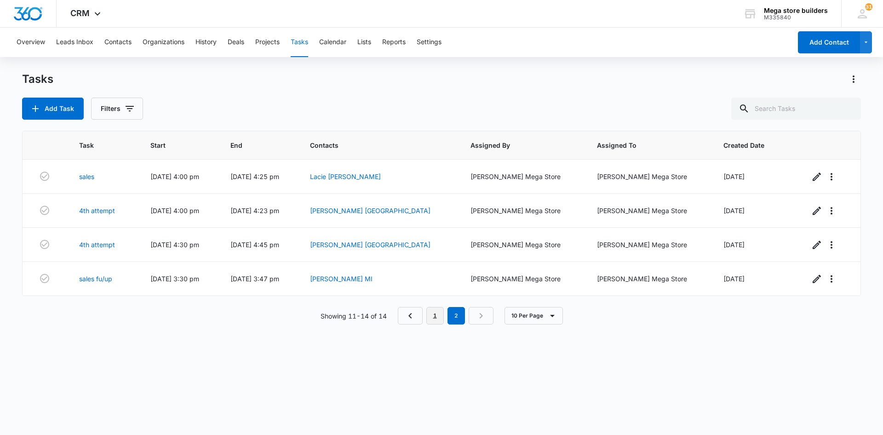
click at [435, 317] on link "1" at bounding box center [434, 315] width 17 height 17
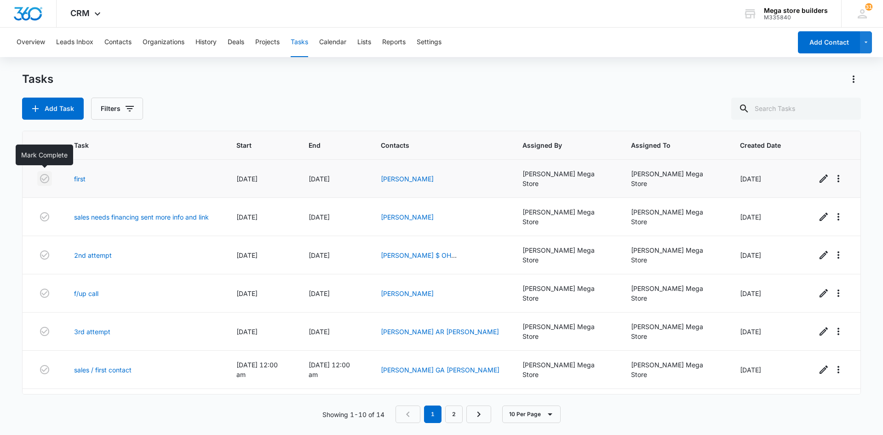
click at [46, 177] on icon "button" at bounding box center [44, 178] width 11 height 11
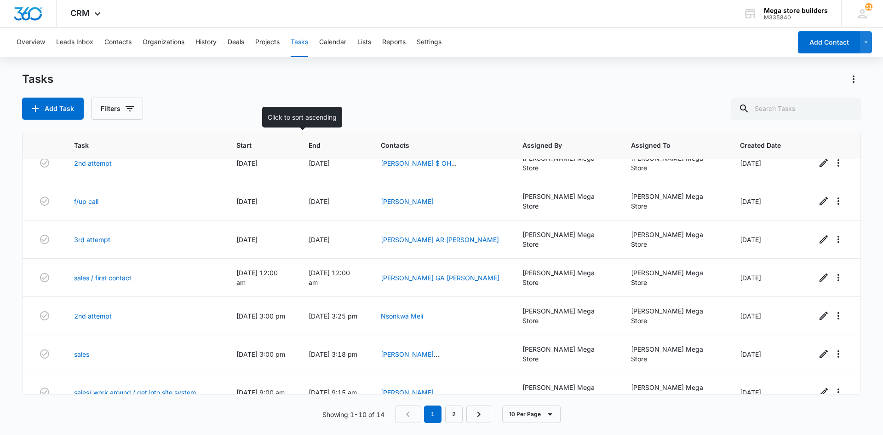
scroll to position [106, 0]
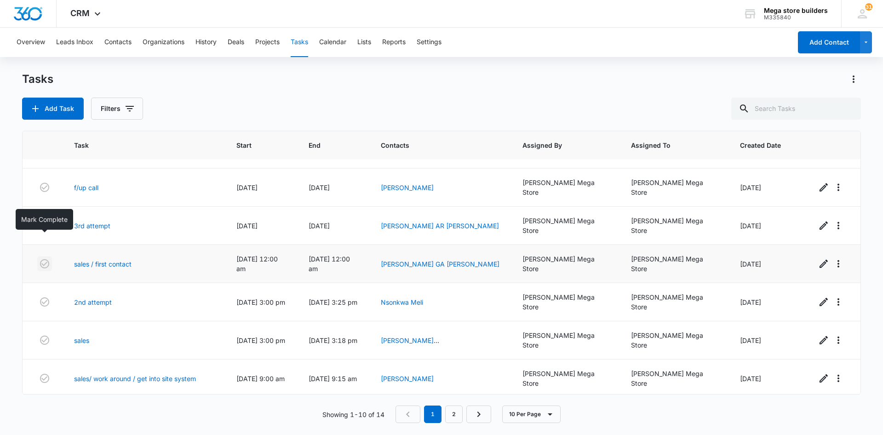
click at [45, 259] on icon "button" at bounding box center [44, 263] width 9 height 9
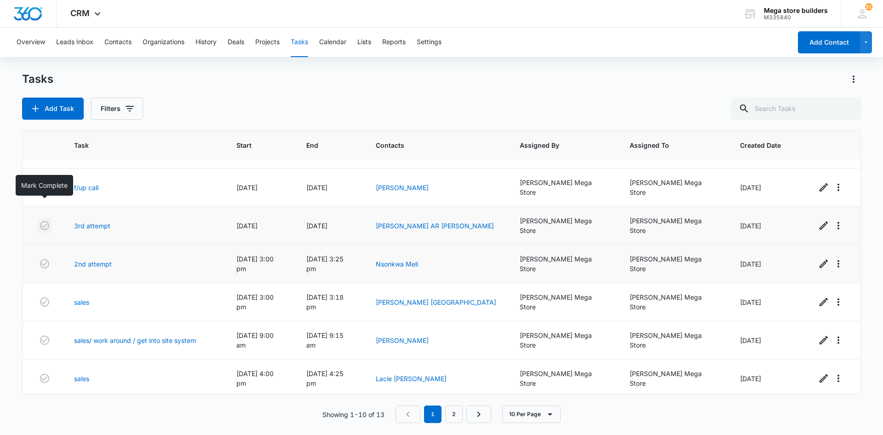
click at [42, 221] on icon "button" at bounding box center [44, 225] width 9 height 9
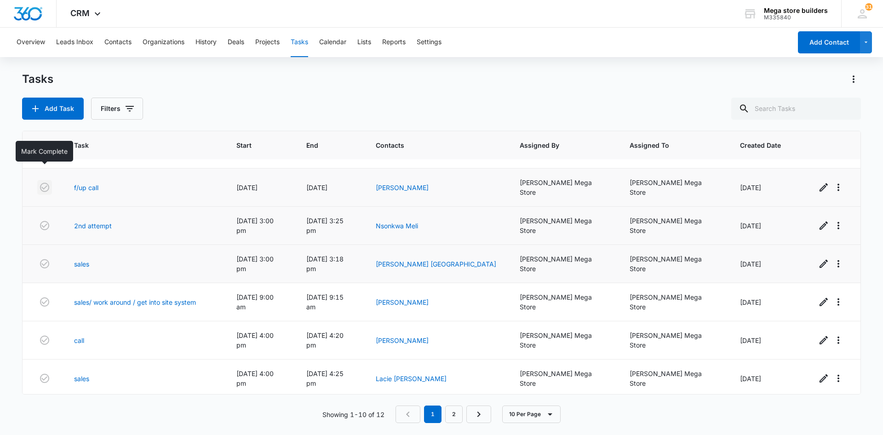
click at [45, 182] on icon "button" at bounding box center [44, 187] width 11 height 11
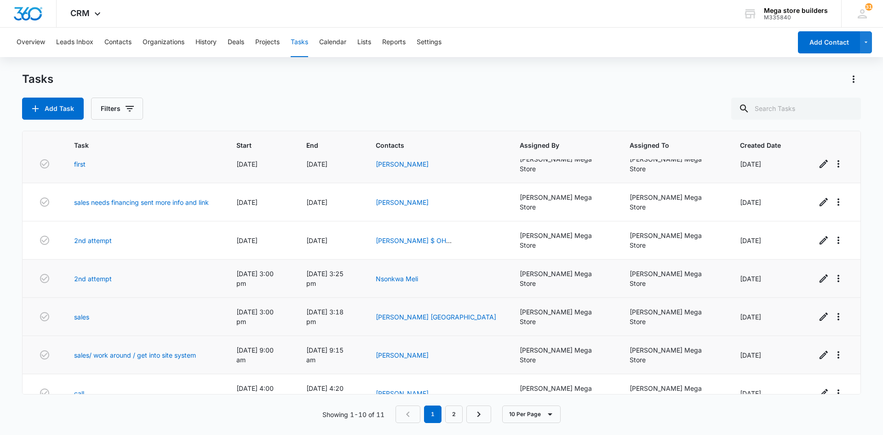
scroll to position [14, 0]
click at [42, 161] on icon "button" at bounding box center [44, 164] width 11 height 11
click at [456, 397] on div "Task Start End Contacts Assigned By Assigned To Created Date sales needs financ…" at bounding box center [441, 277] width 839 height 292
